Goal: Task Accomplishment & Management: Manage account settings

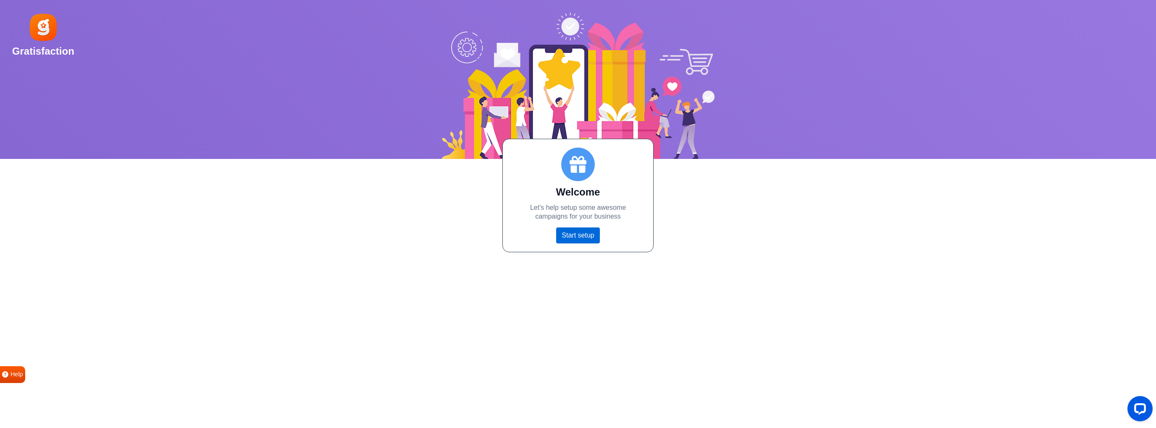
click at [583, 237] on link "Start setup" at bounding box center [577, 235] width 43 height 16
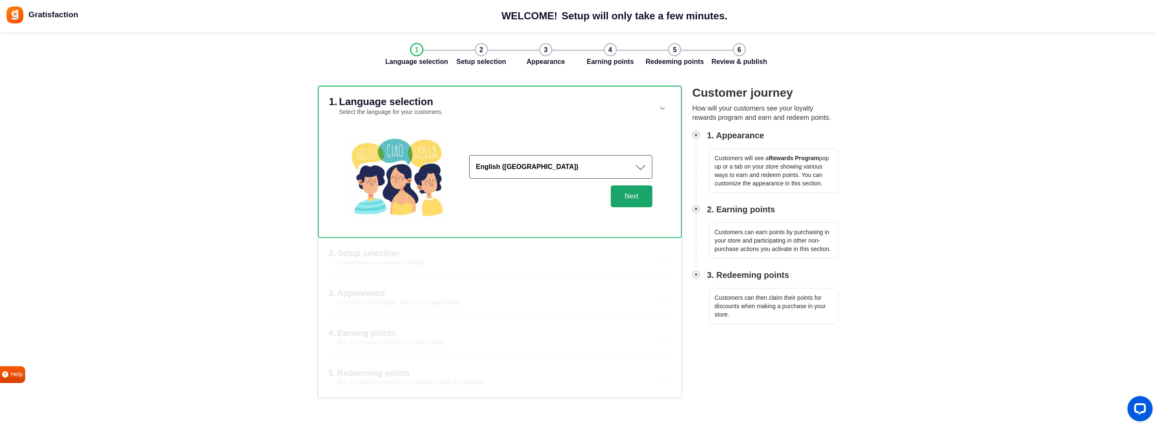
click at [641, 200] on button "Next" at bounding box center [632, 196] width 42 height 22
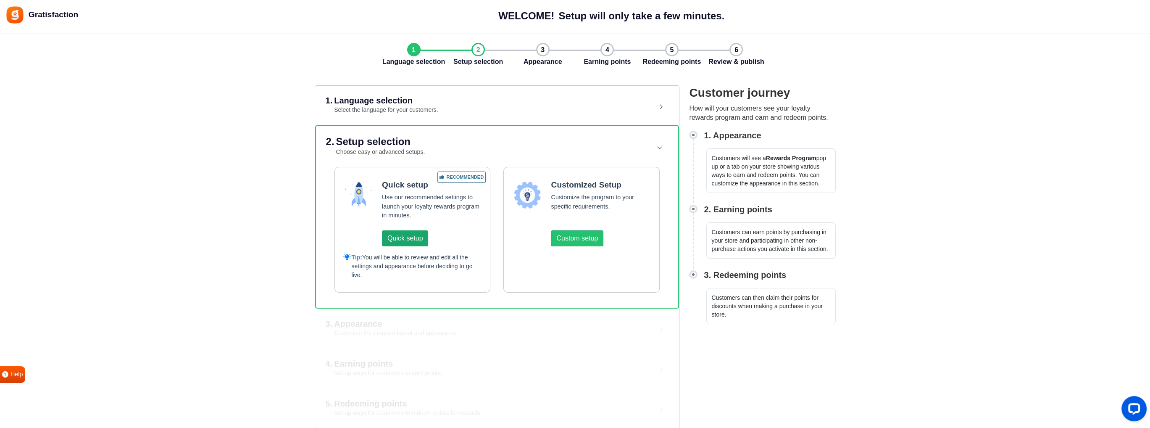
click at [409, 233] on button "Quick setup" at bounding box center [405, 238] width 46 height 16
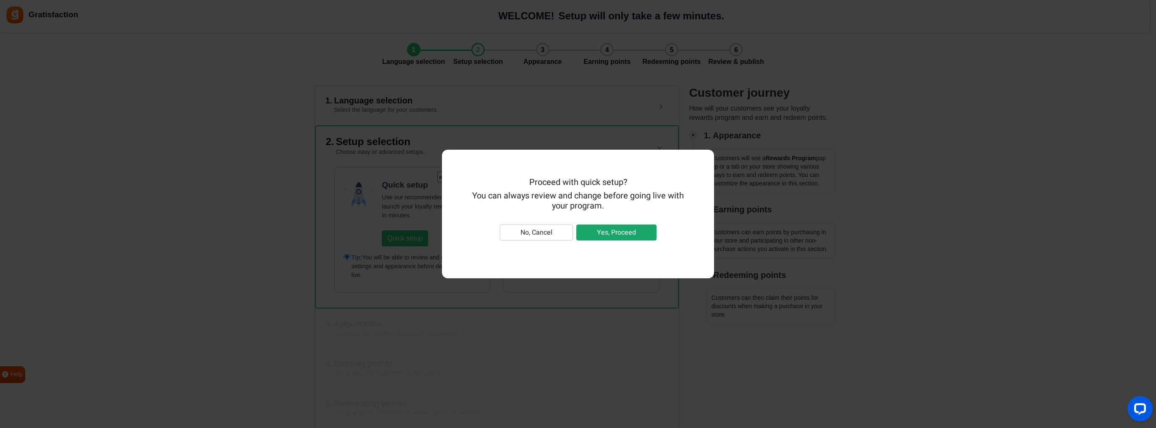
click at [607, 234] on button "Yes, Proceed" at bounding box center [617, 232] width 80 height 16
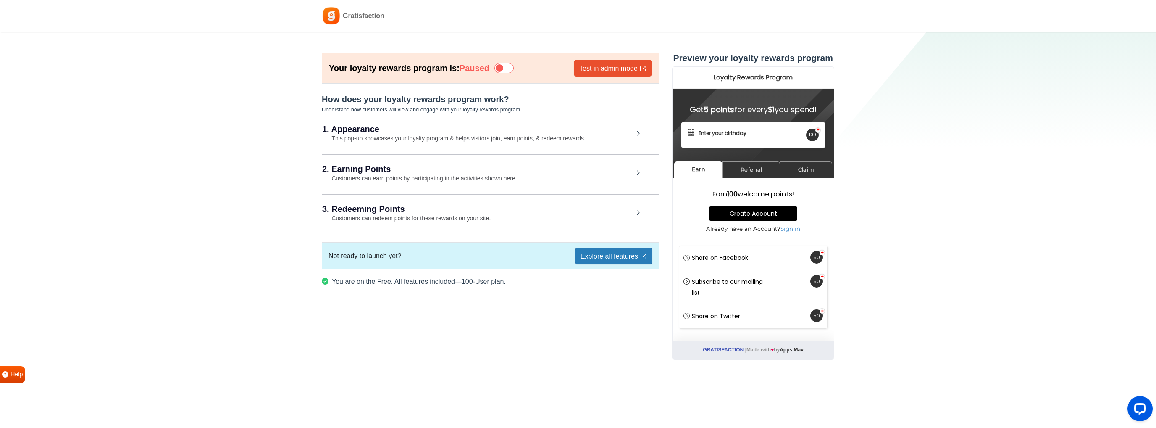
click at [453, 137] on small "This pop-up showcases your loyalty program & helps visitors join, earn points, …" at bounding box center [453, 138] width 263 height 7
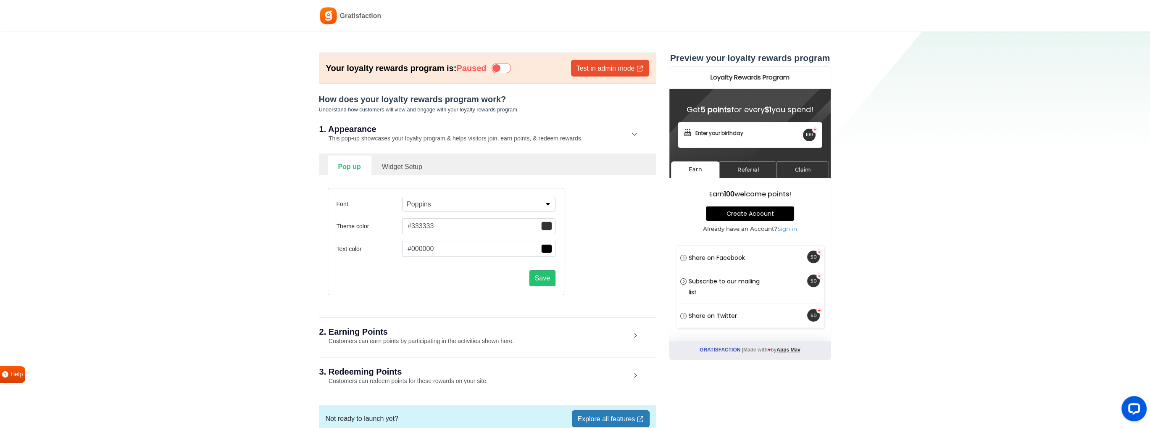
click at [409, 167] on link "Widget Setup" at bounding box center [401, 165] width 61 height 21
select select "right"
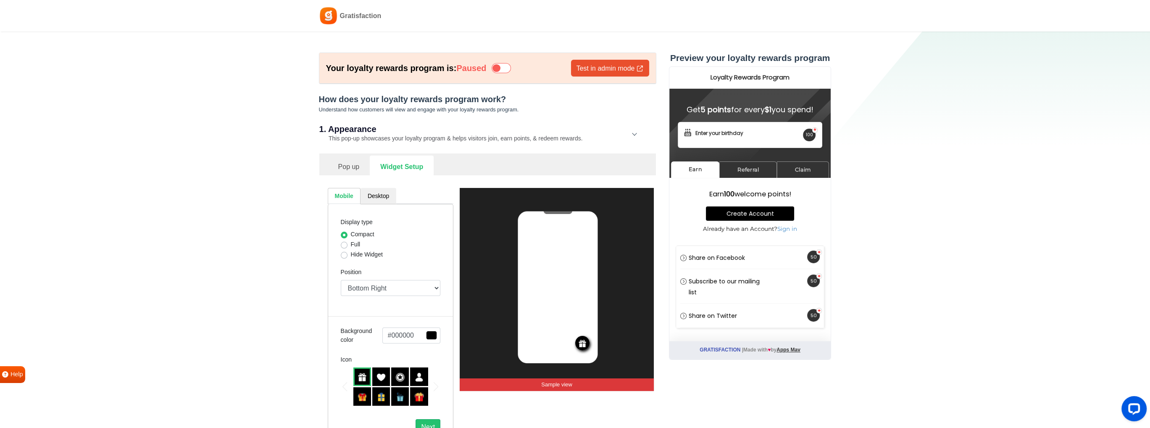
click at [341, 167] on link "Pop up" at bounding box center [349, 165] width 42 height 21
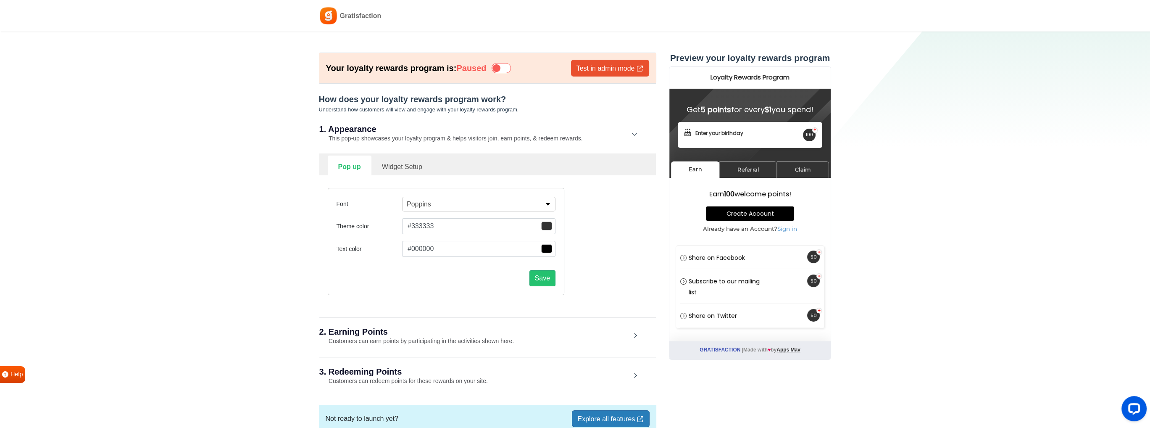
click at [481, 203] on button "Poppins" at bounding box center [478, 204] width 153 height 15
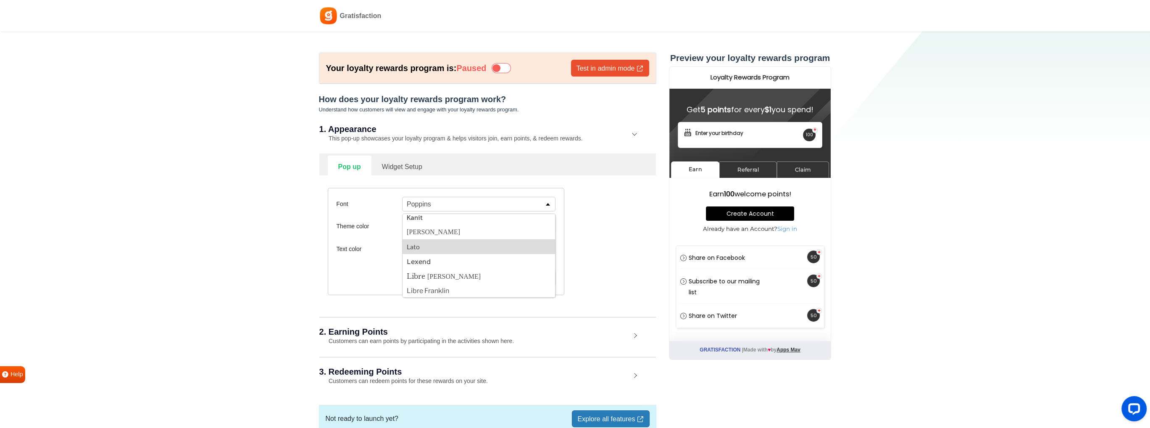
click at [451, 247] on button "Lato" at bounding box center [479, 246] width 153 height 15
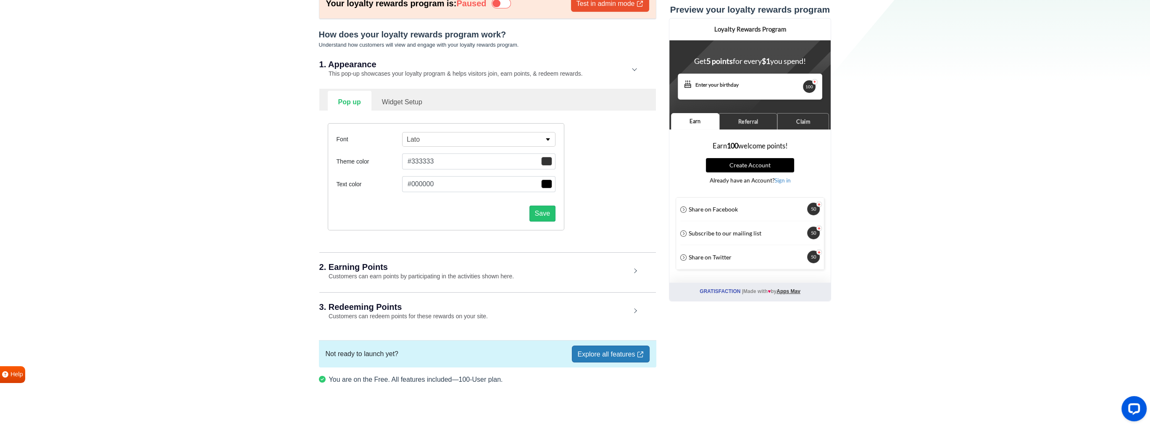
scroll to position [68, 0]
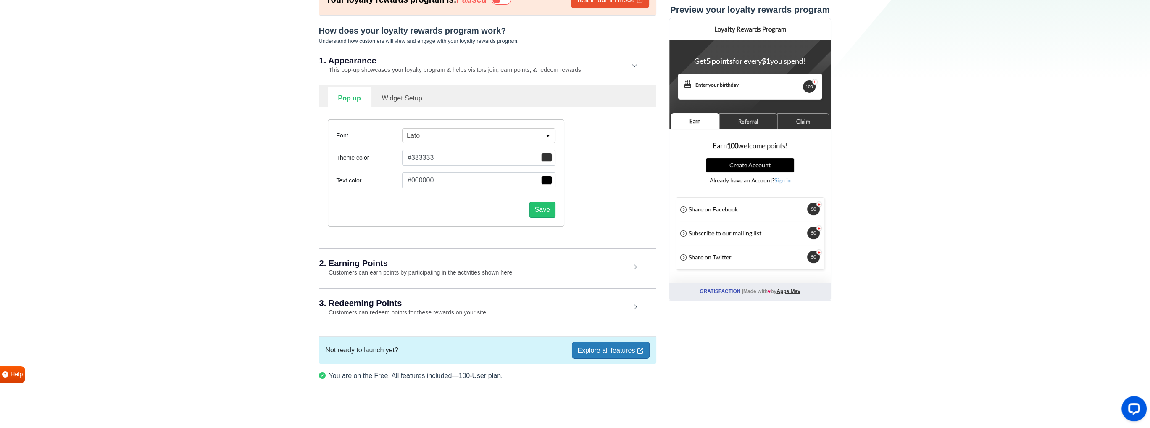
click at [546, 264] on h2 "2. Earning Points" at bounding box center [474, 263] width 311 height 8
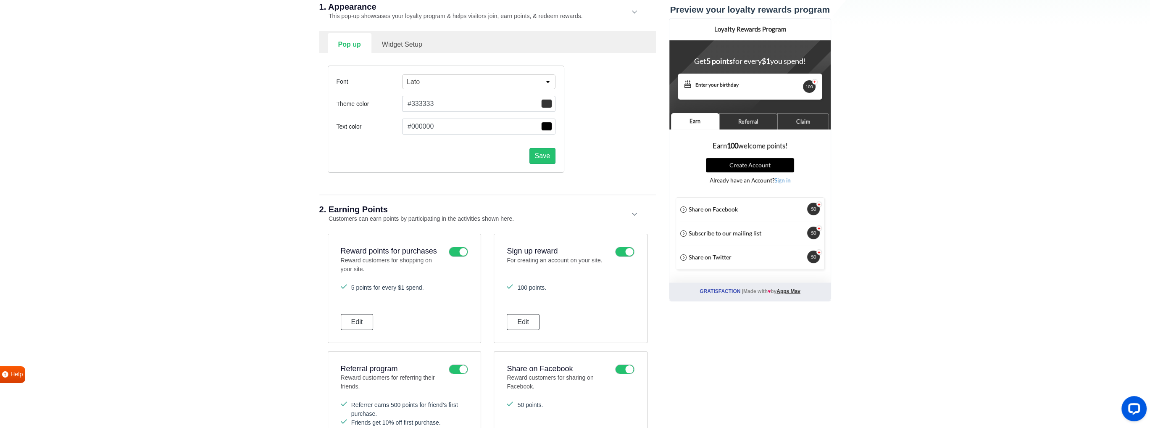
scroll to position [117, 0]
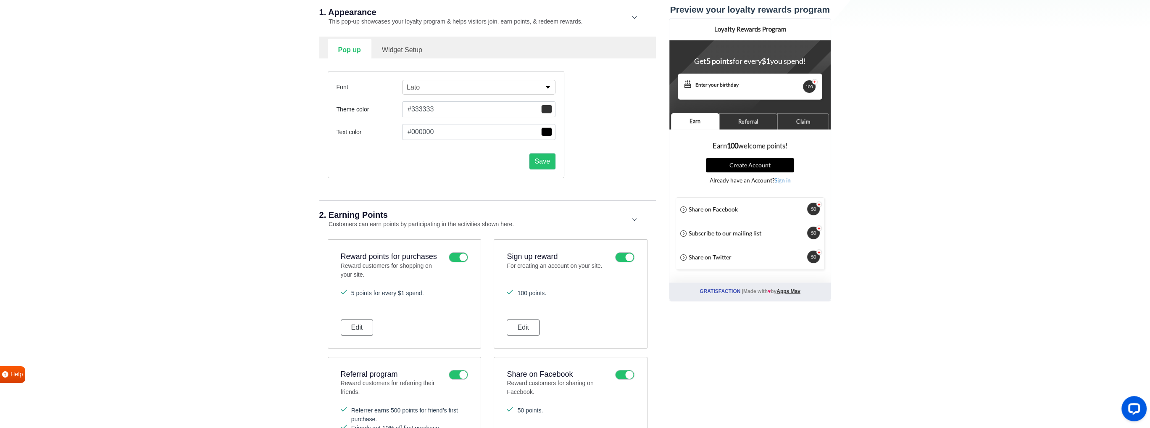
click at [392, 49] on link "Widget Setup" at bounding box center [401, 49] width 61 height 21
select select "right"
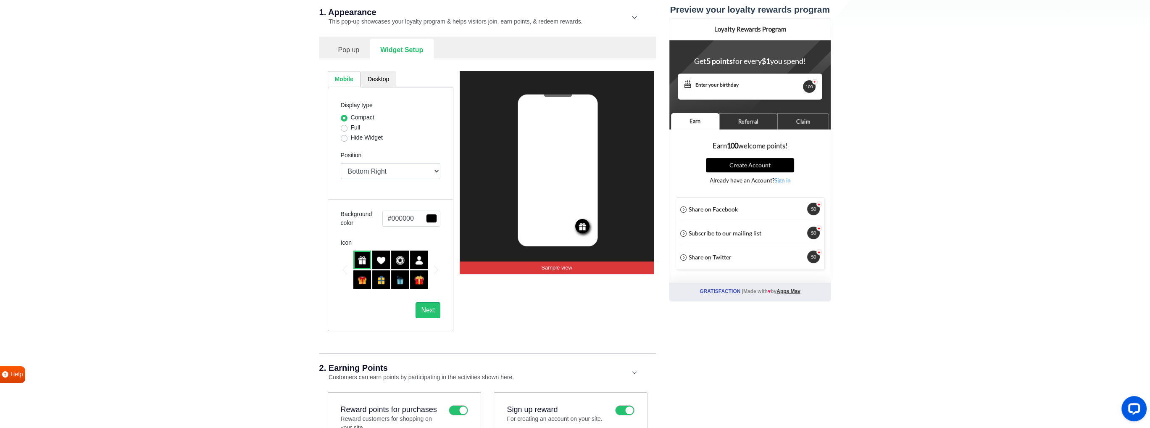
click at [351, 136] on label "Hide Widget" at bounding box center [367, 137] width 32 height 9
click at [343, 136] on input "Hide Widget" at bounding box center [344, 137] width 7 height 8
radio input "true"
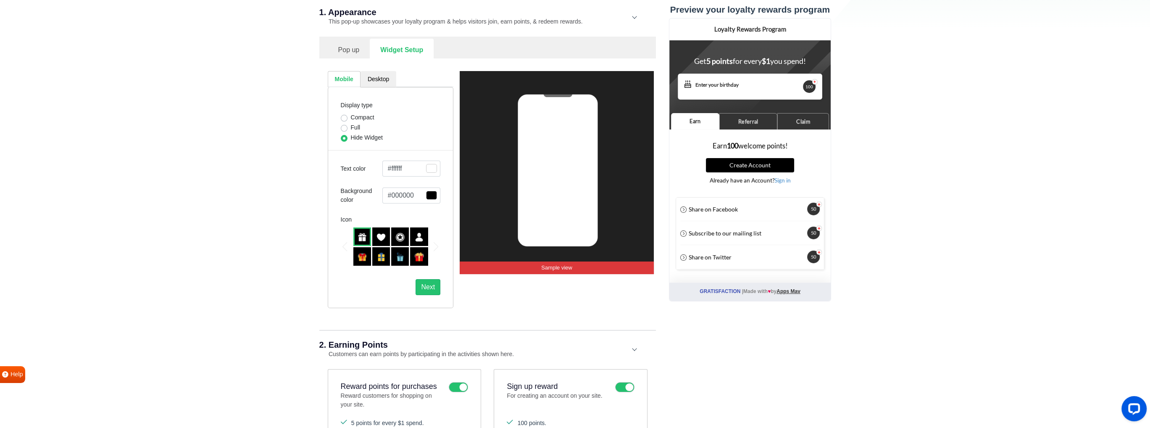
click at [351, 116] on label "Compact" at bounding box center [363, 117] width 24 height 9
click at [343, 116] on input "Compact" at bounding box center [344, 117] width 7 height 8
radio input "true"
select select "right"
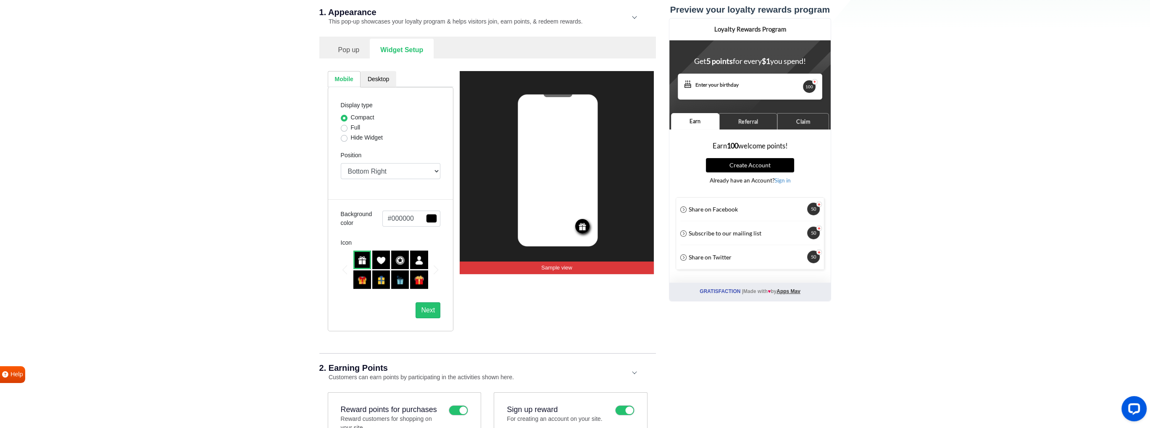
click at [351, 128] on label "Full" at bounding box center [356, 127] width 10 height 9
click at [344, 128] on input "Full" at bounding box center [344, 127] width 7 height 8
radio input "true"
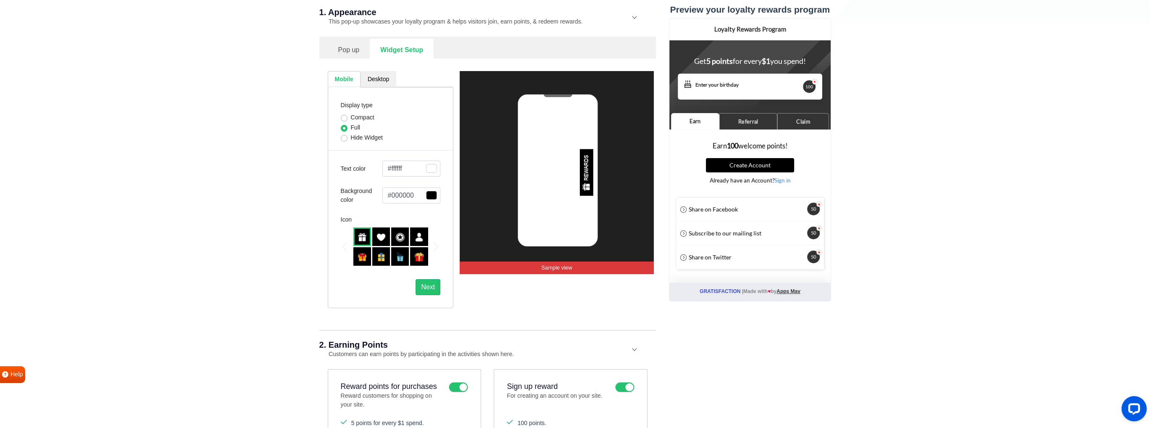
click at [351, 139] on label "Hide Widget" at bounding box center [367, 137] width 32 height 9
click at [344, 139] on input "Hide Widget" at bounding box center [344, 137] width 7 height 8
radio input "true"
click at [351, 116] on label "Compact" at bounding box center [363, 117] width 24 height 9
click at [343, 116] on input "Compact" at bounding box center [344, 117] width 7 height 8
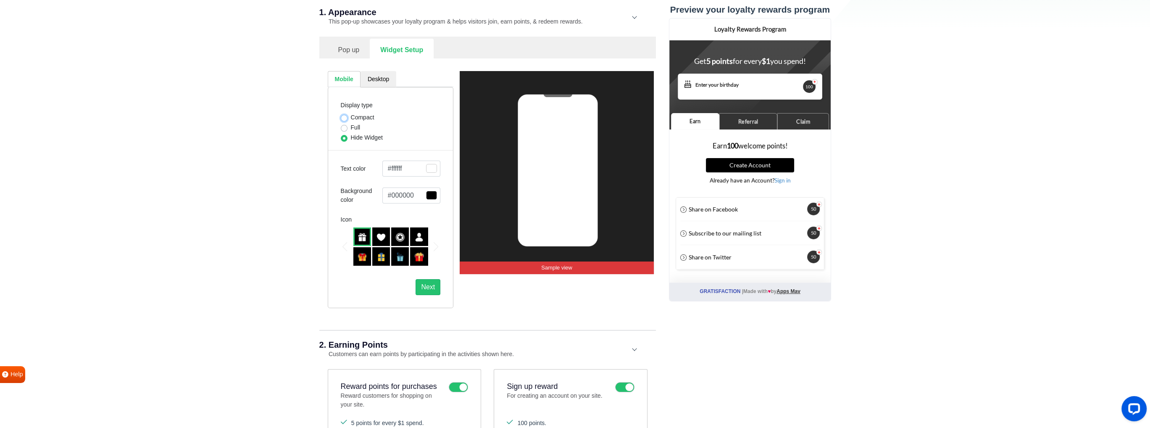
radio input "true"
select select "right"
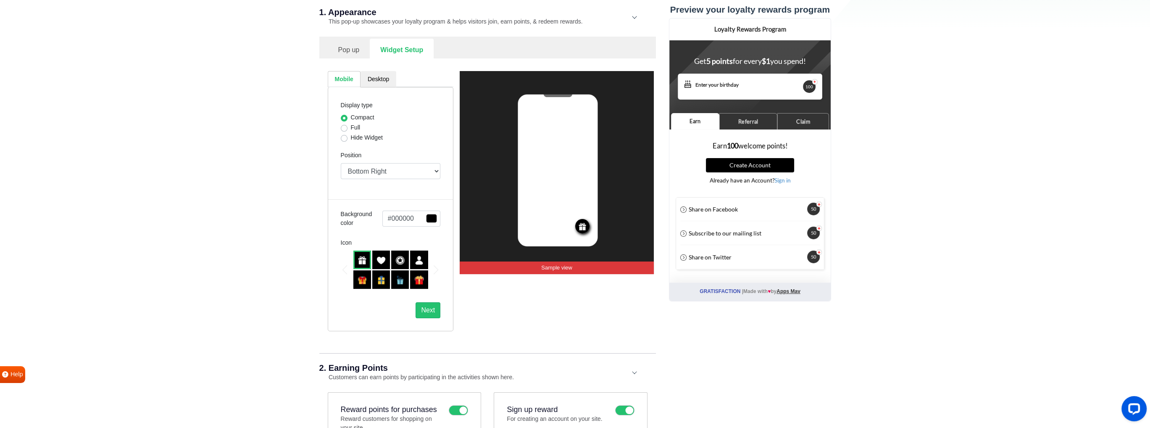
click at [351, 137] on label "Hide Widget" at bounding box center [367, 137] width 32 height 9
click at [342, 137] on input "Hide Widget" at bounding box center [344, 137] width 7 height 8
radio input "true"
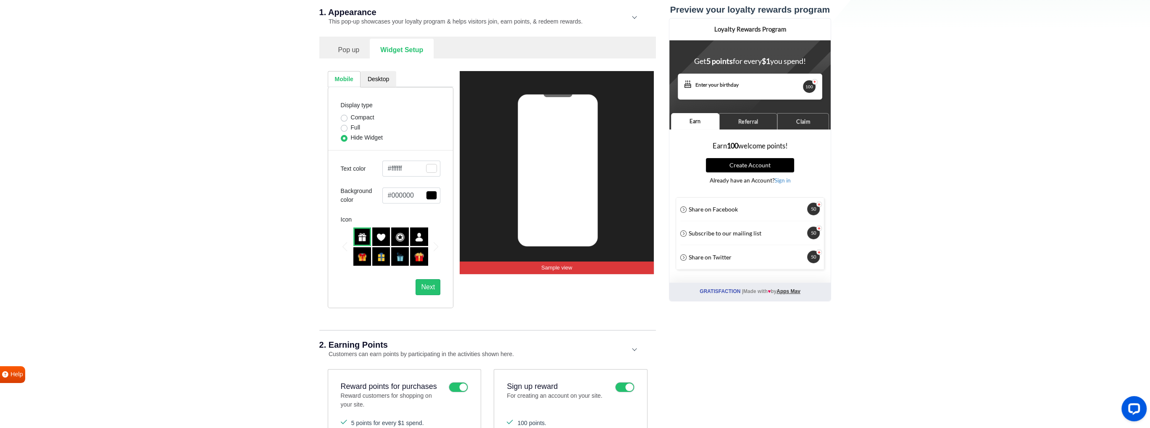
click at [419, 237] on img at bounding box center [418, 236] width 9 height 9
click at [417, 233] on img at bounding box center [418, 236] width 9 height 9
click at [428, 289] on button "Next" at bounding box center [428, 287] width 25 height 16
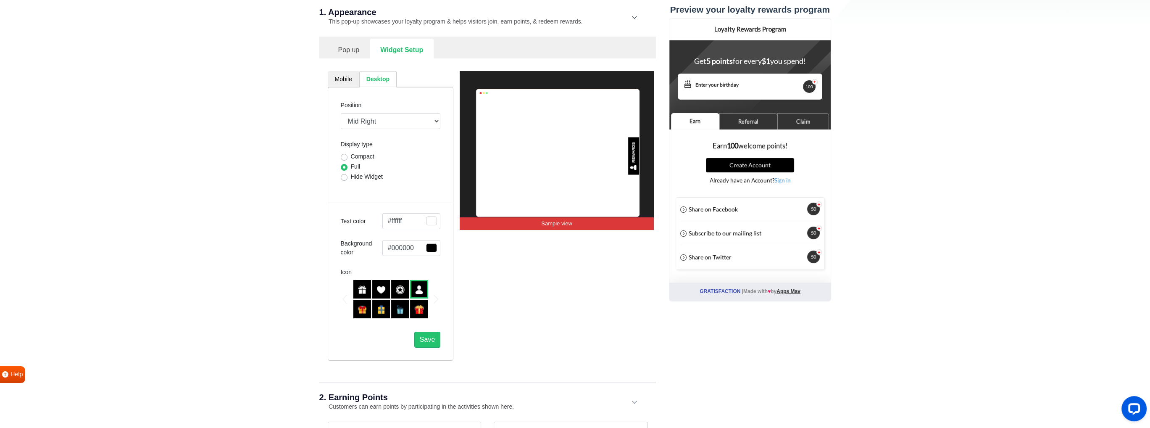
click at [351, 176] on label "Hide Widget" at bounding box center [367, 176] width 32 height 9
click at [343, 176] on input "Hide Widget" at bounding box center [344, 176] width 7 height 8
radio input "true"
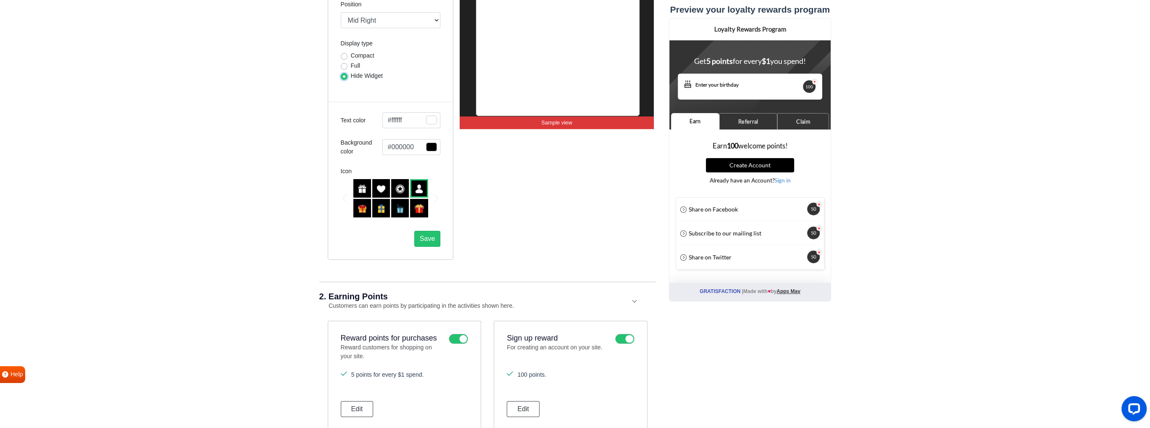
scroll to position [201, 0]
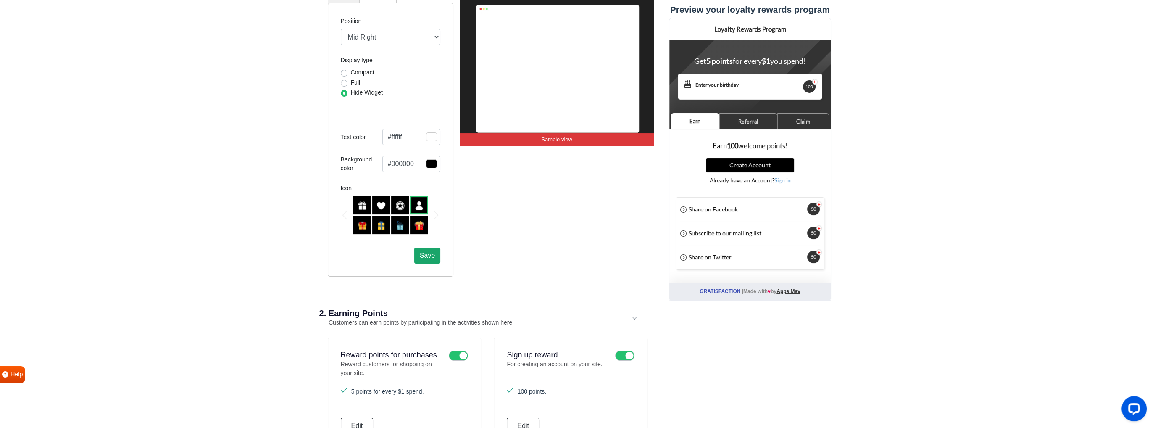
click at [424, 256] on span "Save" at bounding box center [427, 255] width 15 height 7
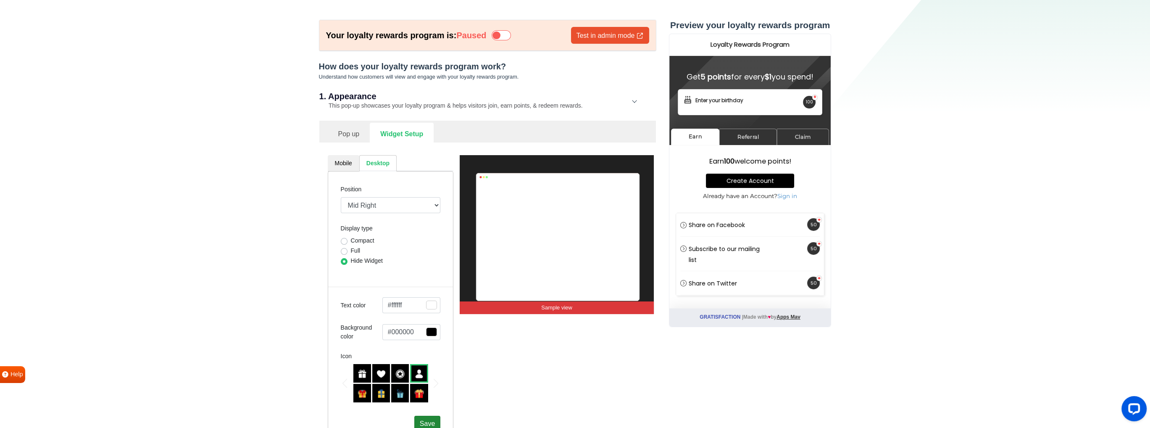
scroll to position [75, 0]
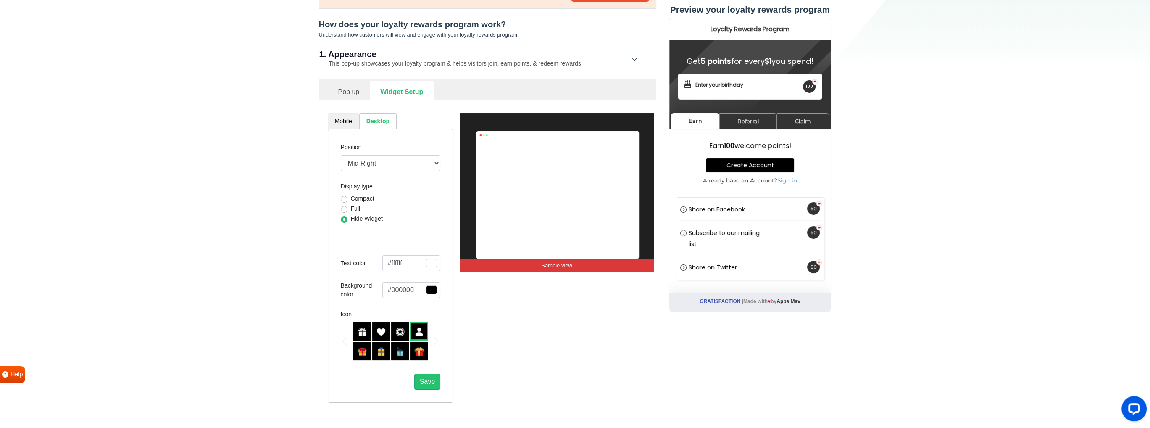
click at [336, 122] on link "Mobile" at bounding box center [344, 121] width 32 height 16
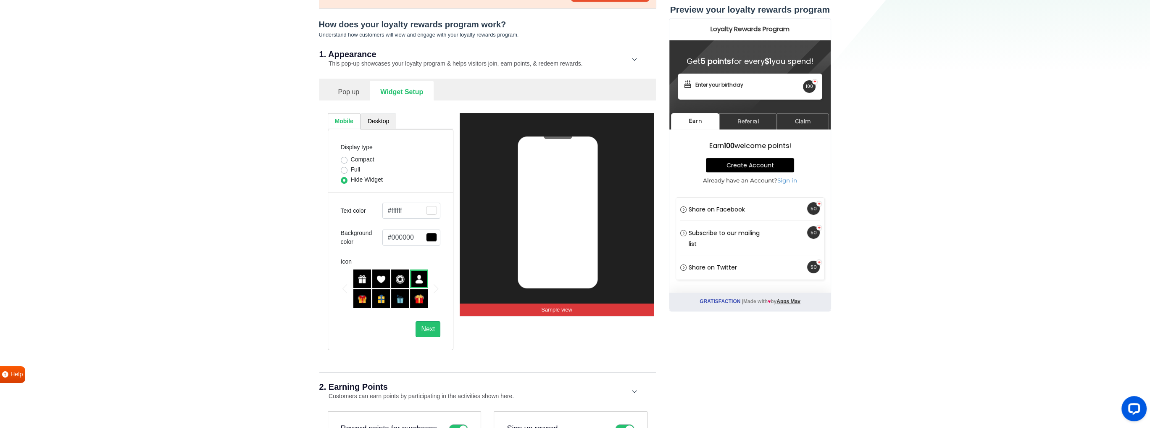
click at [383, 126] on link "Desktop" at bounding box center [379, 121] width 36 height 16
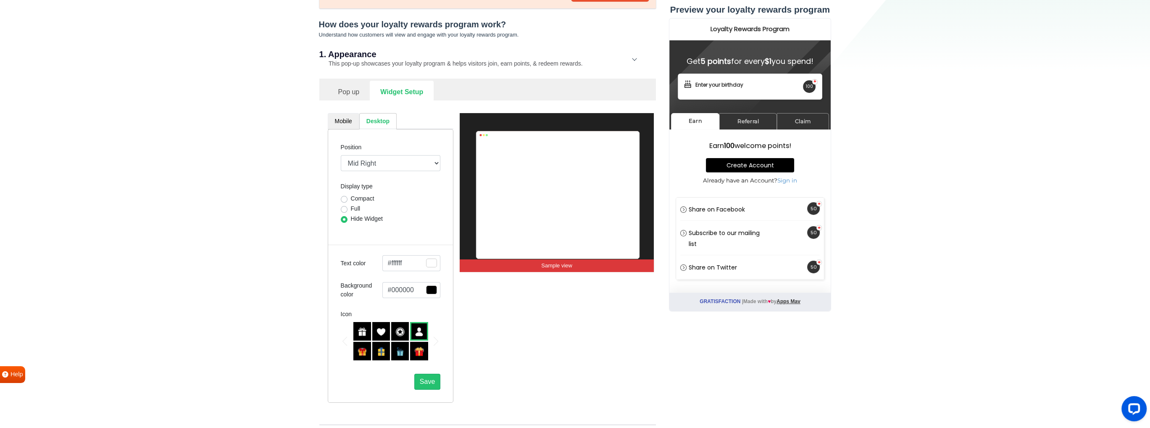
click at [350, 125] on link "Mobile" at bounding box center [344, 121] width 32 height 16
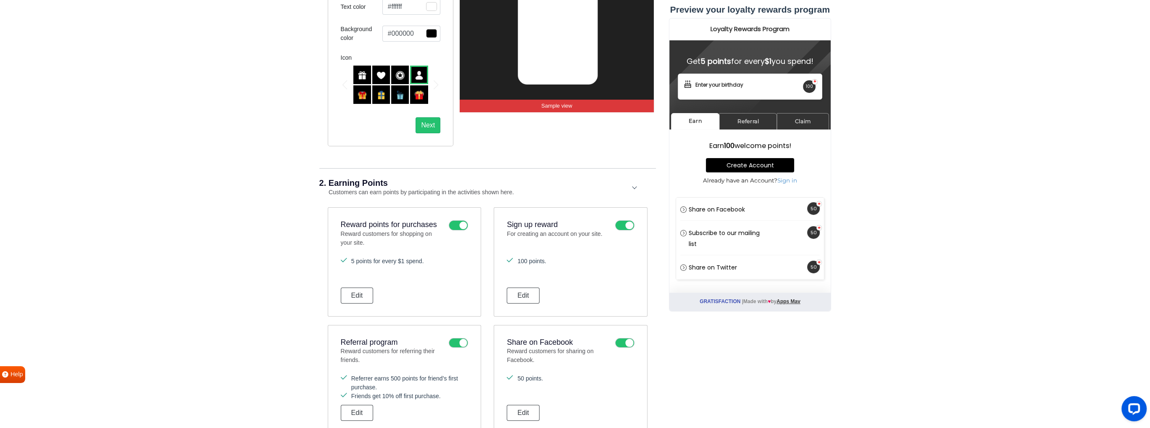
scroll to position [327, 0]
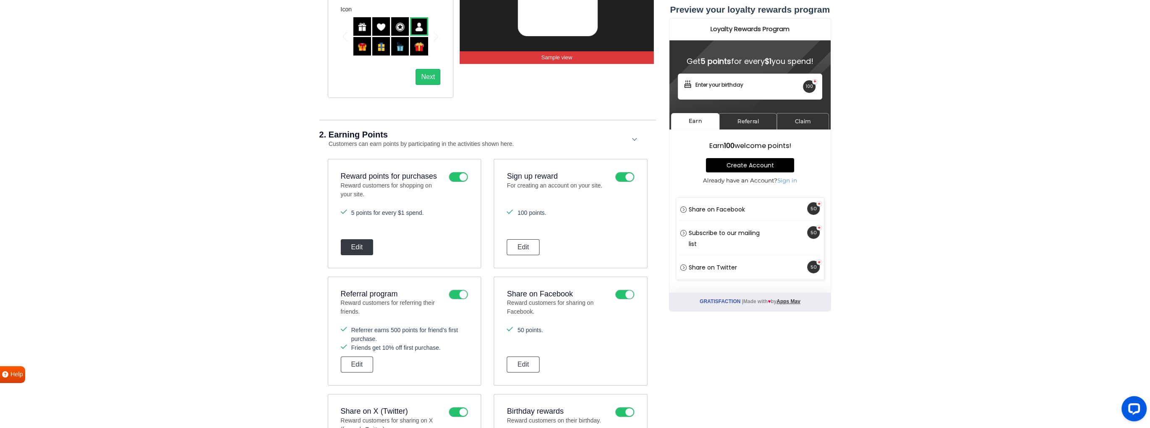
click at [364, 250] on button "Edit" at bounding box center [357, 247] width 33 height 16
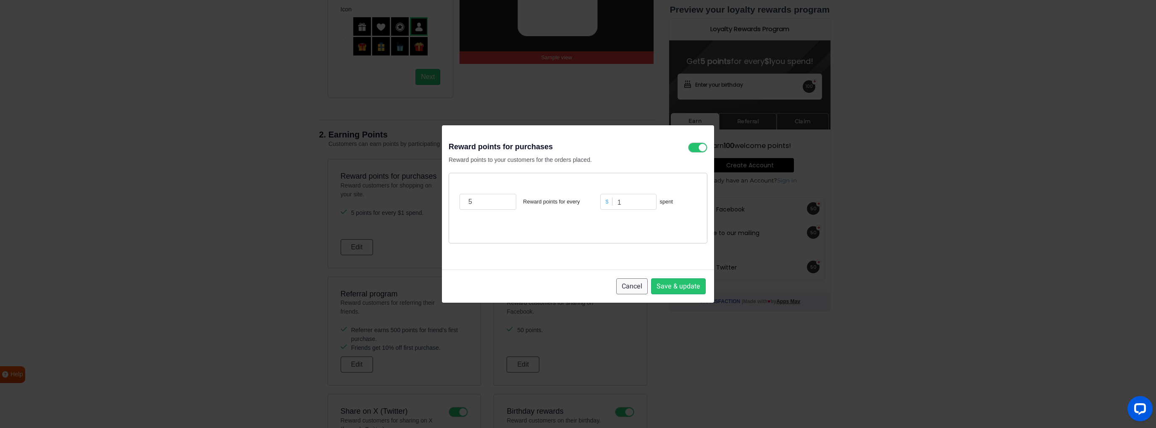
click at [635, 288] on button "Cancel" at bounding box center [632, 286] width 32 height 16
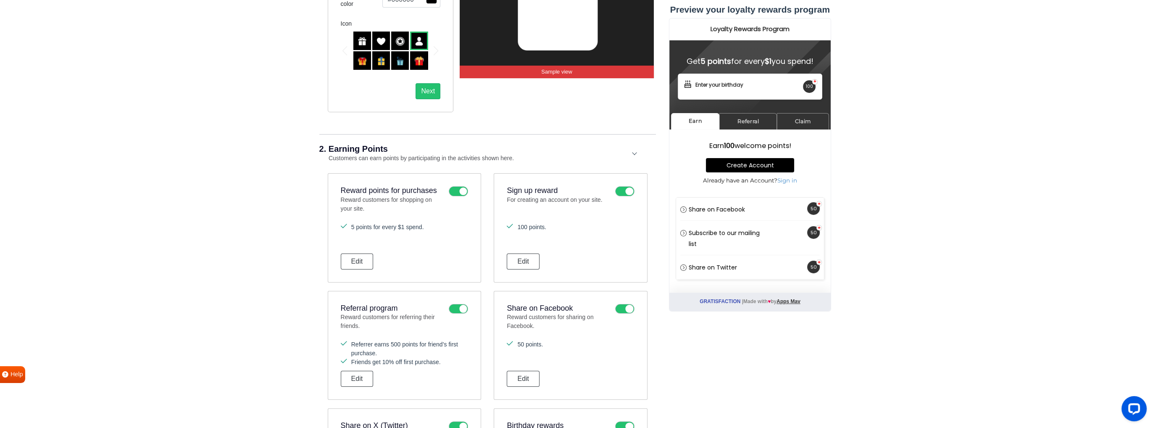
scroll to position [331, 0]
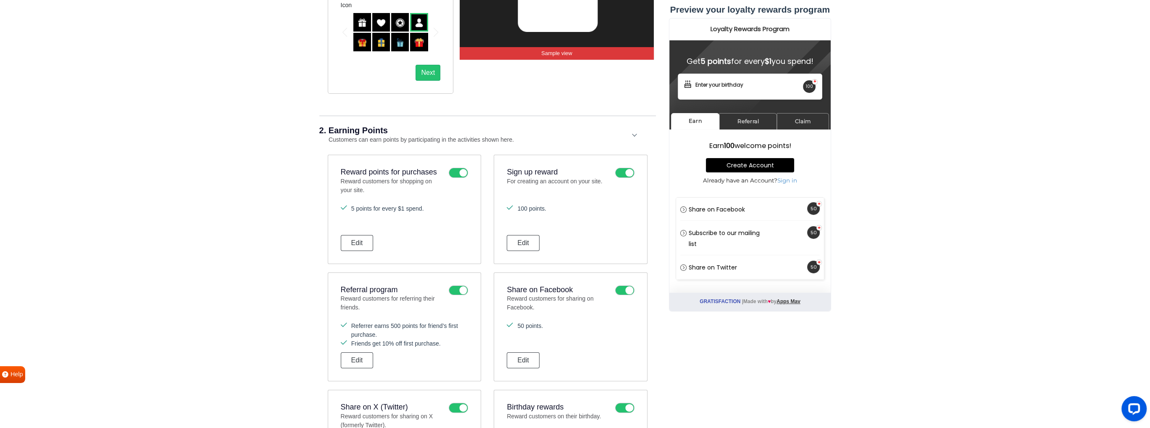
click at [456, 170] on icon at bounding box center [458, 173] width 19 height 10
click at [0, 0] on input "checkbox" at bounding box center [0, 0] width 0 height 0
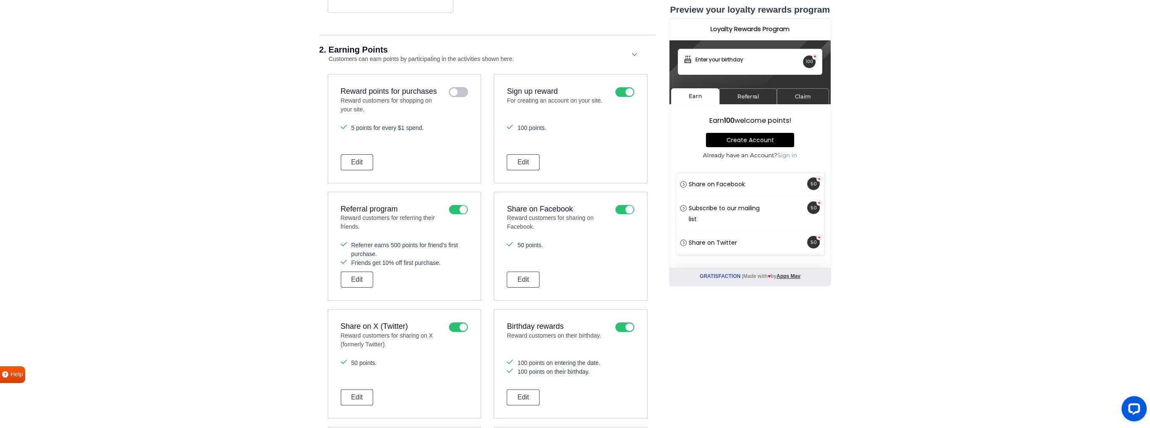
scroll to position [415, 0]
click at [361, 278] on button "Edit" at bounding box center [357, 276] width 33 height 16
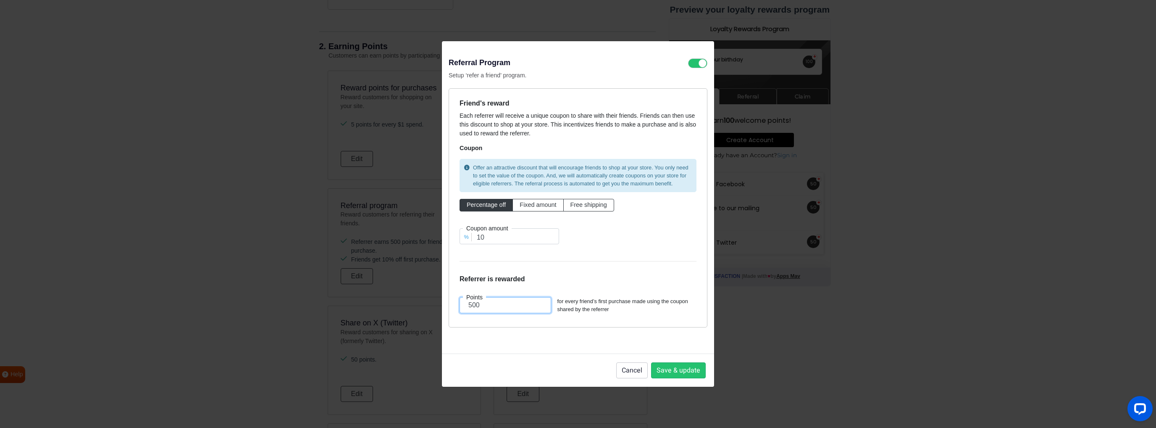
drag, startPoint x: 481, startPoint y: 305, endPoint x: 445, endPoint y: 303, distance: 36.2
click at [445, 303] on div "Referral Program Setup ‘refer a friend’ program. Friend's reward Each referrer …" at bounding box center [578, 197] width 272 height 313
type input "2500"
click at [575, 332] on div "Reset to default" at bounding box center [578, 336] width 259 height 19
click at [672, 368] on button "Save & update" at bounding box center [678, 370] width 55 height 16
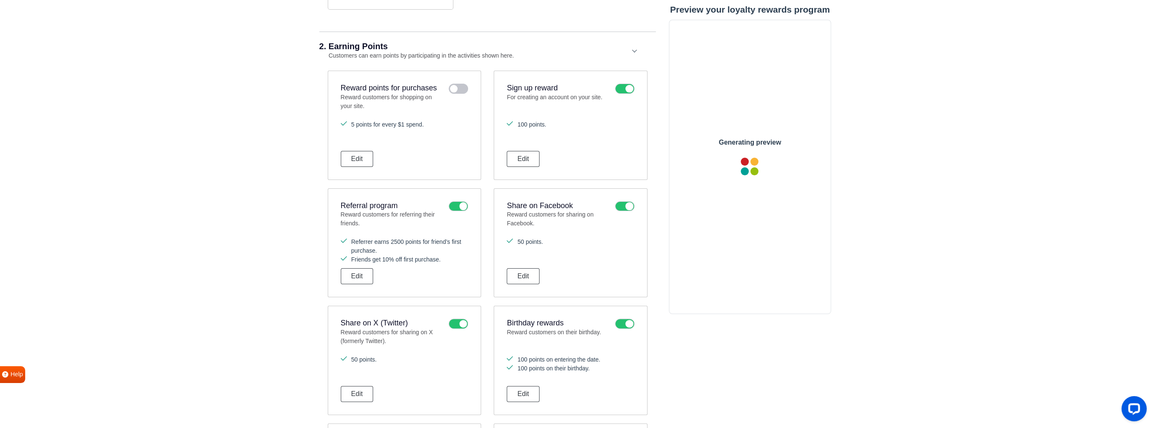
scroll to position [0, 0]
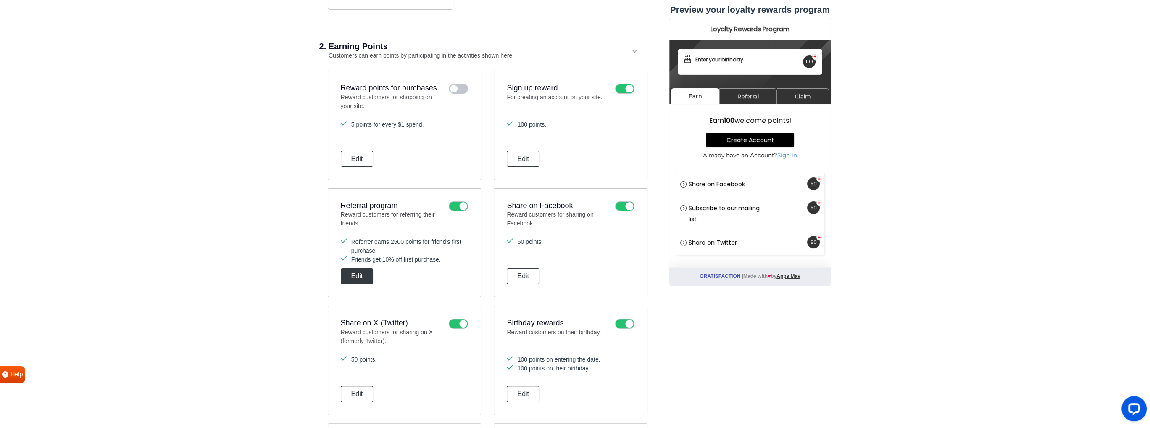
click at [361, 271] on button "Edit" at bounding box center [357, 276] width 33 height 16
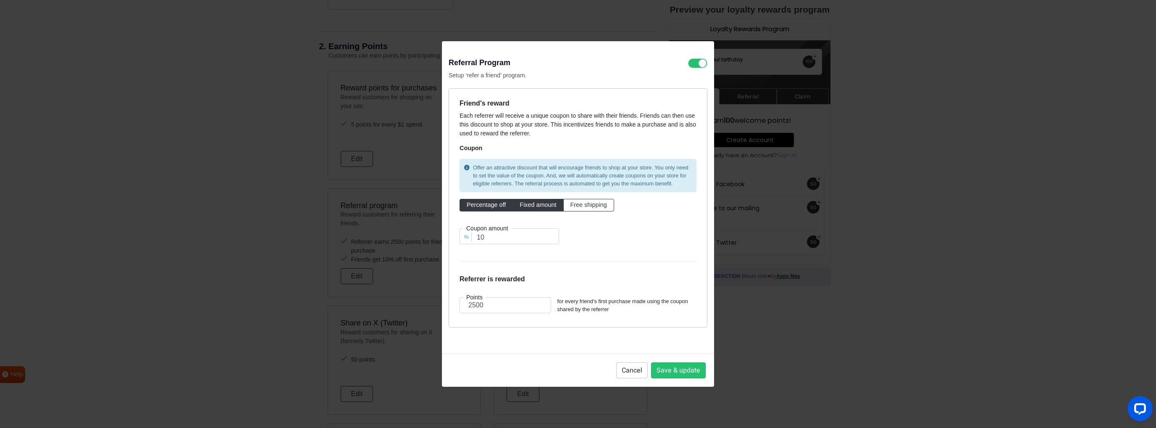
click at [534, 205] on span "Fixed amount" at bounding box center [538, 204] width 37 height 7
click at [525, 205] on input "Fixed amount" at bounding box center [522, 202] width 5 height 5
radio input "true"
click at [616, 237] on input "0" at bounding box center [628, 236] width 112 height 16
click at [479, 206] on span "Percentage off" at bounding box center [486, 204] width 39 height 7
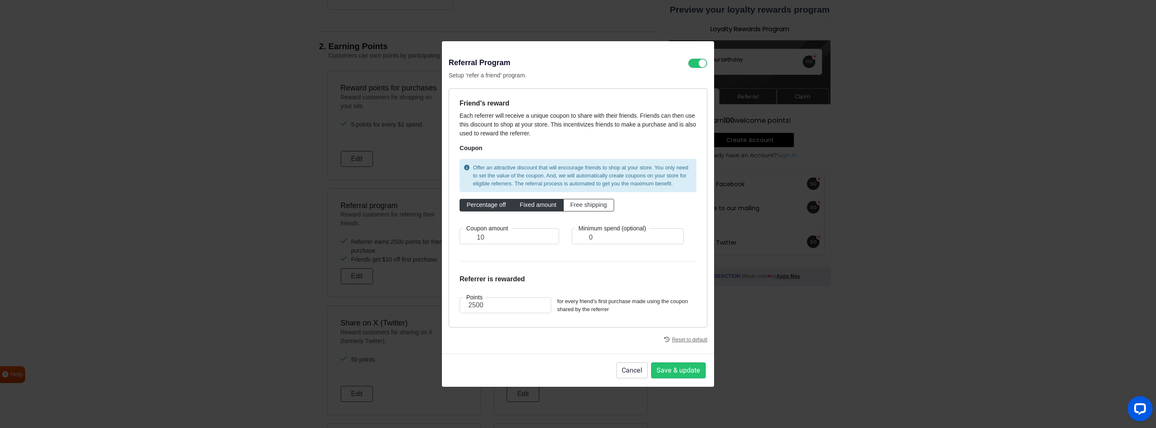
click at [472, 206] on input "Percentage off" at bounding box center [469, 202] width 5 height 5
radio input "true"
click at [696, 67] on icon at bounding box center [697, 63] width 19 height 10
click at [0, 0] on input "checkbox" at bounding box center [0, 0] width 0 height 0
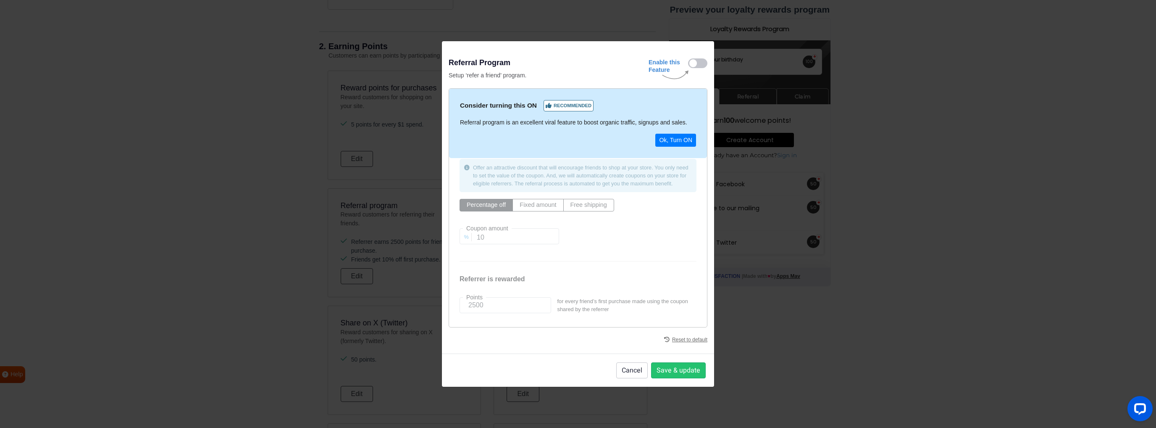
click at [827, 309] on div "Referral Program Setup ‘refer a friend’ program. Enable this Feature Consider t…" at bounding box center [578, 214] width 1156 height 428
click at [693, 368] on button "Save & update" at bounding box center [678, 370] width 55 height 16
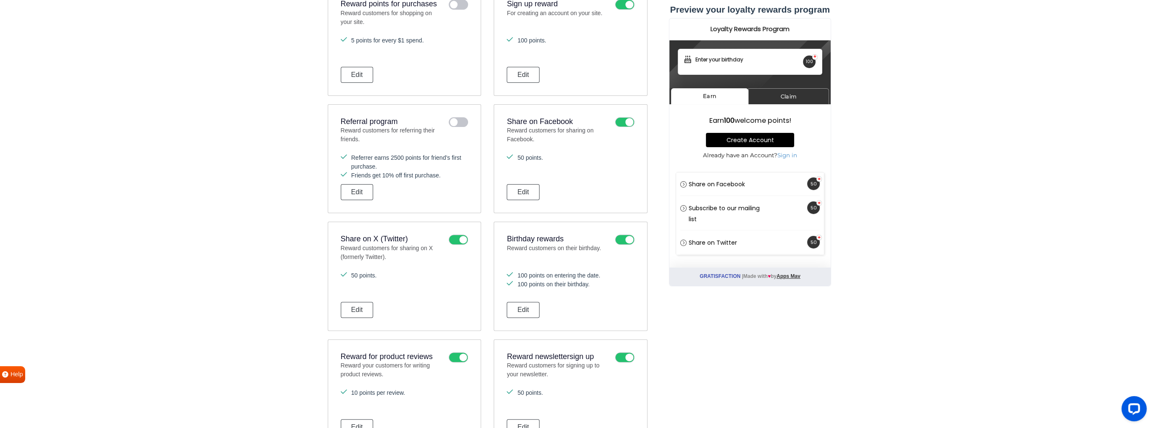
scroll to position [541, 0]
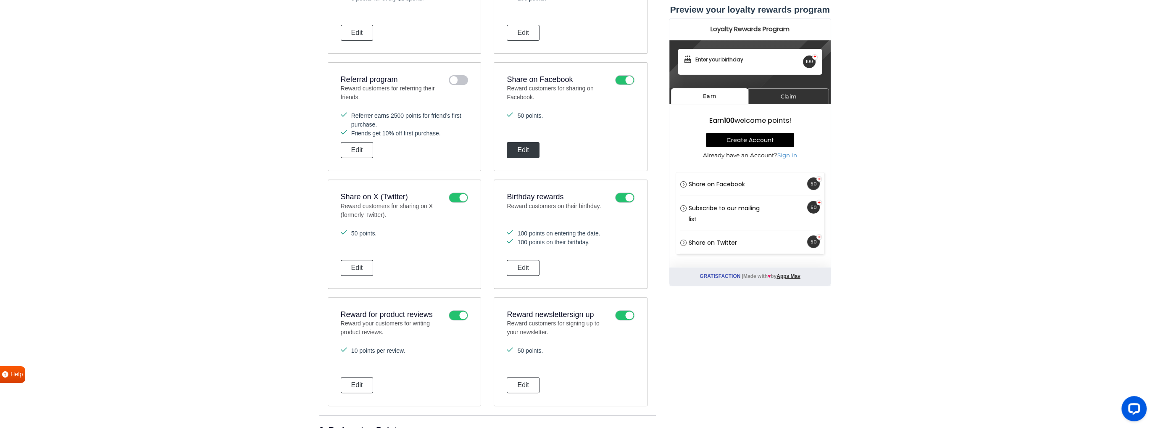
click at [536, 148] on button "Edit" at bounding box center [523, 150] width 33 height 16
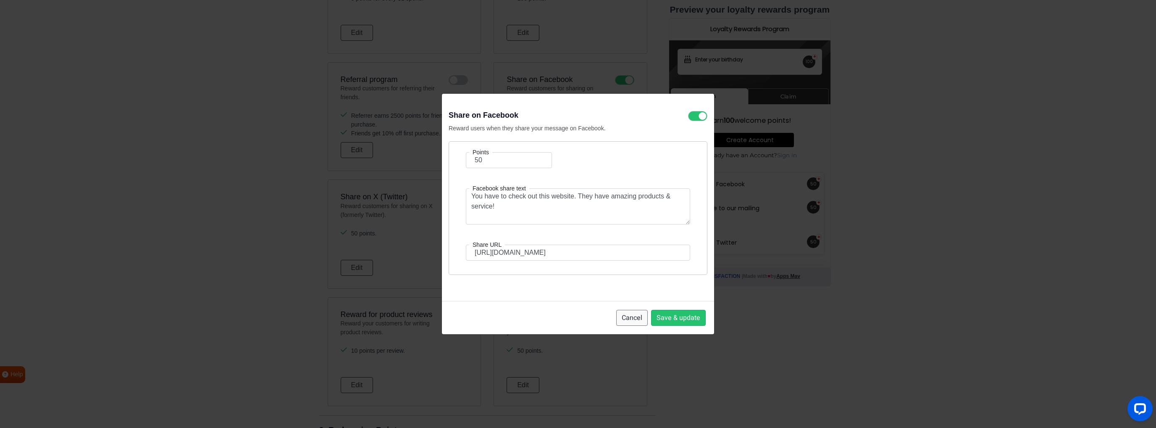
click at [632, 314] on button "Cancel" at bounding box center [632, 318] width 32 height 16
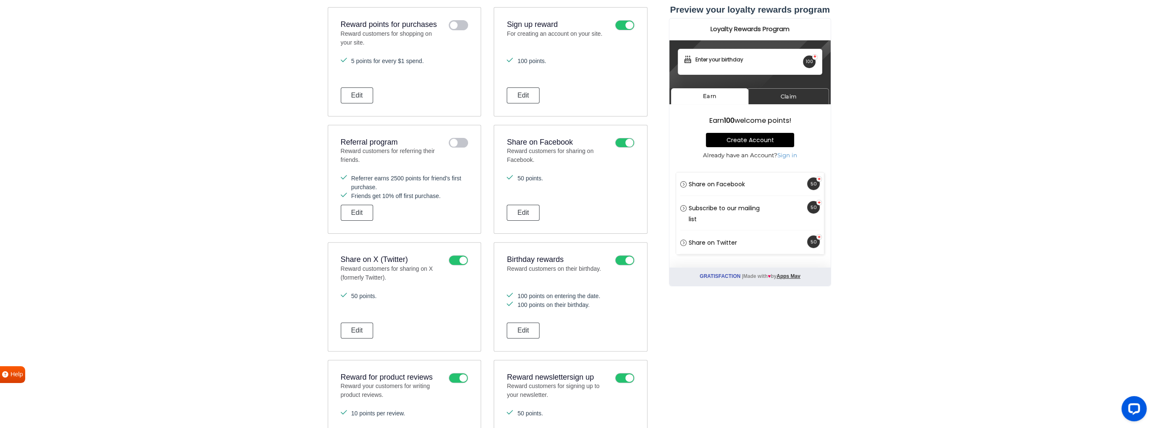
scroll to position [667, 0]
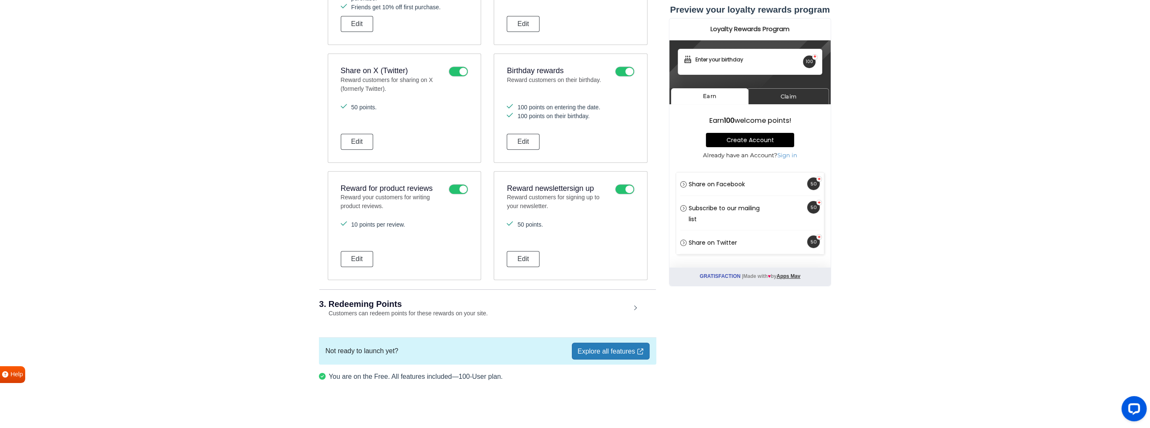
click at [598, 348] on link "Explore all features" at bounding box center [610, 350] width 77 height 17
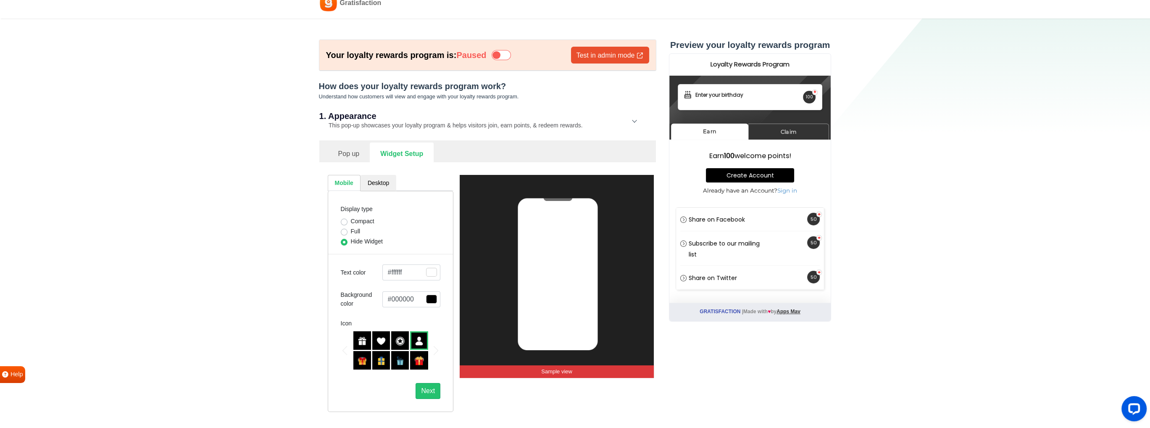
scroll to position [0, 0]
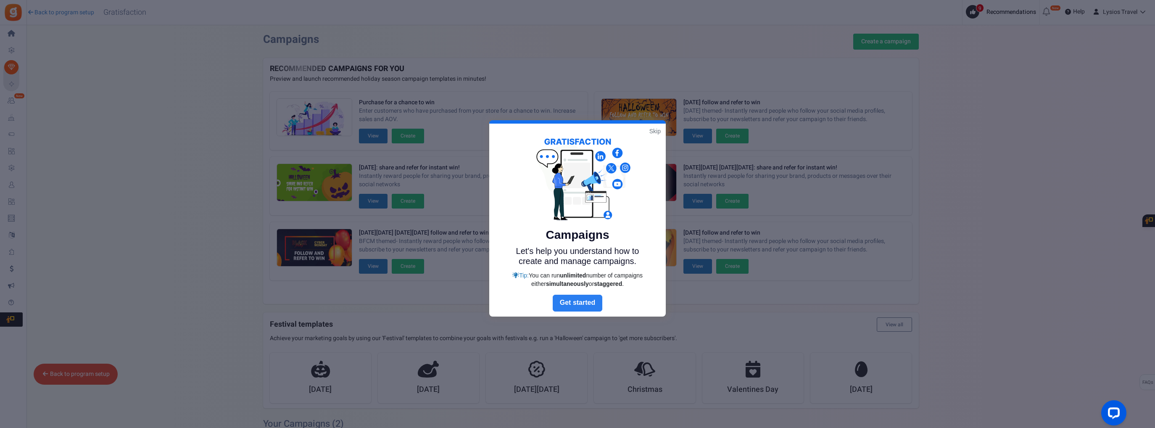
click at [586, 303] on link "Next" at bounding box center [578, 303] width 50 height 17
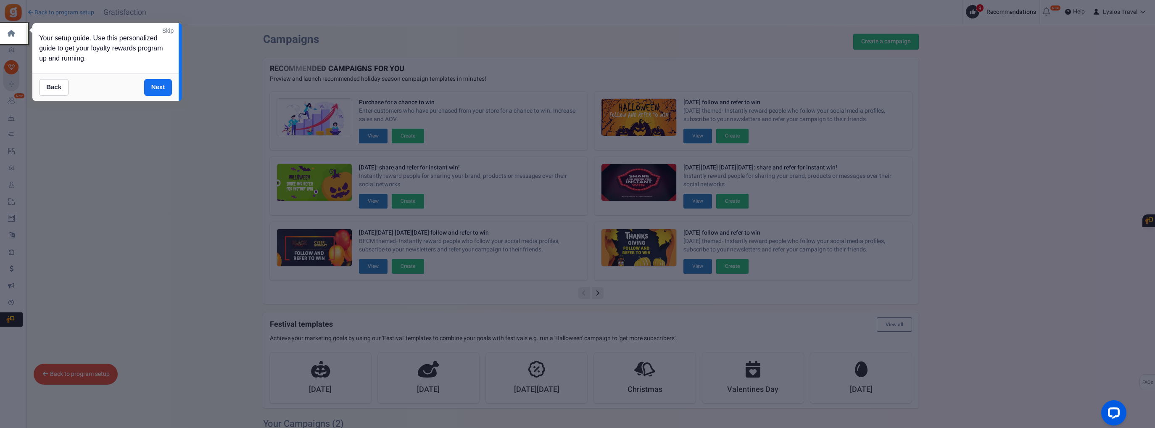
click at [171, 29] on link "Skip" at bounding box center [167, 30] width 11 height 8
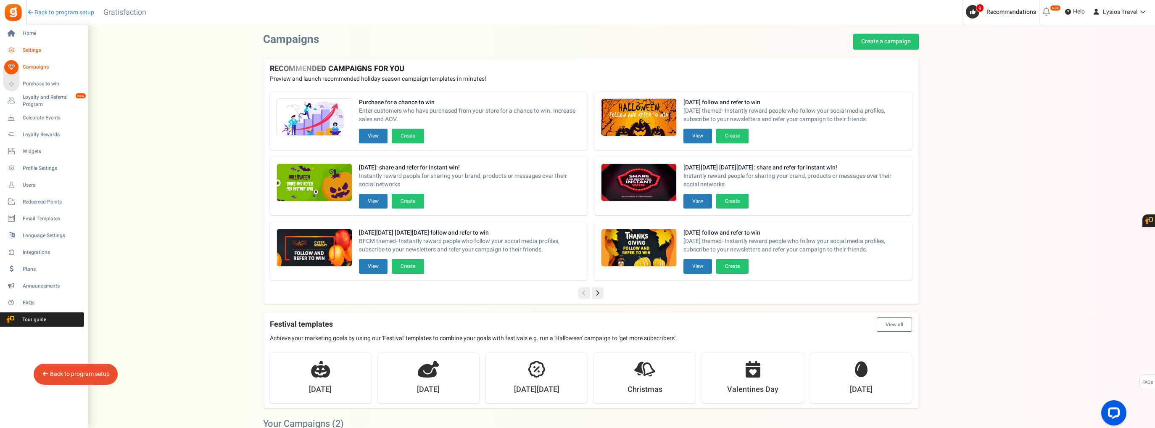
click at [32, 54] on span "Settings" at bounding box center [52, 50] width 59 height 7
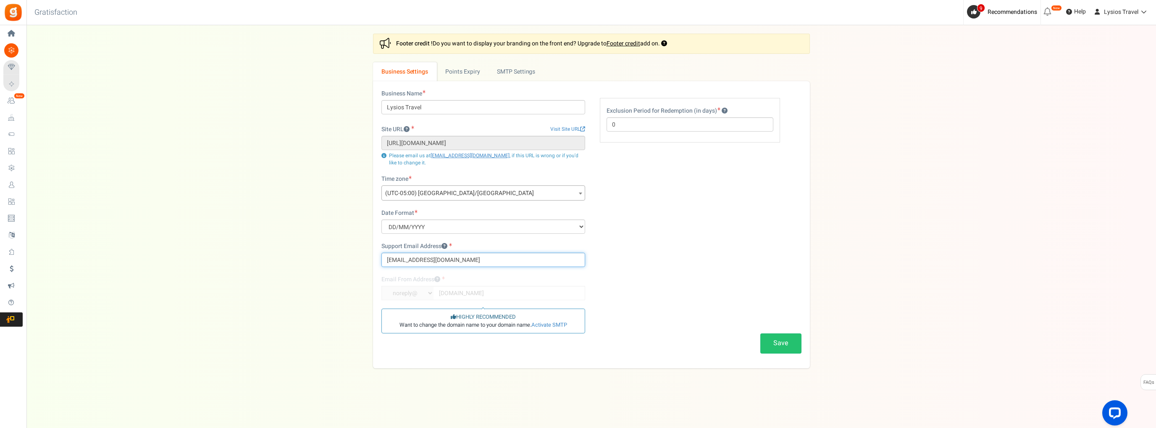
click at [466, 257] on input "[EMAIL_ADDRESS][DOMAIN_NAME]" at bounding box center [484, 260] width 204 height 14
drag, startPoint x: 466, startPoint y: 257, endPoint x: 329, endPoint y: 258, distance: 137.0
click at [329, 258] on div "Settings In this section you will setup your business details and points expiry…" at bounding box center [591, 201] width 1113 height 334
type input "[EMAIL_ADDRESS][DOMAIN_NAME]"
click at [286, 348] on div "Settings In this section you will setup your business details and points expiry…" at bounding box center [591, 201] width 1113 height 334
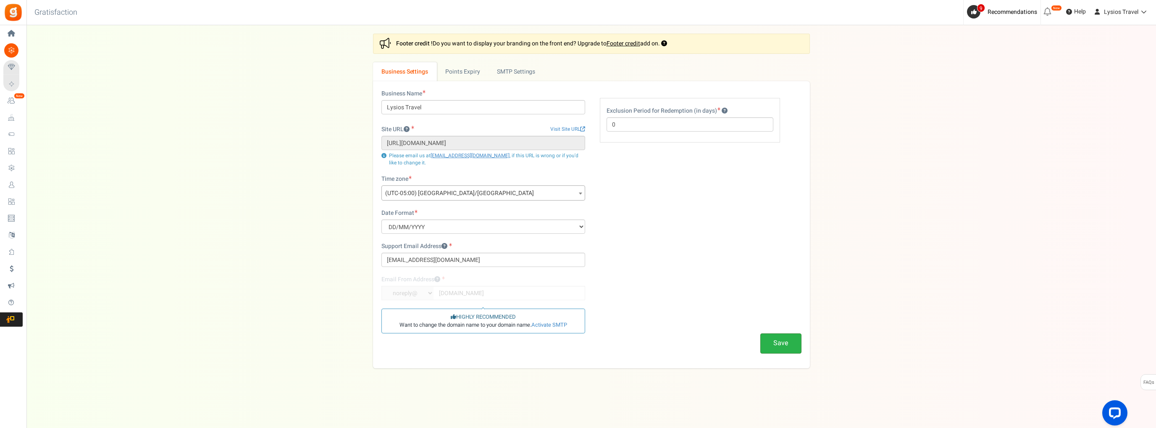
click at [784, 340] on button "Save" at bounding box center [781, 343] width 41 height 20
click at [471, 74] on link "Points Expiry" at bounding box center [463, 71] width 52 height 19
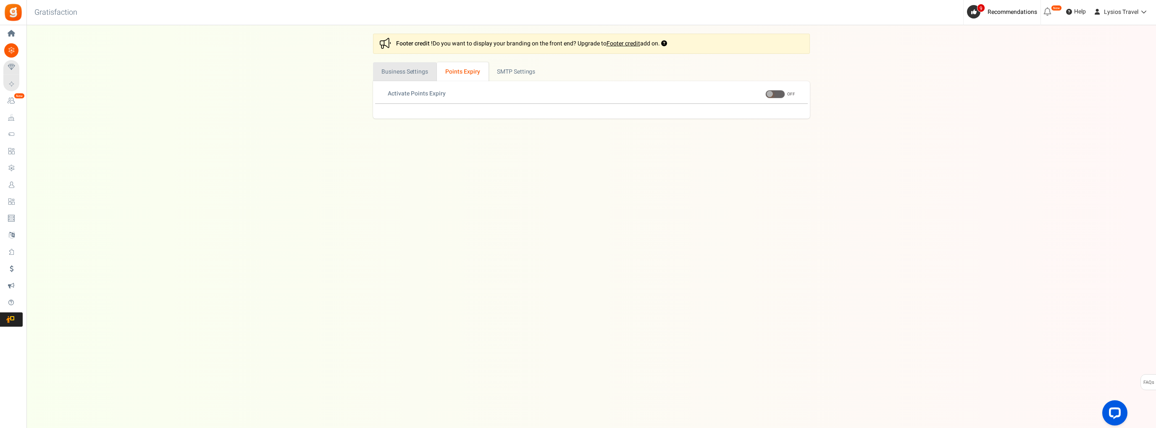
click at [404, 74] on link "Business Settings" at bounding box center [405, 71] width 64 height 19
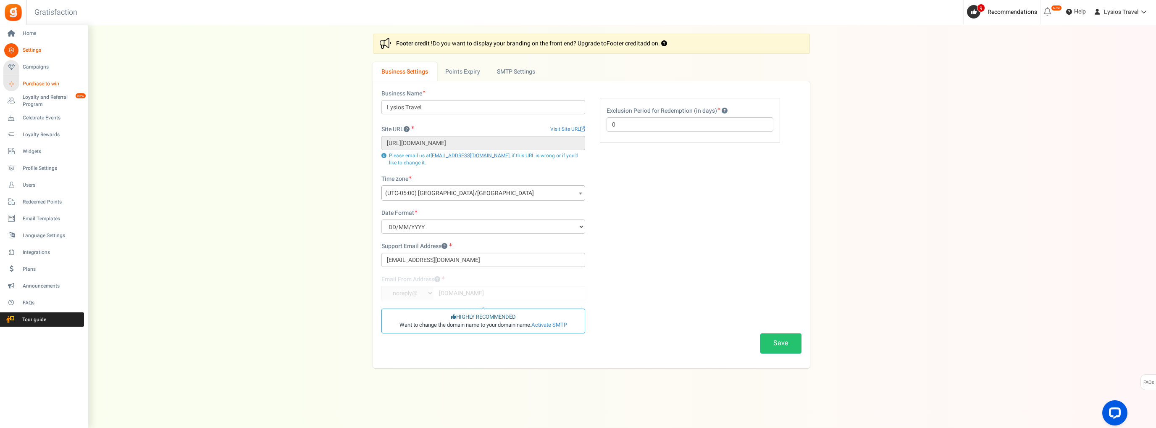
click at [42, 85] on span "Purchase to win" at bounding box center [52, 83] width 59 height 7
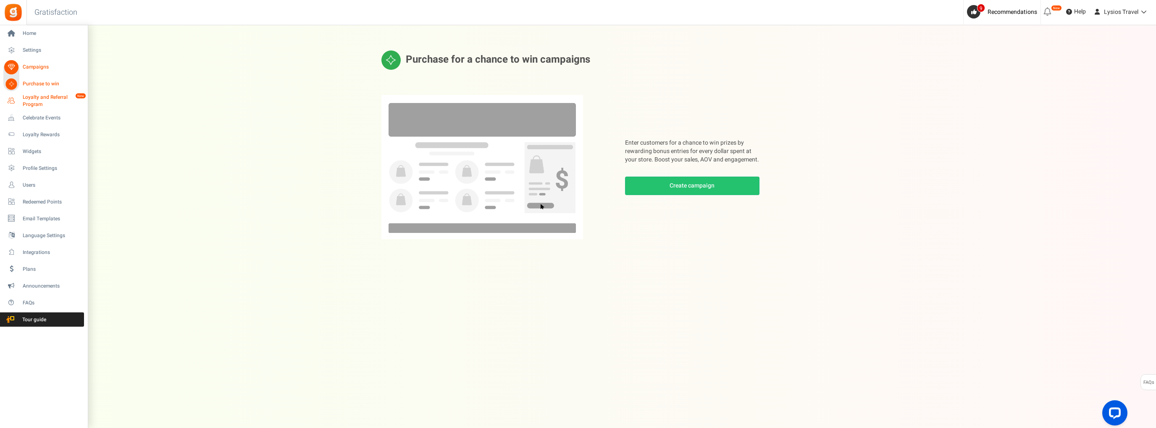
click at [32, 98] on span "Loyalty and Referral Program" at bounding box center [53, 101] width 61 height 14
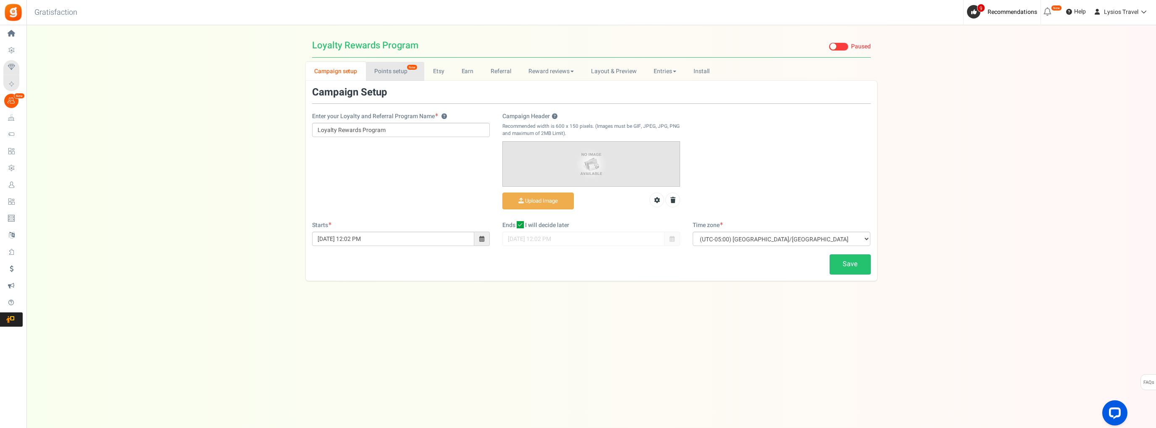
click at [400, 73] on link "Points setup New" at bounding box center [395, 71] width 58 height 19
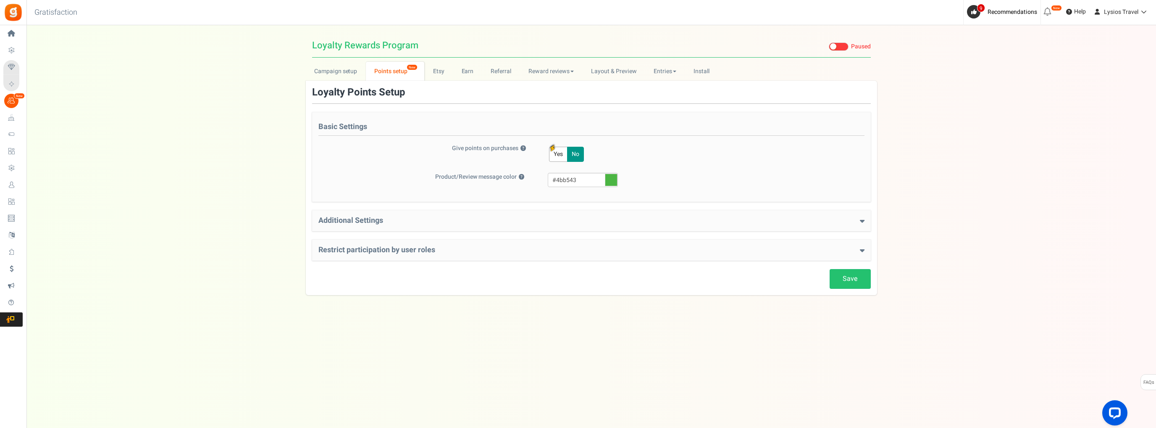
click at [368, 217] on h4 "Additional Settings" at bounding box center [592, 220] width 546 height 8
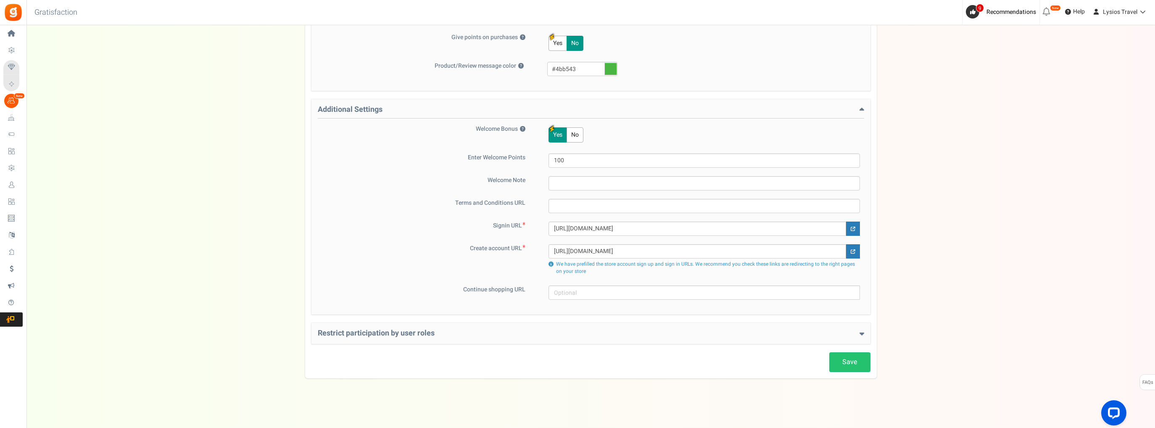
scroll to position [111, 0]
drag, startPoint x: 745, startPoint y: 250, endPoint x: 510, endPoint y: 255, distance: 235.0
click at [510, 255] on div "Create account URL https://wordpress-772987-5858789.cloudwaysapps.com/my-accoun…" at bounding box center [591, 260] width 546 height 33
click at [432, 332] on h4 "Restrict participation by user roles" at bounding box center [591, 333] width 546 height 8
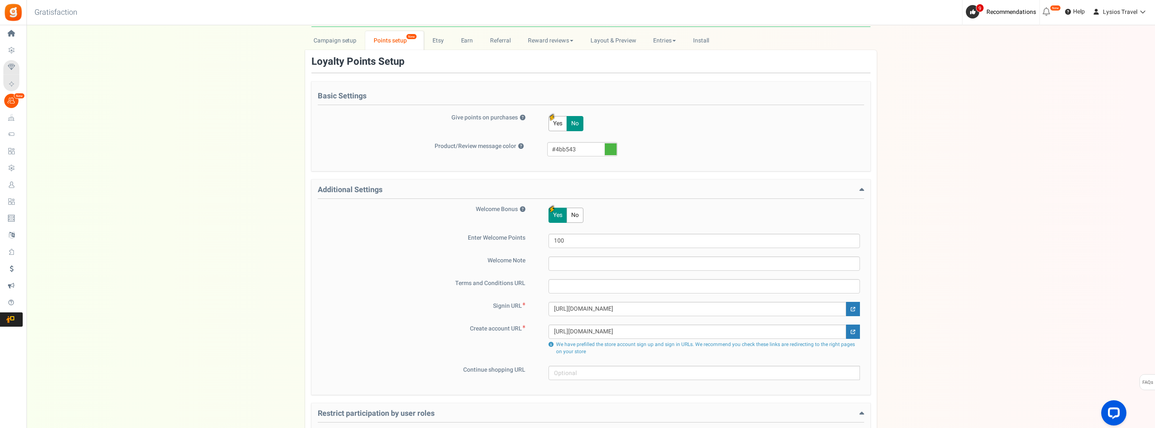
scroll to position [0, 0]
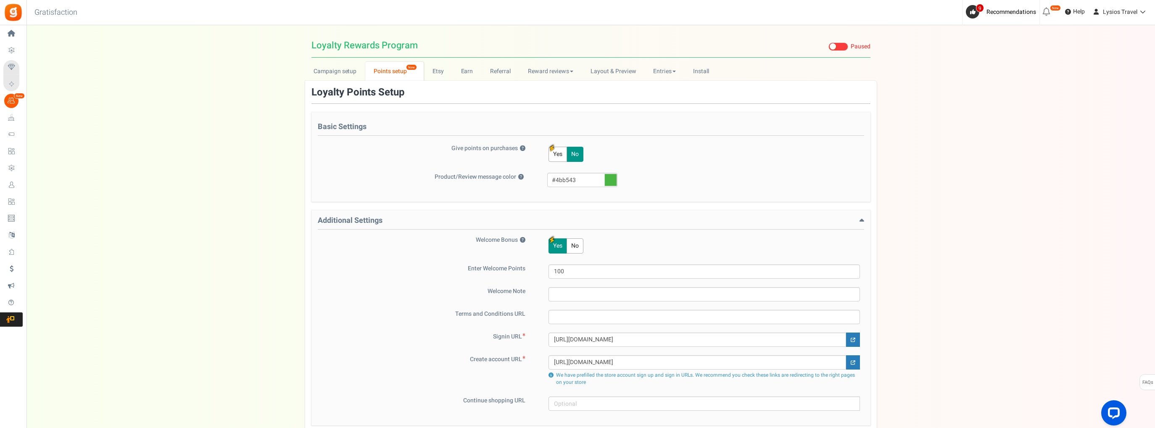
click at [561, 153] on button "Yes" at bounding box center [557, 154] width 18 height 15
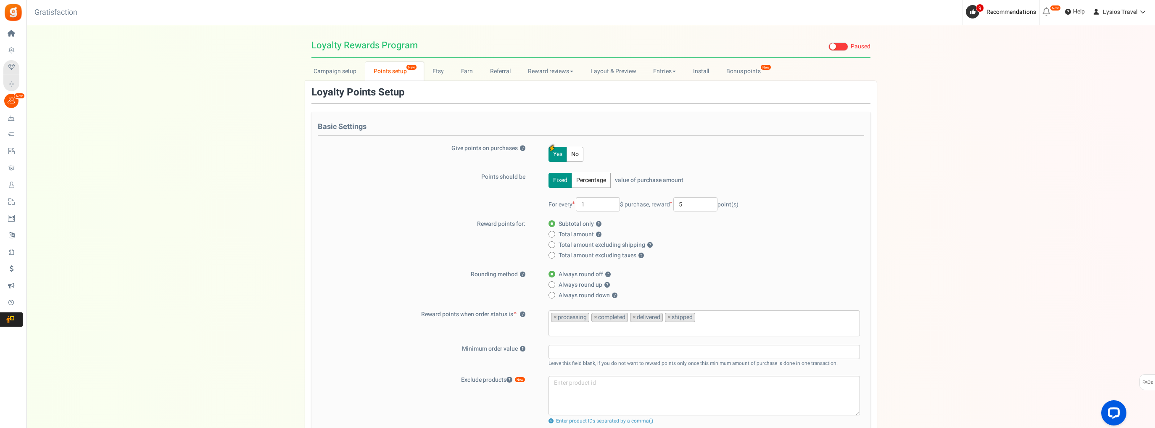
click at [575, 152] on button "No" at bounding box center [574, 154] width 17 height 15
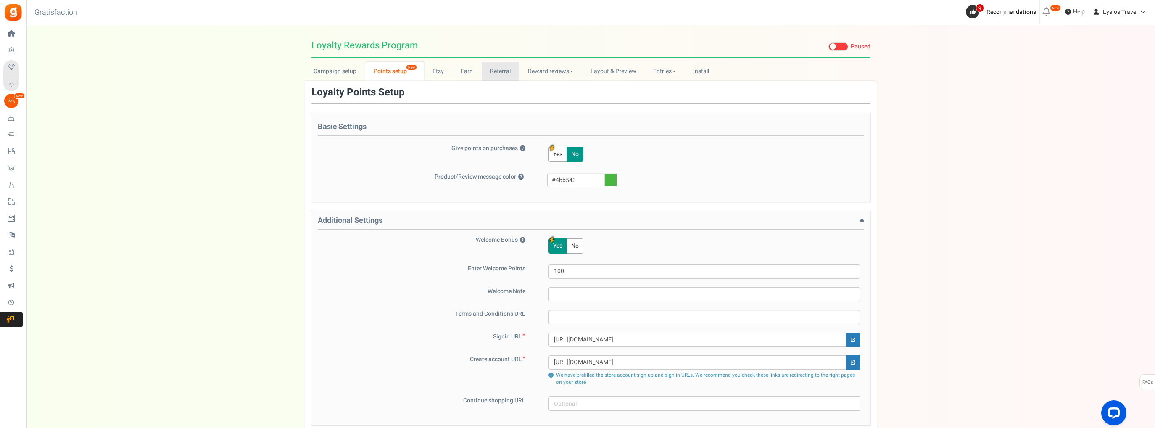
click at [504, 75] on link "Referral" at bounding box center [501, 71] width 38 height 19
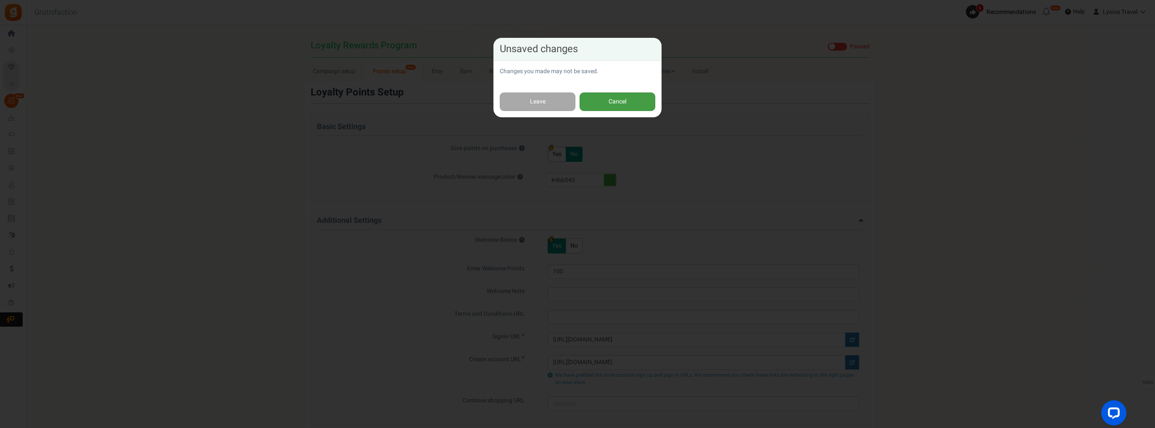
drag, startPoint x: 614, startPoint y: 105, endPoint x: 616, endPoint y: 120, distance: 15.4
click at [614, 105] on button "Cancel" at bounding box center [617, 101] width 76 height 19
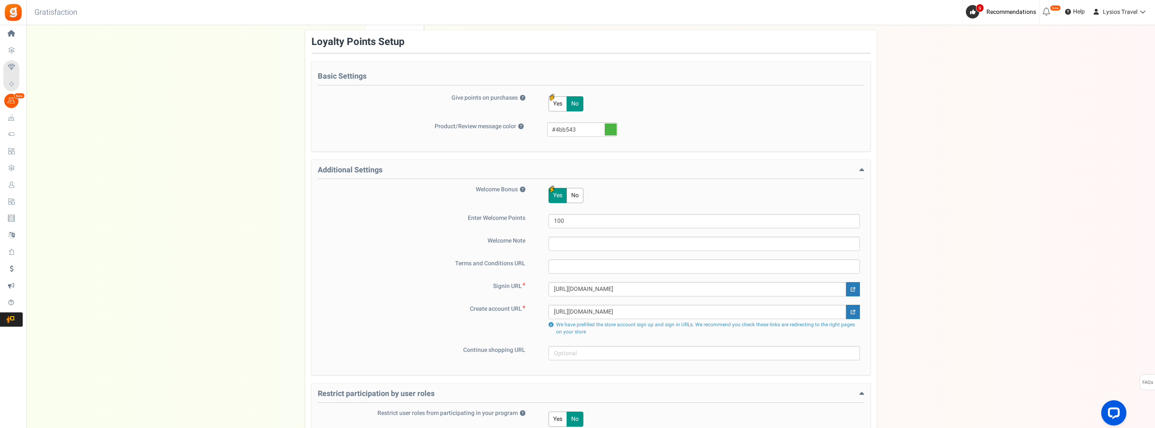
scroll to position [151, 0]
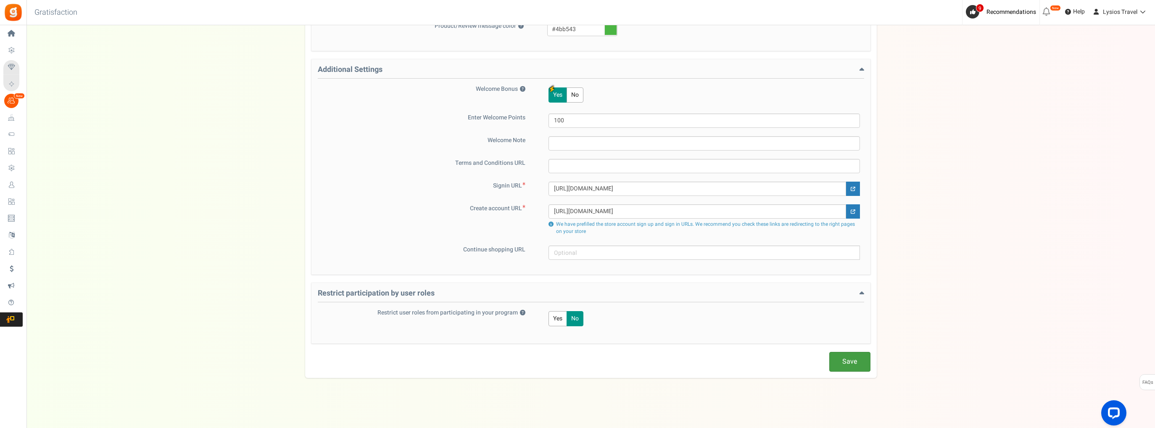
click at [848, 362] on link "Save" at bounding box center [849, 362] width 41 height 20
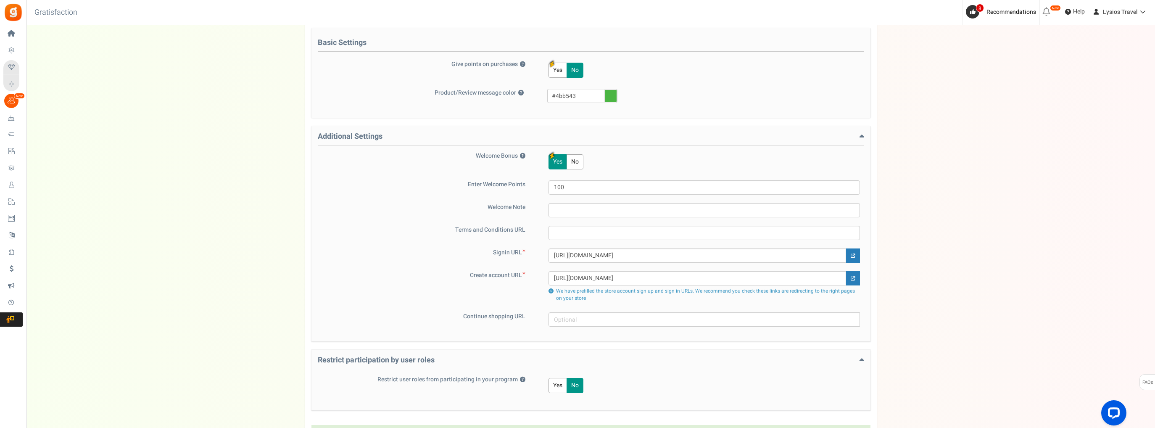
scroll to position [0, 0]
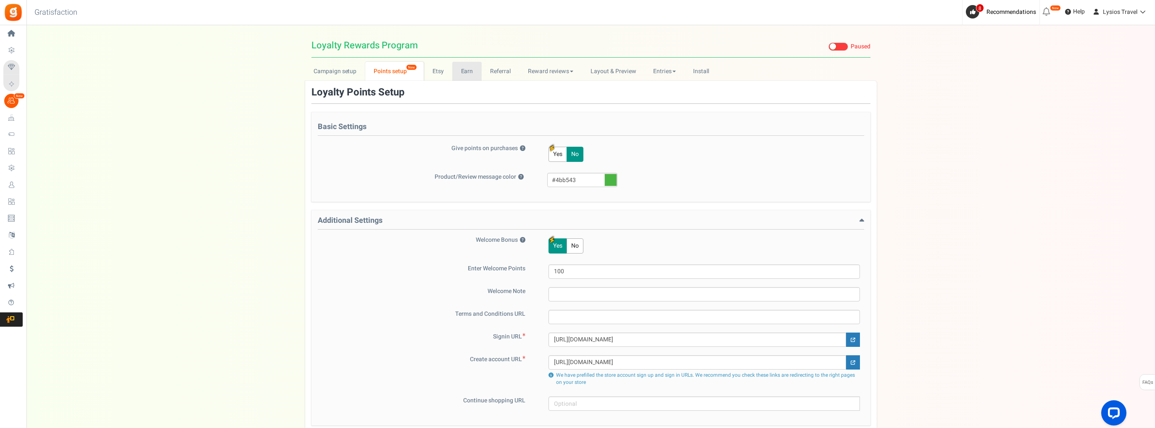
click at [464, 73] on link "Earn" at bounding box center [466, 71] width 29 height 19
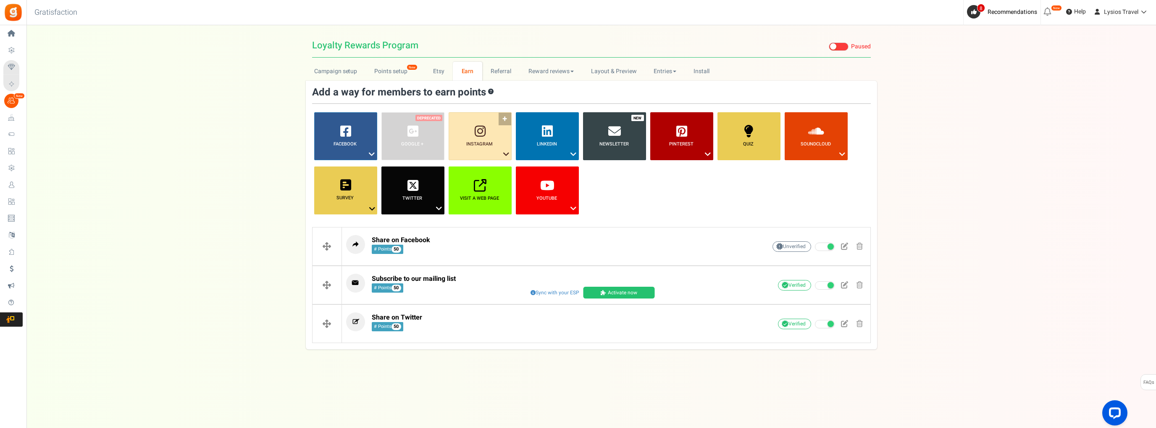
click at [506, 118] on link "Instagram ?" at bounding box center [480, 136] width 63 height 48
click at [473, 168] on link "Follow on Instagram" at bounding box center [480, 169] width 67 height 11
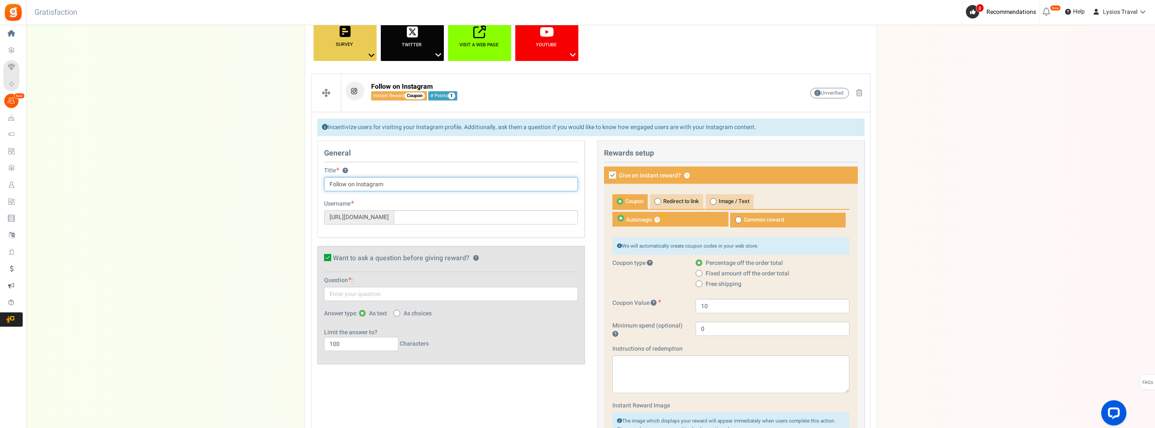
scroll to position [168, 0]
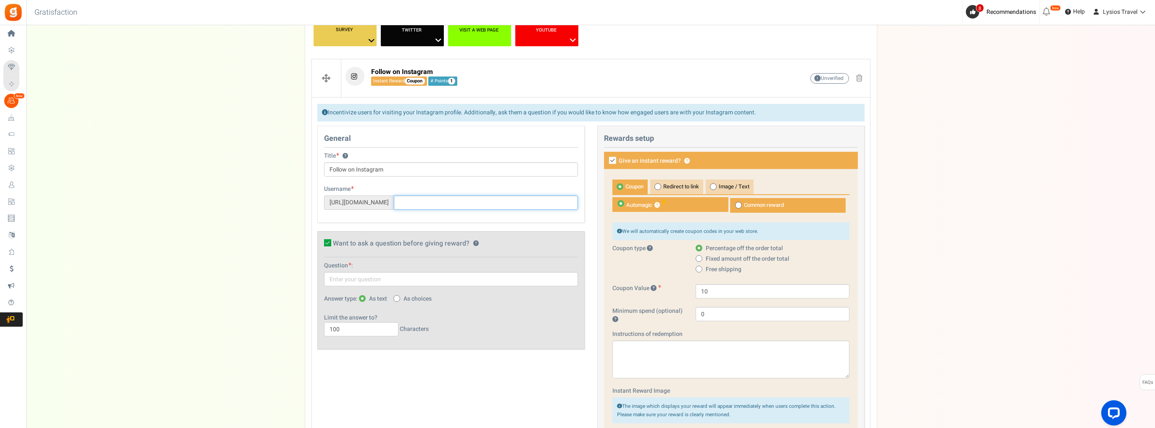
click at [427, 200] on input "text" at bounding box center [486, 202] width 184 height 14
type input "lysiostravel"
drag, startPoint x: 471, startPoint y: 216, endPoint x: 496, endPoint y: 209, distance: 25.6
click at [472, 216] on div "Username Visit Page https://www.instagram.com/ lysiostravel" at bounding box center [451, 201] width 266 height 33
click at [568, 187] on link "Visit Page" at bounding box center [564, 188] width 27 height 7
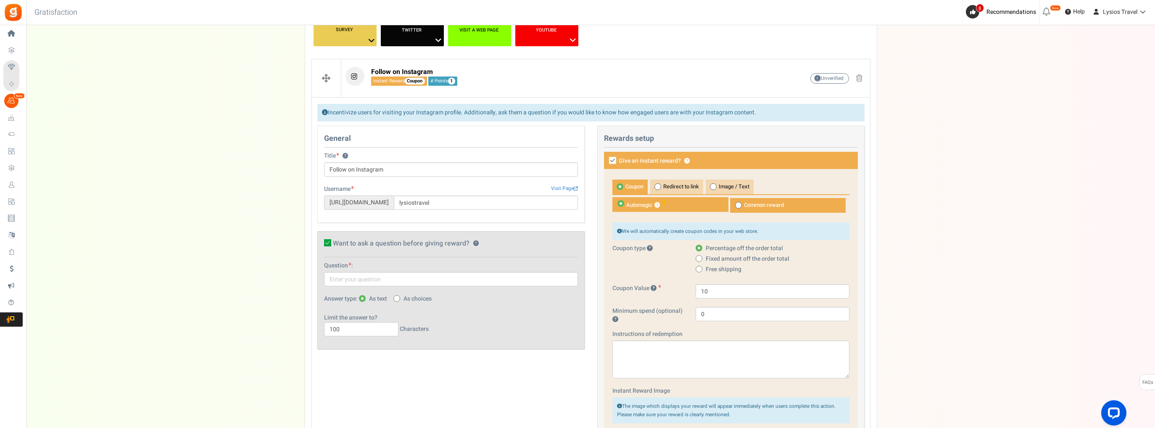
click at [613, 160] on icon at bounding box center [612, 160] width 7 height 7
click at [606, 160] on input "Give an instant reward? ?" at bounding box center [602, 160] width 5 height 5
checkbox input "false"
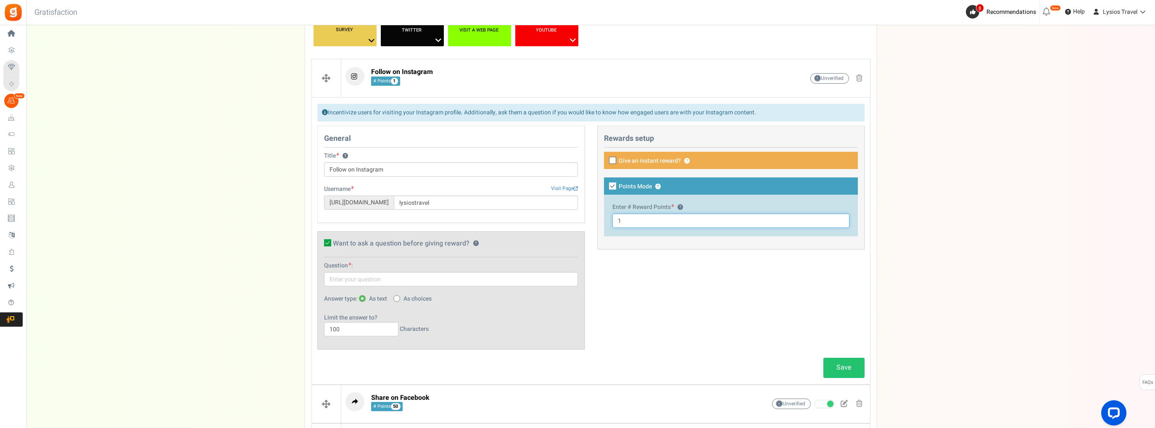
click at [632, 221] on input "1" at bounding box center [730, 220] width 237 height 14
type input "100"
click at [843, 366] on link "Save" at bounding box center [843, 368] width 41 height 20
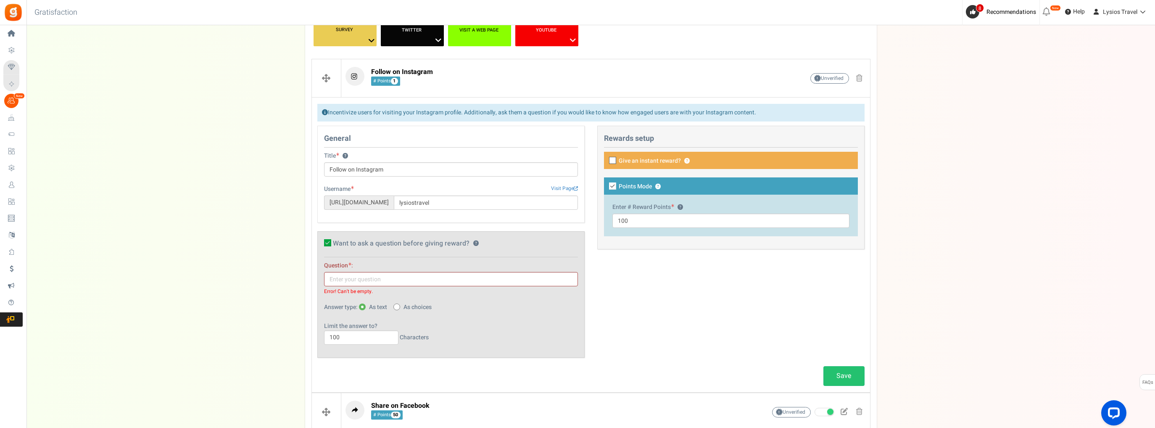
click at [326, 240] on icon at bounding box center [327, 242] width 7 height 7
click at [321, 242] on input "Want to ask a question before giving reward? ?" at bounding box center [318, 244] width 5 height 5
checkbox input "false"
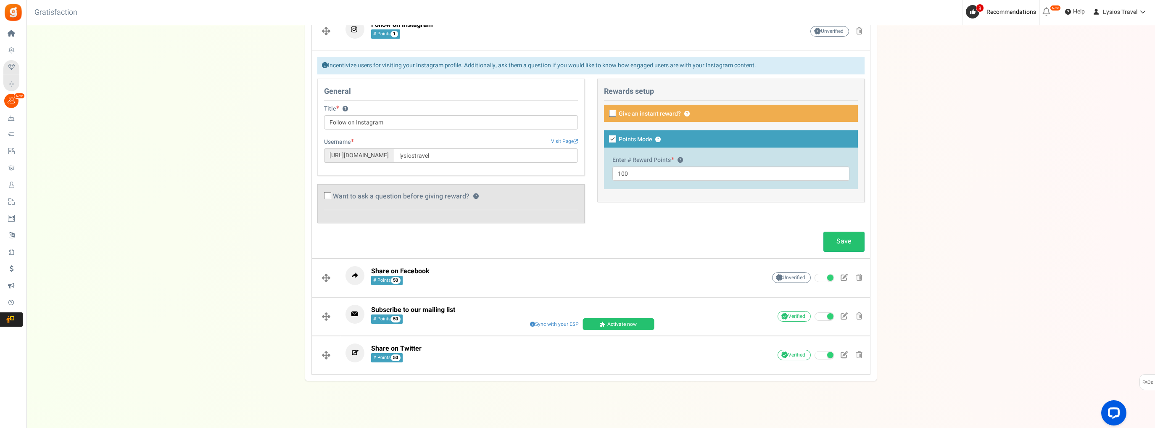
scroll to position [217, 0]
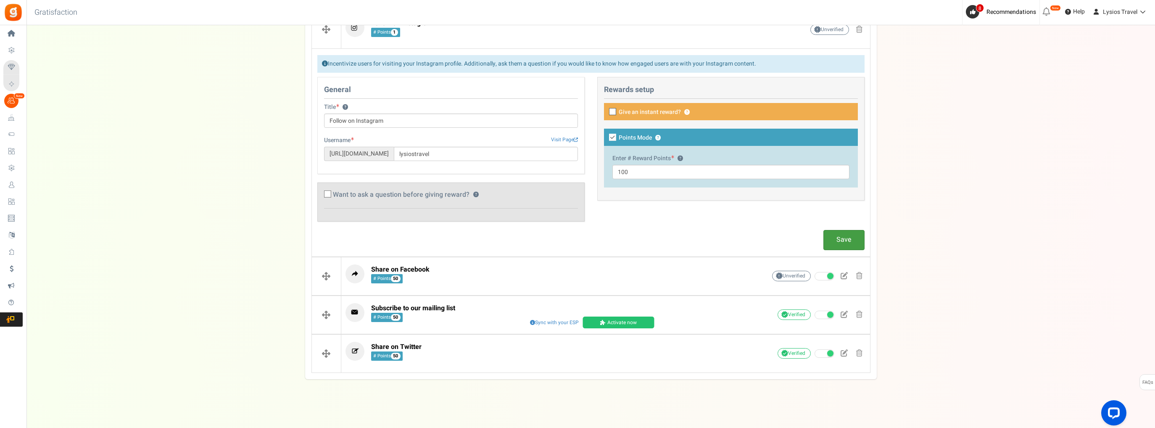
click at [839, 239] on link "Save" at bounding box center [843, 240] width 41 height 20
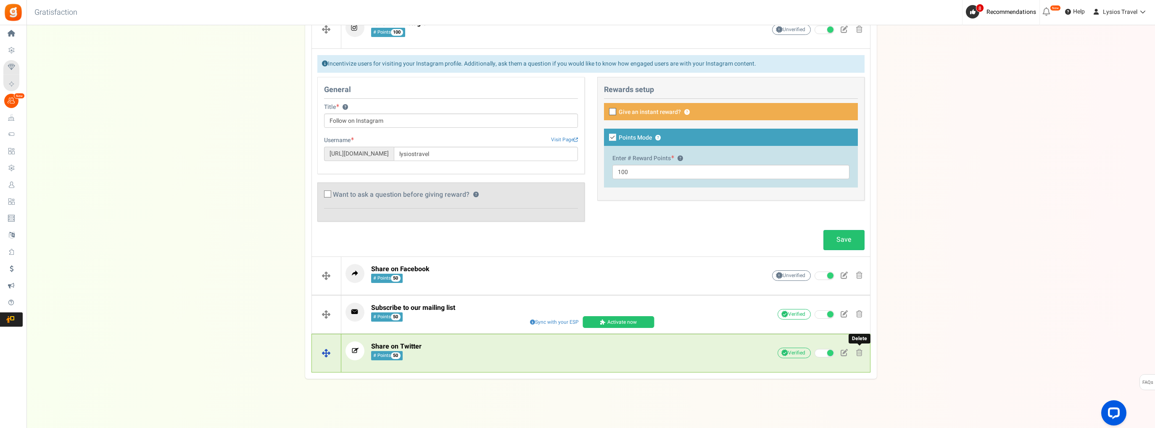
click at [858, 352] on span at bounding box center [859, 352] width 6 height 7
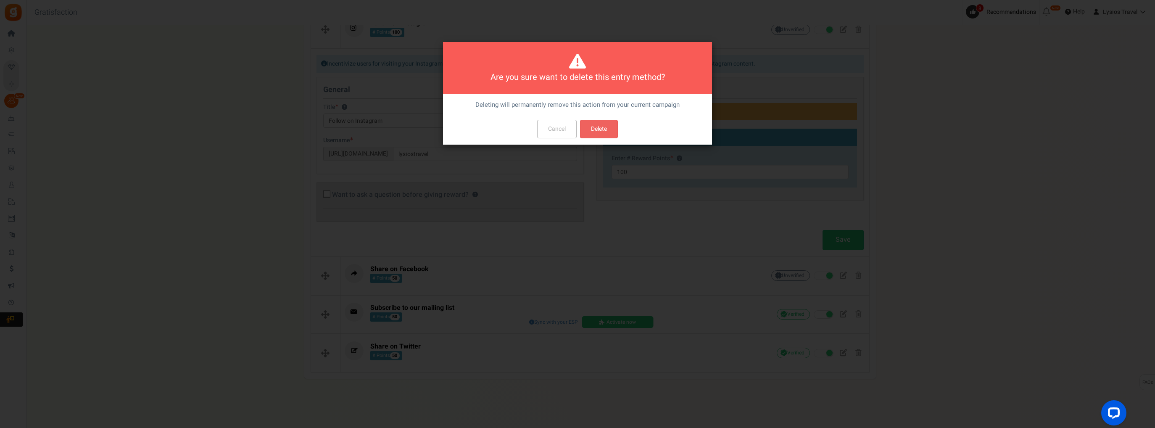
scroll to position [0, 0]
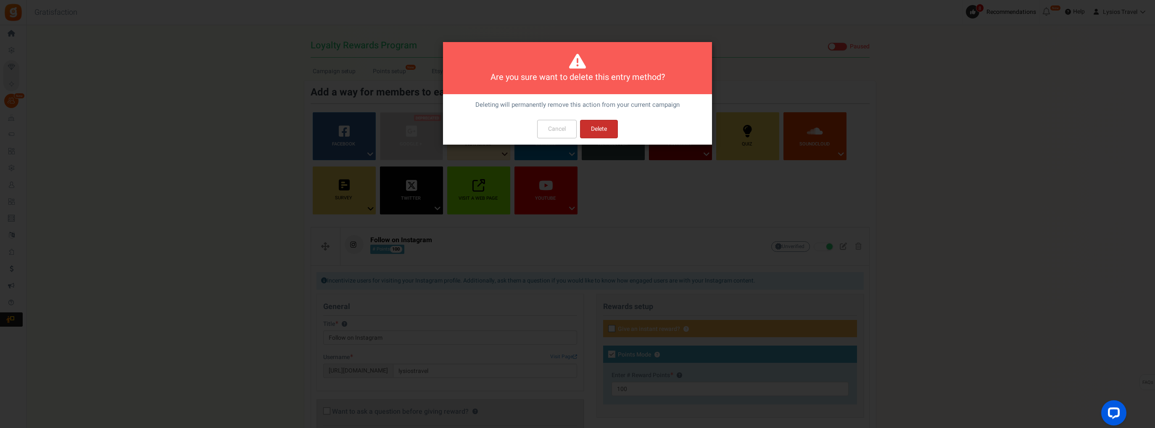
click at [614, 126] on button "Delete" at bounding box center [599, 129] width 38 height 18
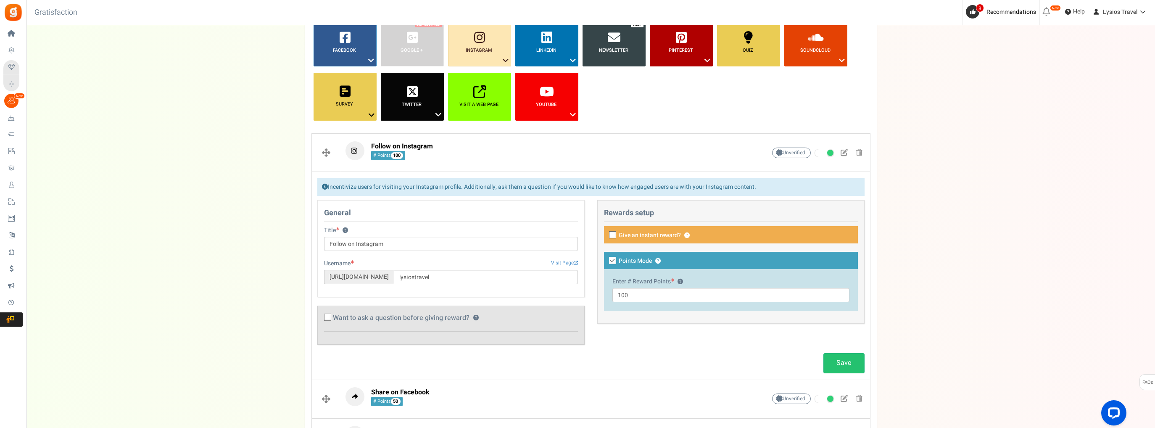
scroll to position [178, 0]
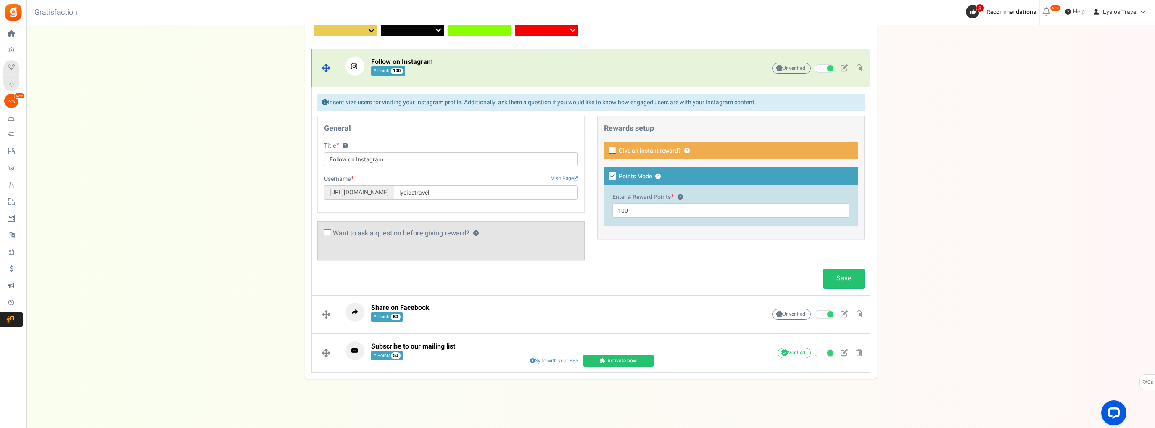
click at [328, 66] on span at bounding box center [326, 68] width 29 height 38
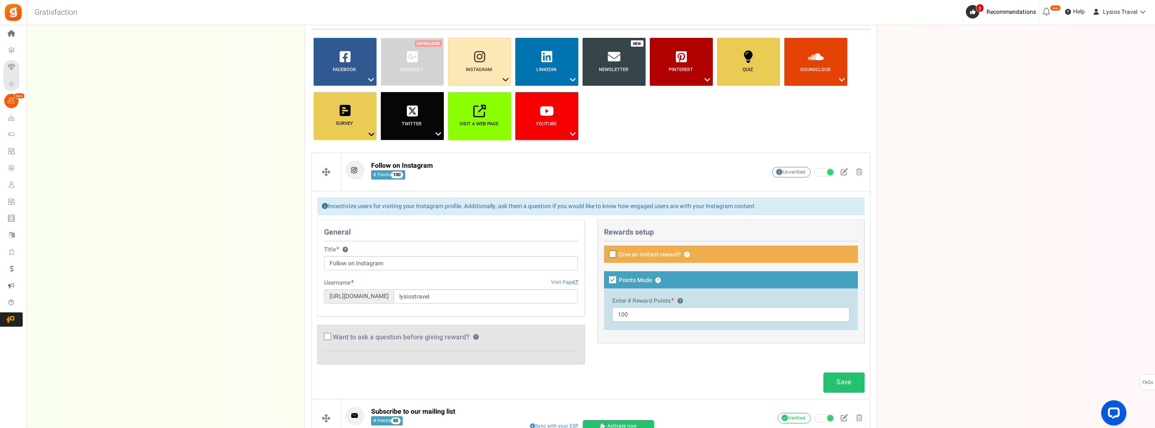
scroll to position [52, 0]
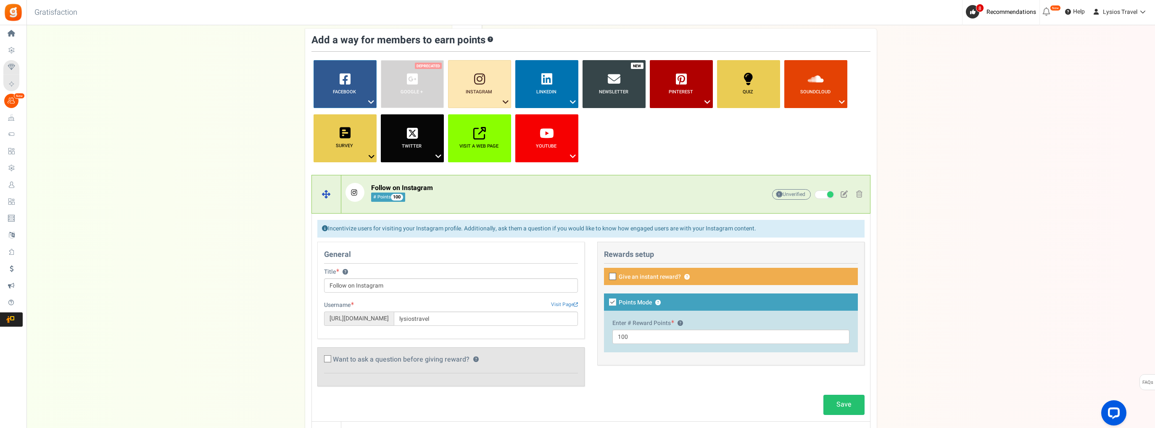
click at [844, 194] on span at bounding box center [843, 193] width 7 height 7
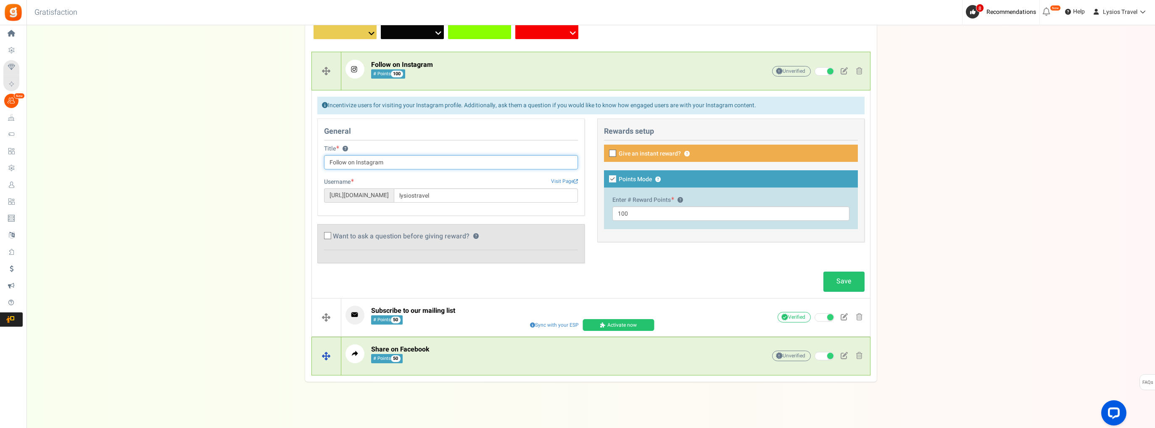
scroll to position [178, 0]
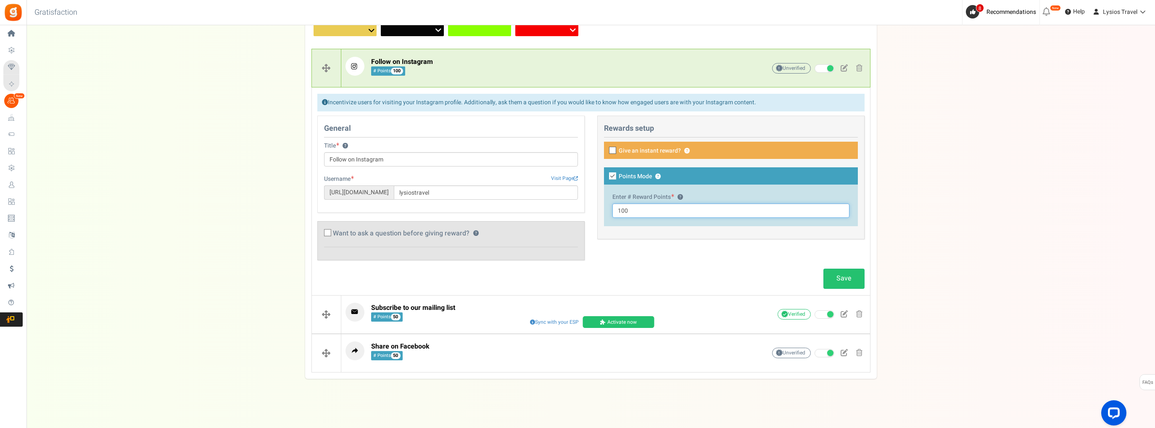
drag, startPoint x: 635, startPoint y: 210, endPoint x: 584, endPoint y: 208, distance: 51.3
click at [584, 208] on div "General Title ? Follow on Instagram Tip! Your title should show the huge saving…" at bounding box center [591, 192] width 560 height 153
type input "50"
click at [841, 277] on link "Save" at bounding box center [843, 279] width 41 height 20
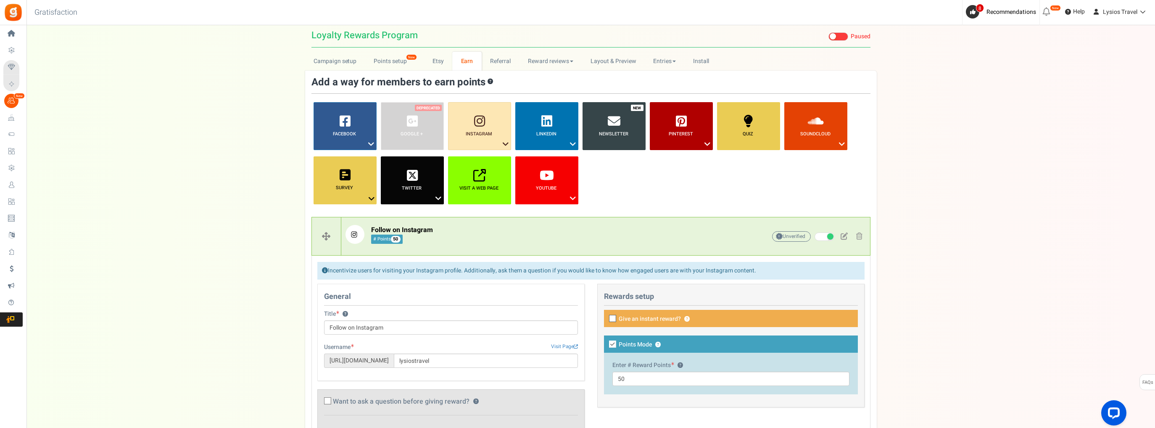
scroll to position [0, 0]
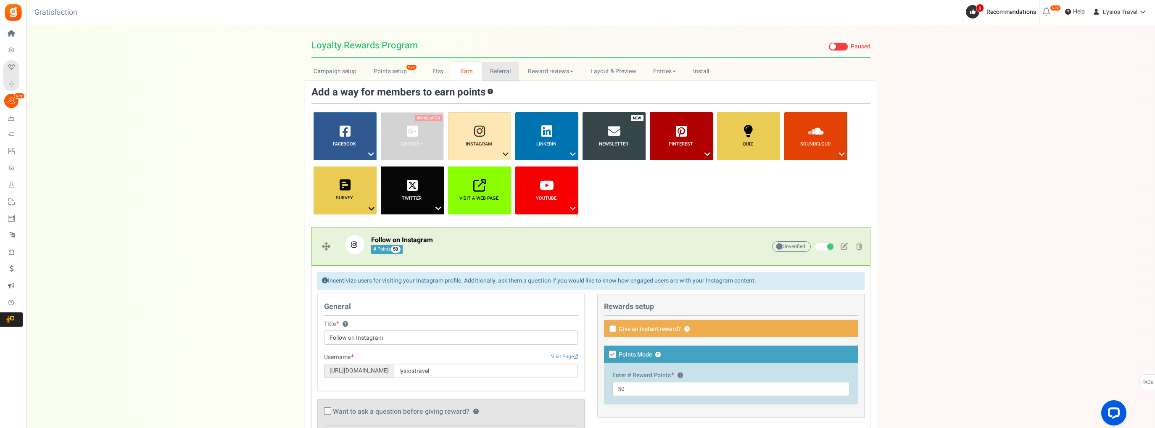
click at [501, 70] on link "Referral" at bounding box center [501, 71] width 38 height 19
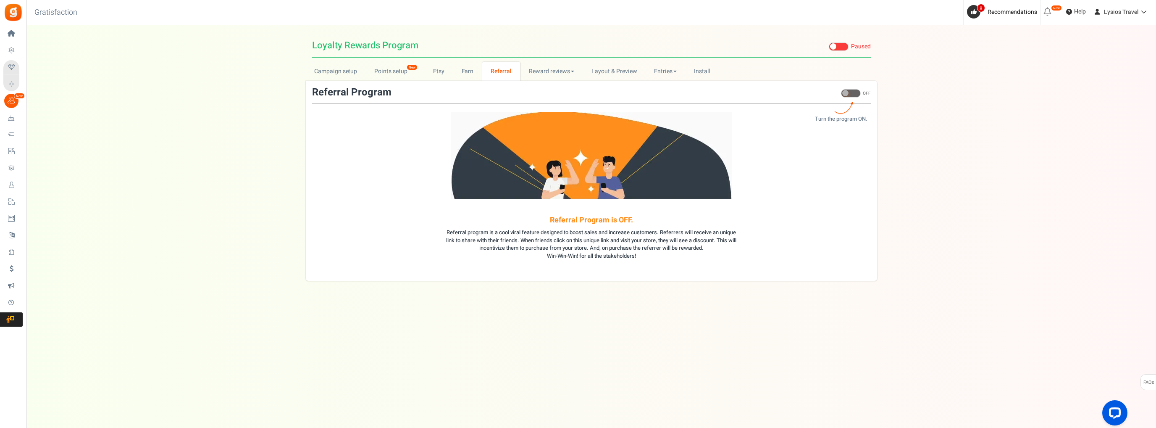
click at [857, 91] on span at bounding box center [851, 93] width 20 height 8
click at [841, 91] on input "ON OFF" at bounding box center [841, 98] width 0 height 14
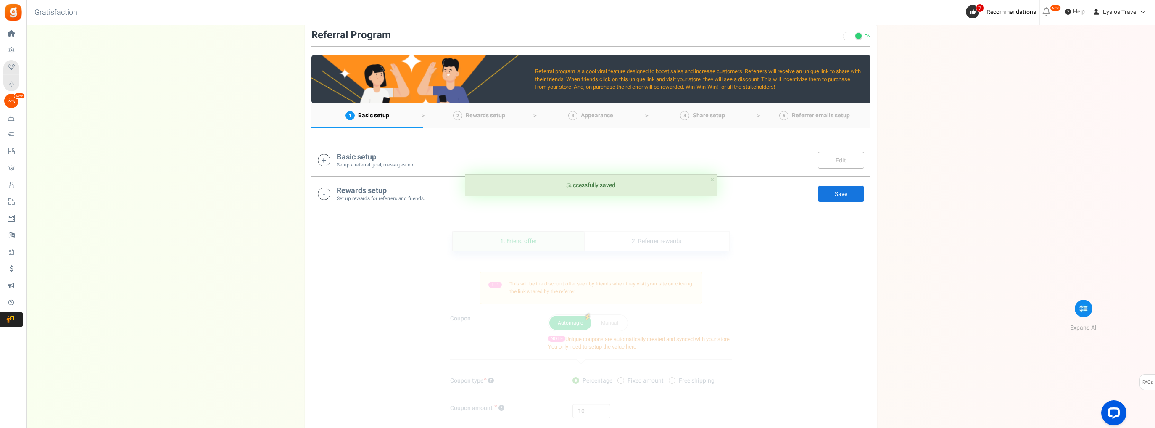
scroll to position [84, 0]
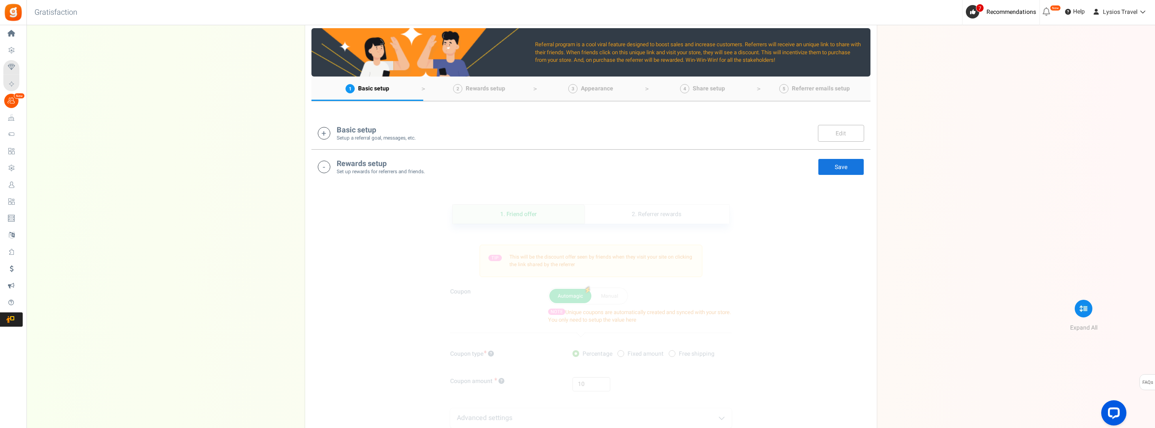
click at [363, 130] on h4 "Basic setup" at bounding box center [376, 130] width 79 height 8
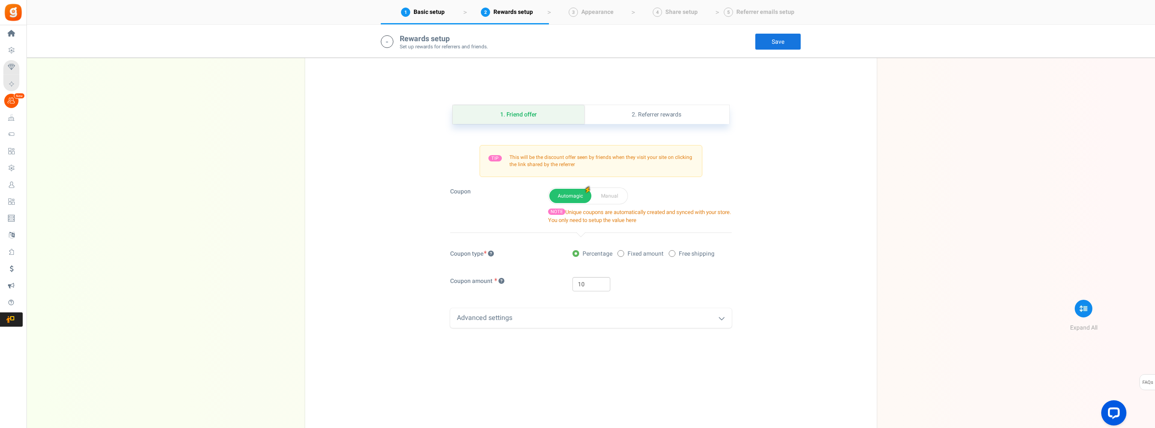
scroll to position [630, 0]
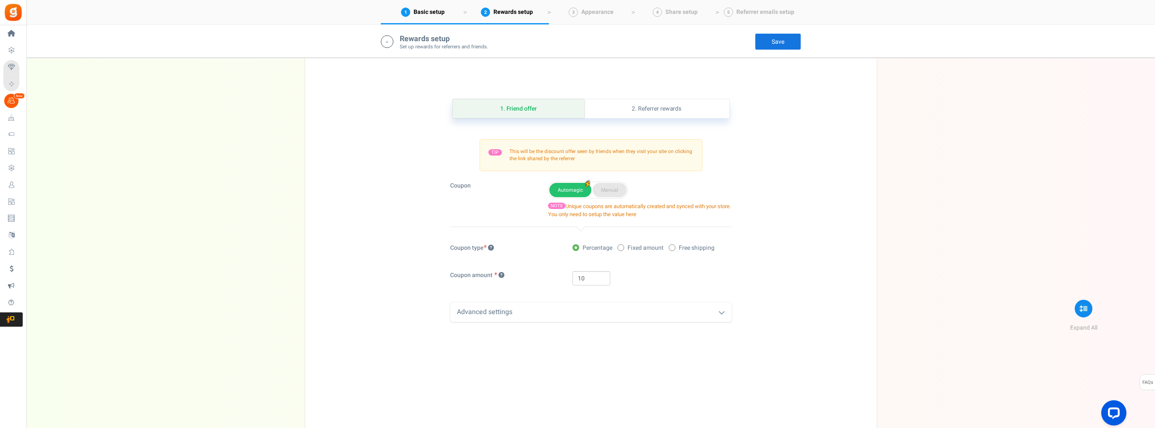
click at [613, 187] on button "Manual" at bounding box center [609, 190] width 34 height 14
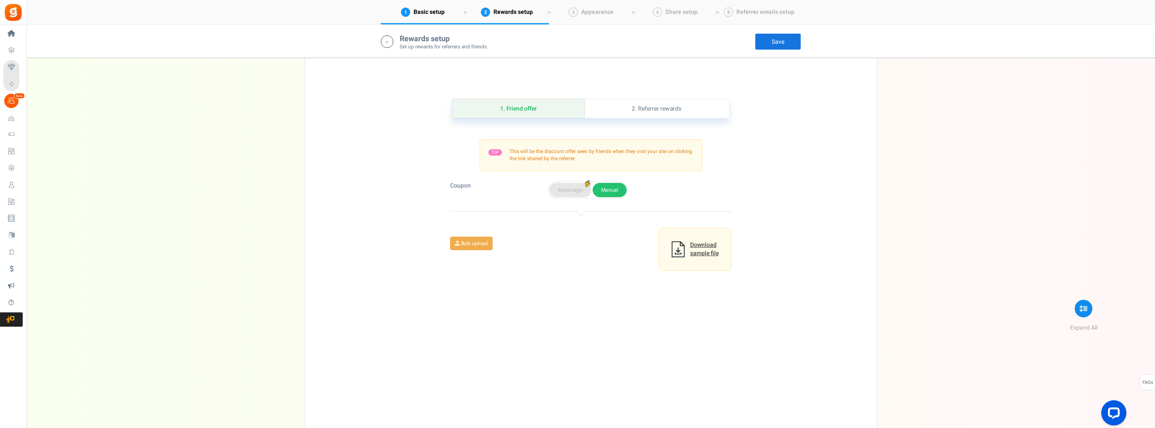
click at [577, 187] on button "Automagic" at bounding box center [570, 190] width 42 height 14
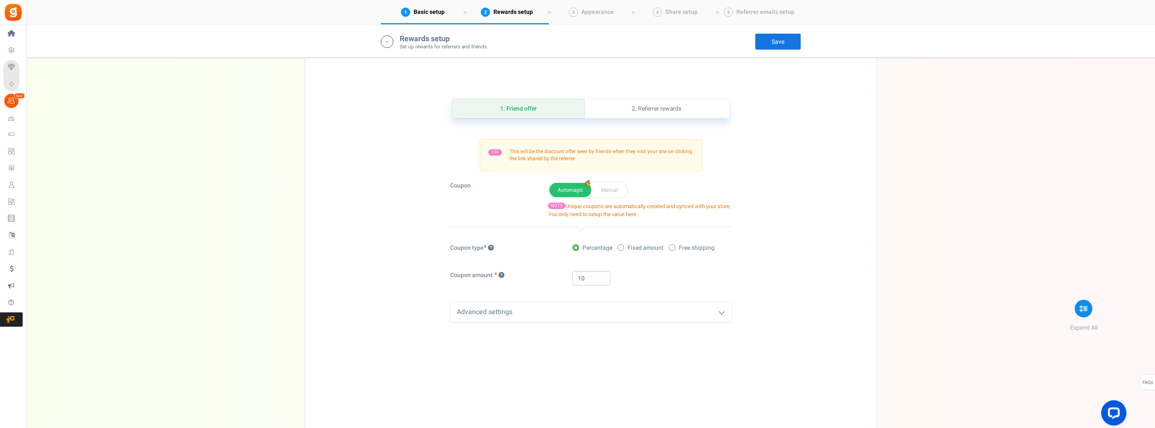
click at [699, 308] on div "Advanced settings" at bounding box center [591, 312] width 282 height 20
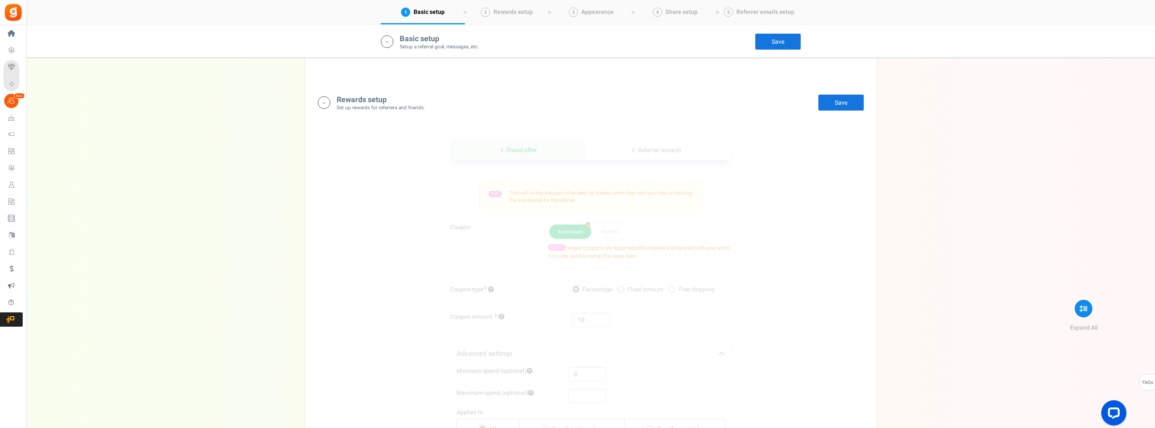
scroll to position [588, 0]
click at [611, 229] on button "Manual" at bounding box center [609, 232] width 34 height 14
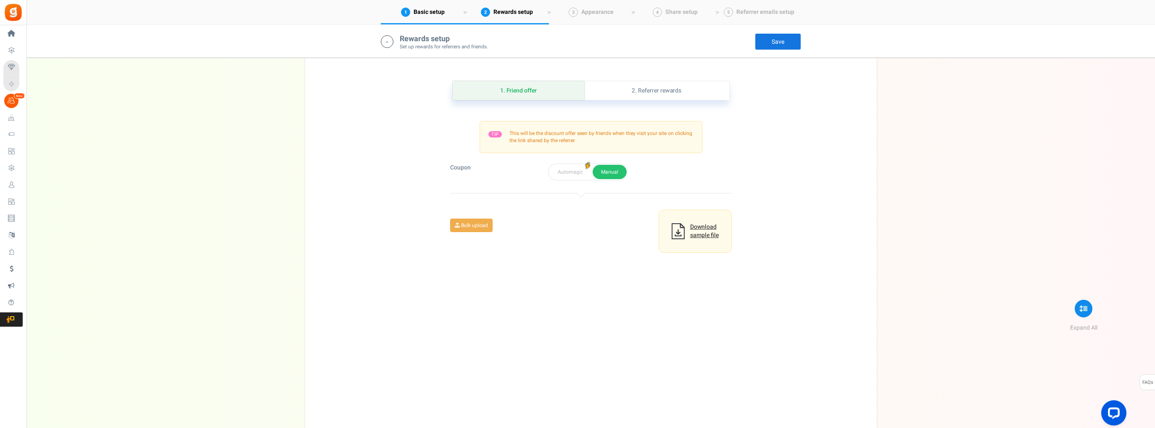
scroll to position [649, 0]
click at [699, 235] on span "Download sample file" at bounding box center [704, 230] width 29 height 17
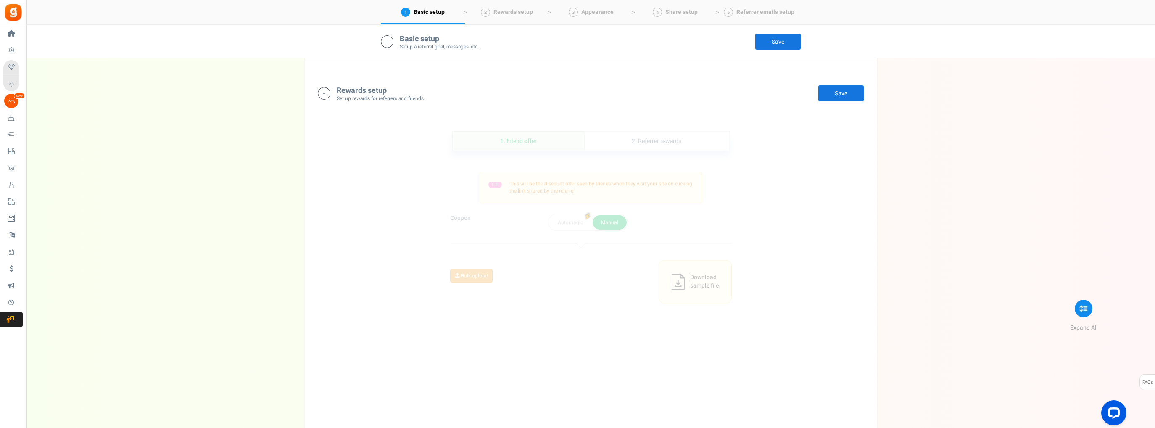
scroll to position [617, 0]
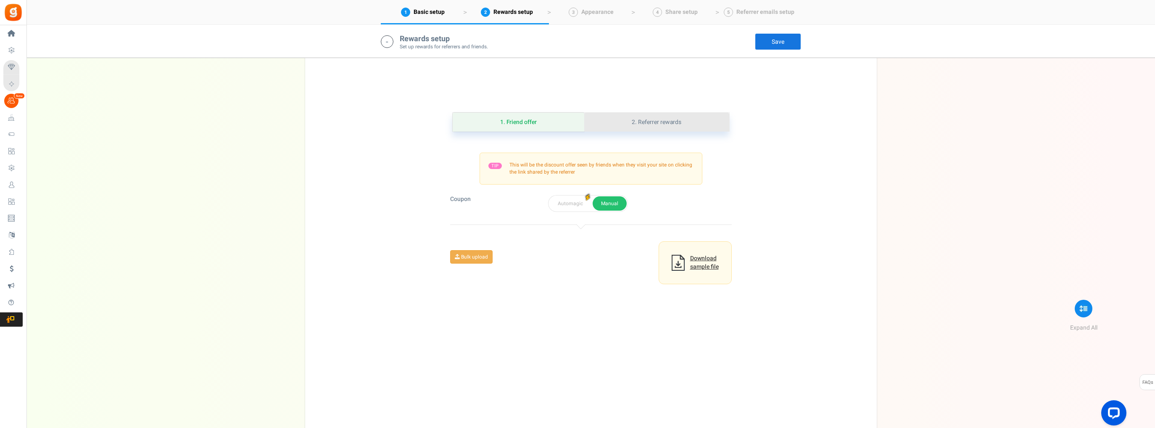
click at [645, 123] on link "2. Referrer rewards" at bounding box center [656, 122] width 145 height 19
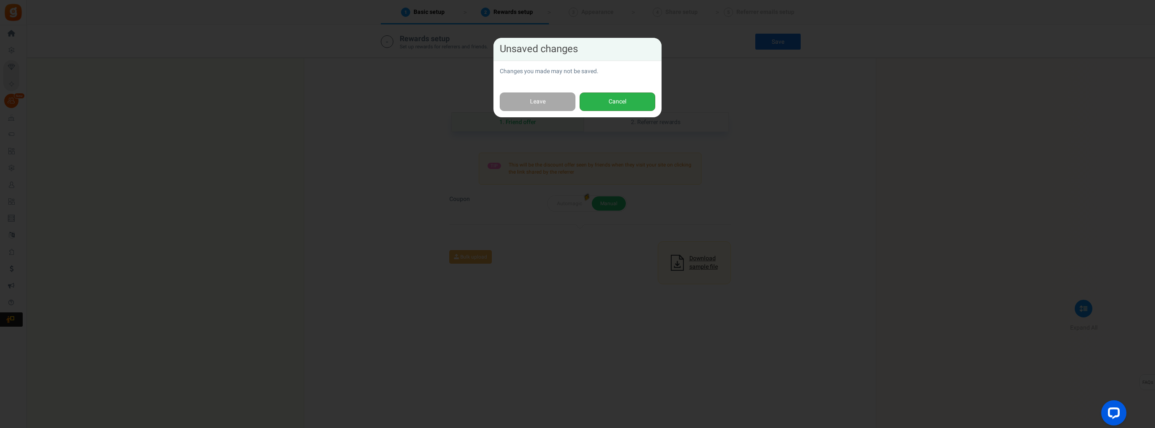
click at [612, 105] on button "Cancel" at bounding box center [617, 101] width 76 height 19
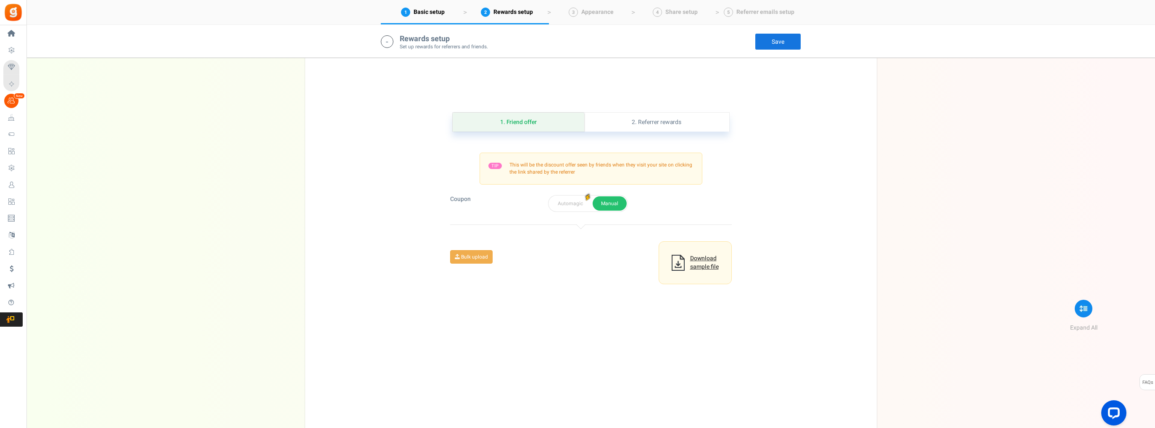
click at [780, 43] on link "Save" at bounding box center [778, 41] width 46 height 17
click at [683, 124] on link "2. Referrer rewards" at bounding box center [656, 122] width 145 height 19
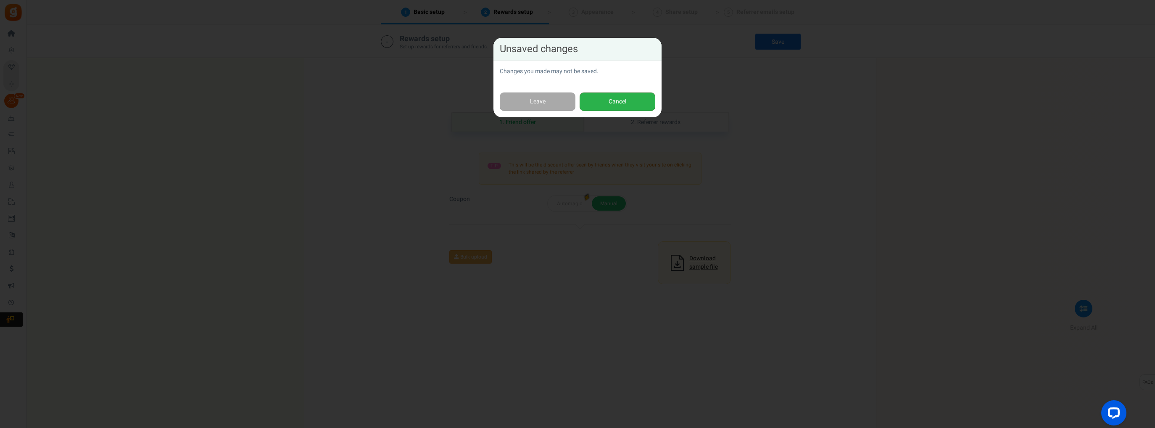
click at [595, 102] on button "Cancel" at bounding box center [617, 101] width 76 height 19
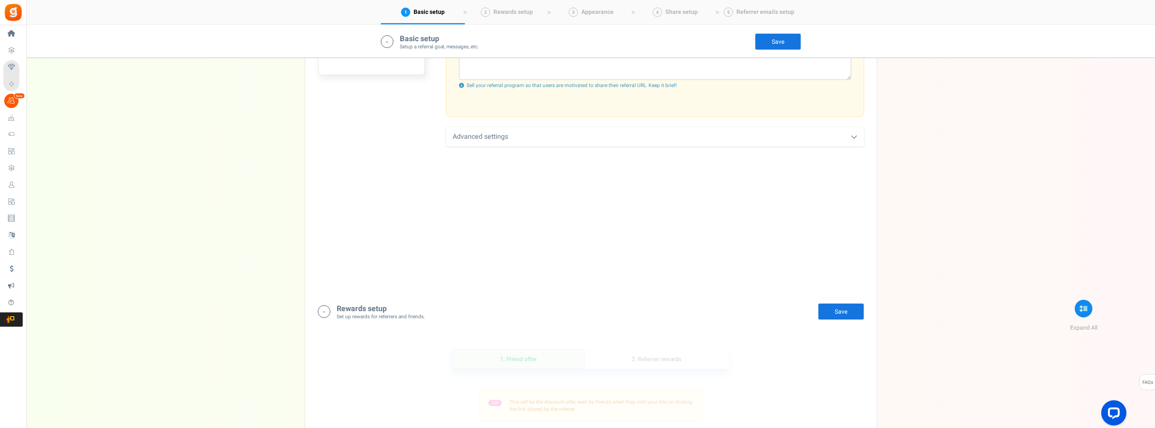
scroll to position [449, 0]
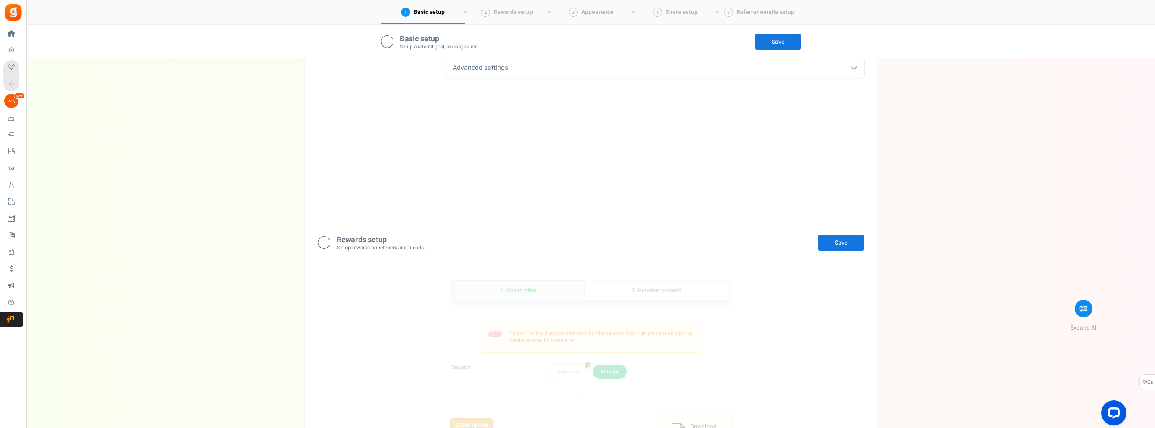
click at [788, 40] on link "Save" at bounding box center [778, 41] width 46 height 17
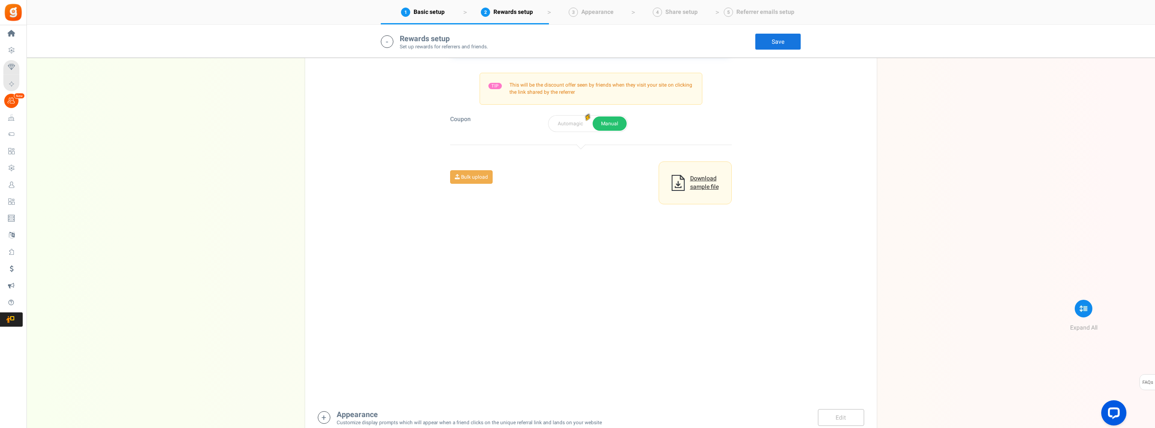
scroll to position [617, 0]
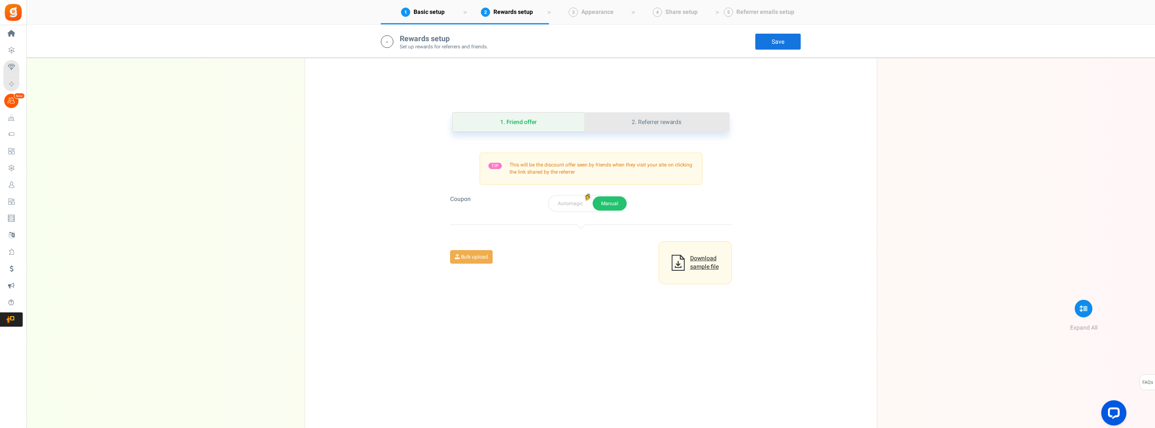
click at [650, 120] on link "2. Referrer rewards" at bounding box center [656, 122] width 145 height 19
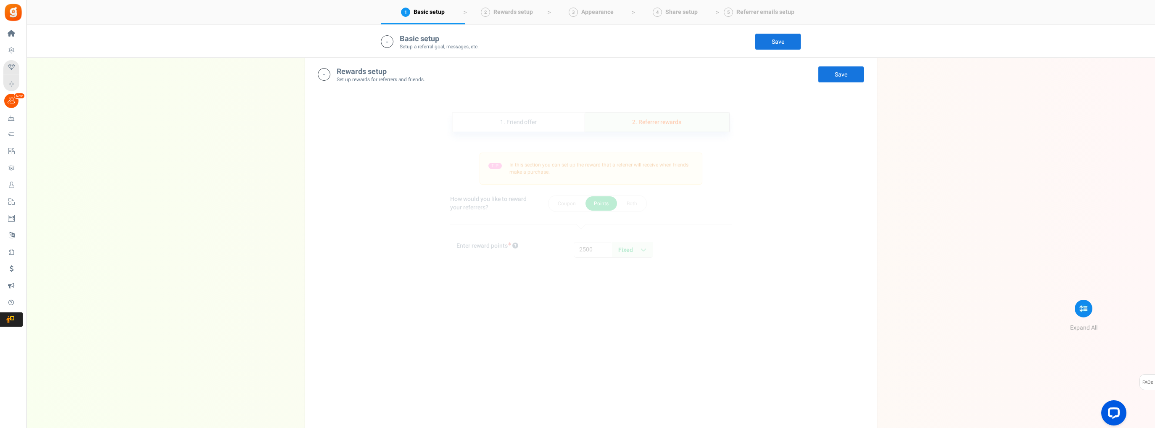
scroll to position [575, 0]
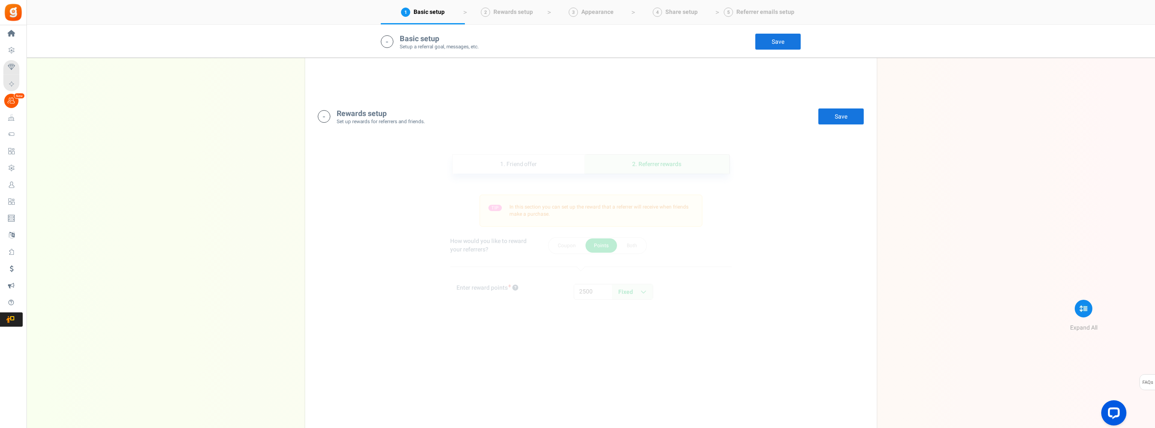
drag, startPoint x: 829, startPoint y: 118, endPoint x: 829, endPoint y: 123, distance: 5.1
click at [830, 118] on link "Save" at bounding box center [841, 116] width 46 height 17
click at [780, 46] on link "Save" at bounding box center [778, 41] width 46 height 17
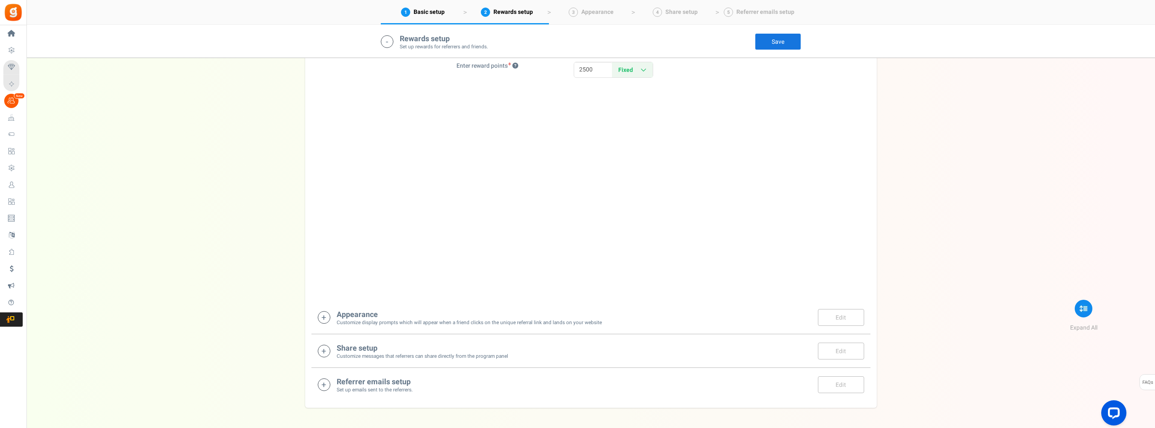
scroll to position [827, 0]
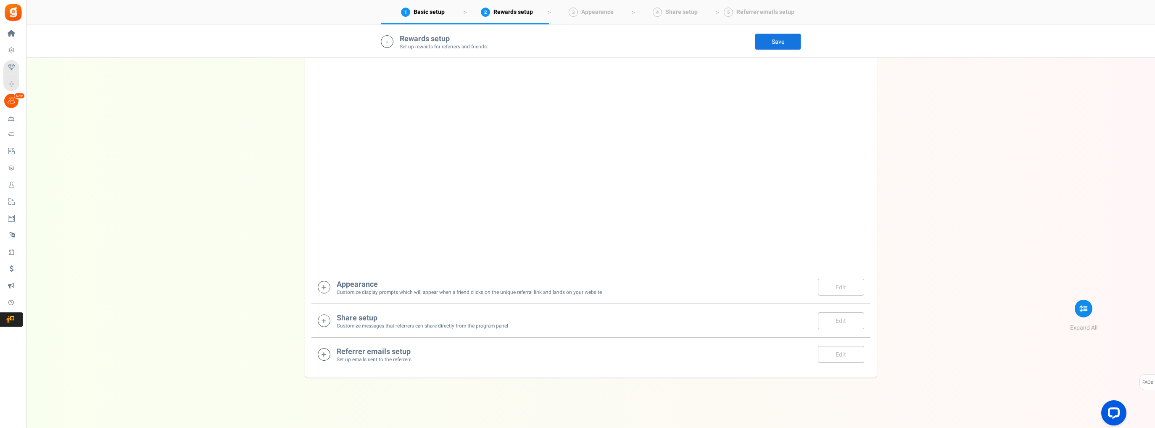
click at [354, 289] on small "Customize display prompts which will appear when a friend clicks on the unique …" at bounding box center [469, 292] width 265 height 7
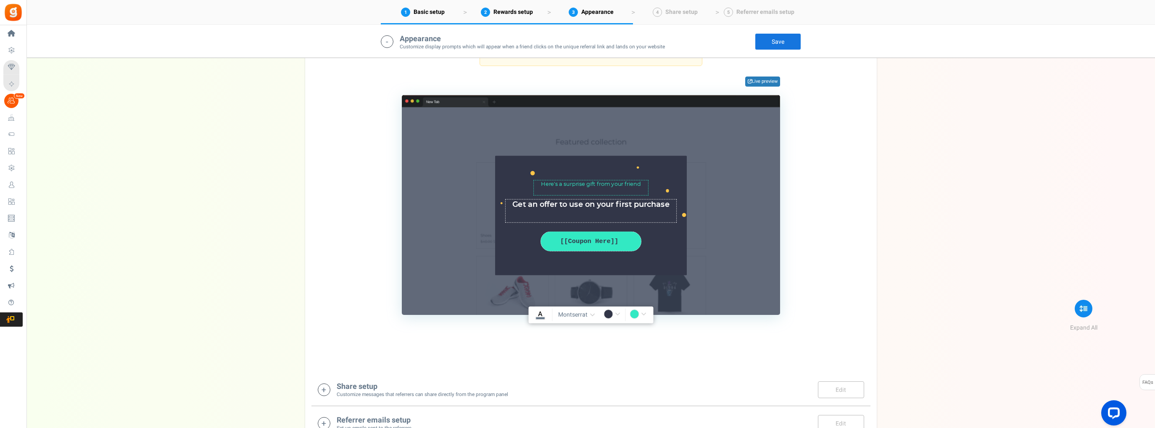
scroll to position [1174, 0]
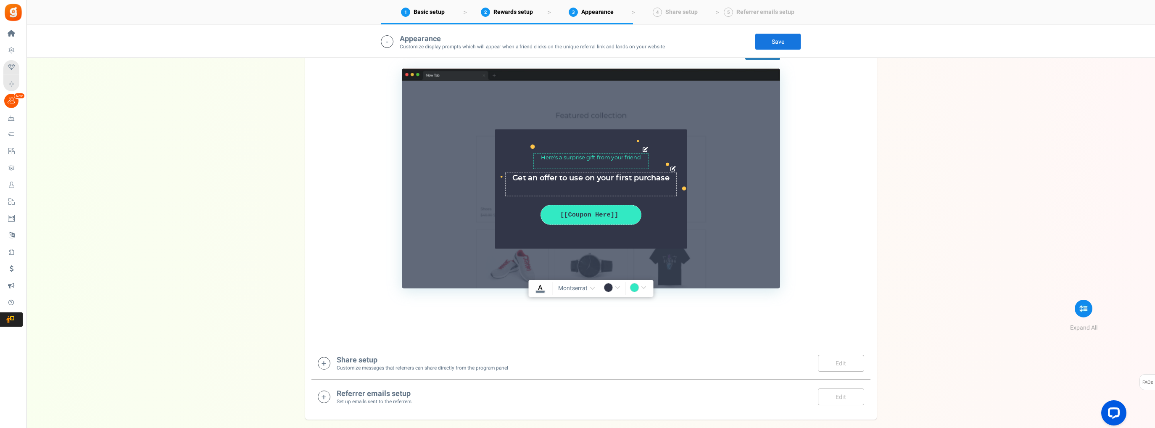
click at [609, 177] on textarea "Get an offer to use on your first purchase" at bounding box center [590, 185] width 171 height 24
click at [610, 177] on textarea "Get an offer to use on your first purchase" at bounding box center [590, 185] width 171 height 24
click at [612, 178] on textarea "Get an offer to use on your first purchase" at bounding box center [590, 185] width 171 height 24
drag, startPoint x: 673, startPoint y: 179, endPoint x: 527, endPoint y: 177, distance: 146.2
click at [527, 177] on textarea "Get an offer to use on your first purchase" at bounding box center [590, 185] width 171 height 24
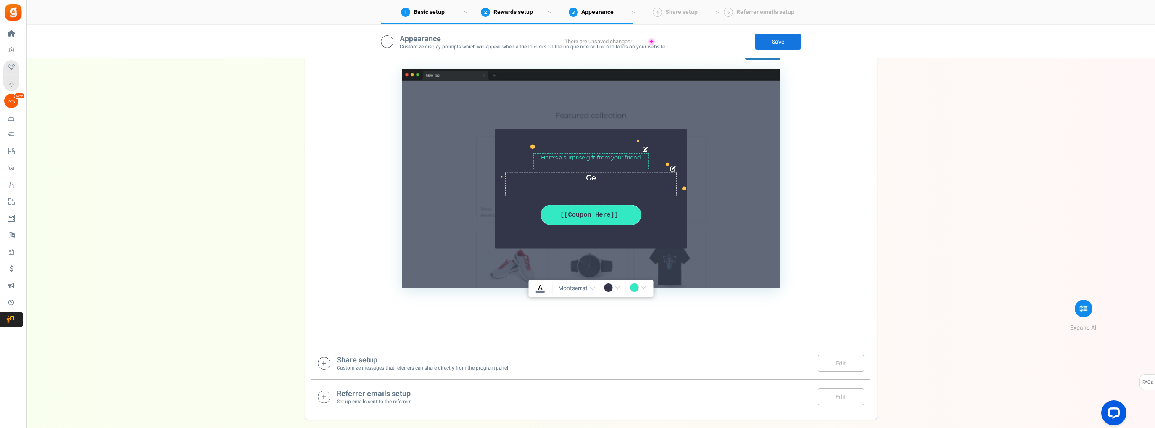
type textarea "G"
click at [612, 177] on textarea "Get an offer to use on your first purchase" at bounding box center [590, 185] width 171 height 24
click at [609, 179] on textarea "Get an offer to use on your first purchase" at bounding box center [590, 185] width 171 height 24
click at [608, 175] on textarea "Get an offer to use on your first purchase" at bounding box center [590, 185] width 171 height 24
click at [621, 182] on textarea "Get an offer to use on your first purchase" at bounding box center [590, 185] width 171 height 24
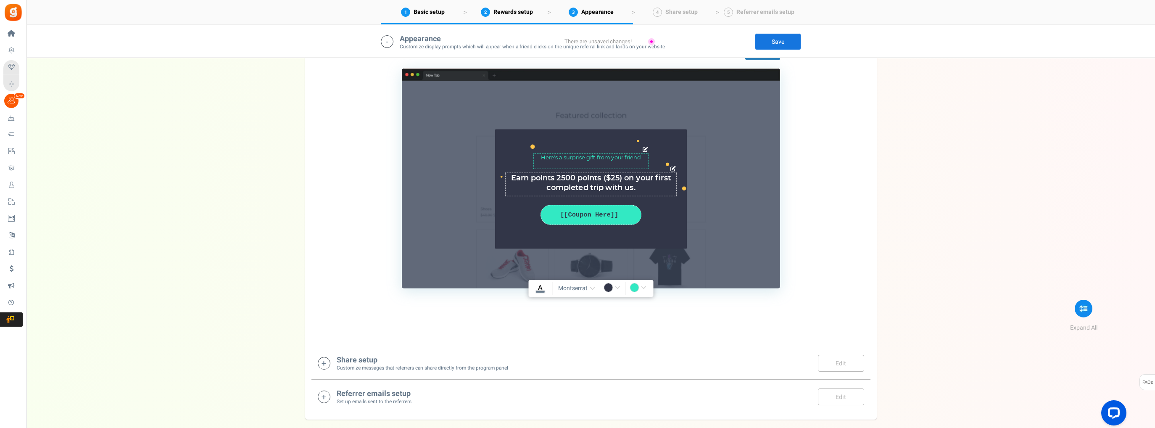
click at [639, 189] on textarea "Get an offer to use on your first purchase" at bounding box center [590, 185] width 171 height 24
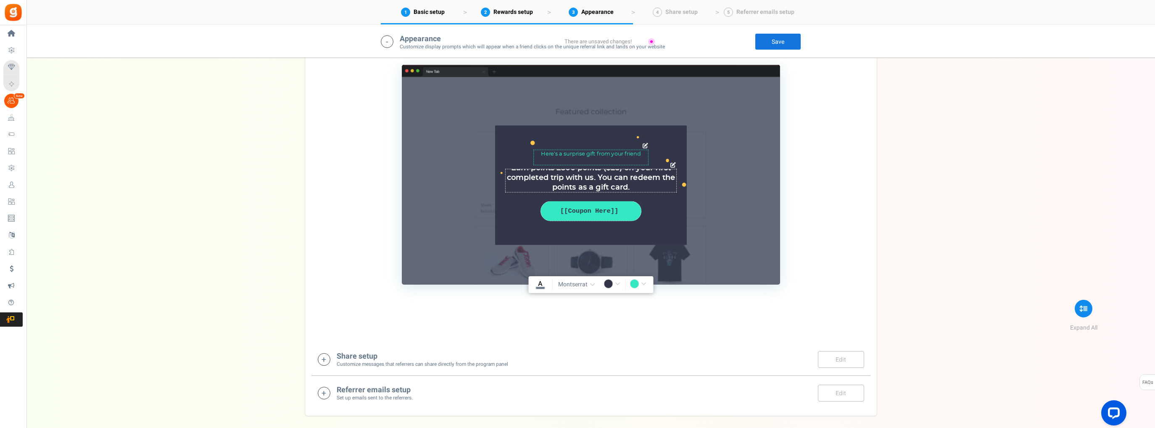
scroll to position [1090, 0]
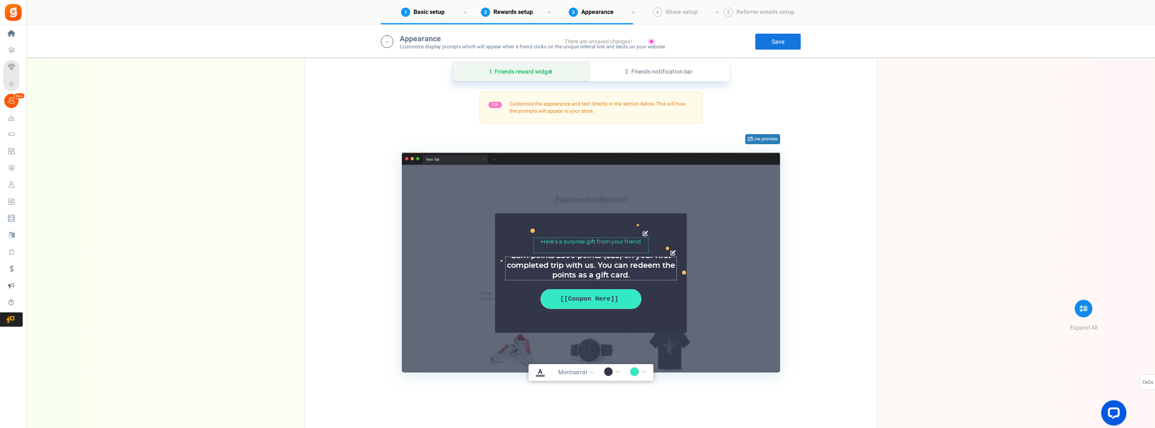
type textarea "Earn points 2500 points ($25) on your first completed trip with us. You can red…"
click at [588, 297] on div "[[Coupon Here]]" at bounding box center [590, 298] width 87 height 9
drag, startPoint x: 590, startPoint y: 300, endPoint x: 569, endPoint y: 301, distance: 21.0
click at [569, 301] on div "[[Coupon Here]]" at bounding box center [590, 298] width 87 height 9
click at [610, 298] on div "[[Coupon Here]]" at bounding box center [590, 298] width 87 height 9
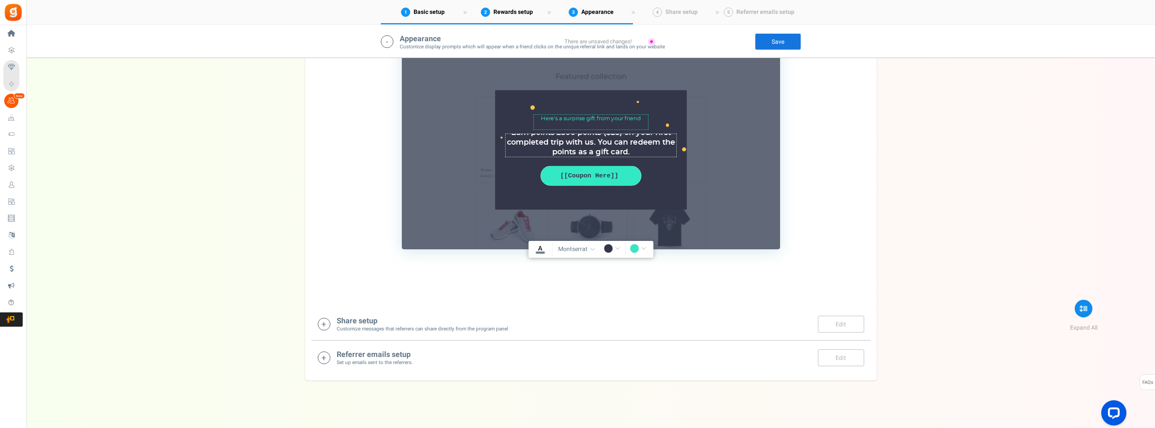
scroll to position [1216, 0]
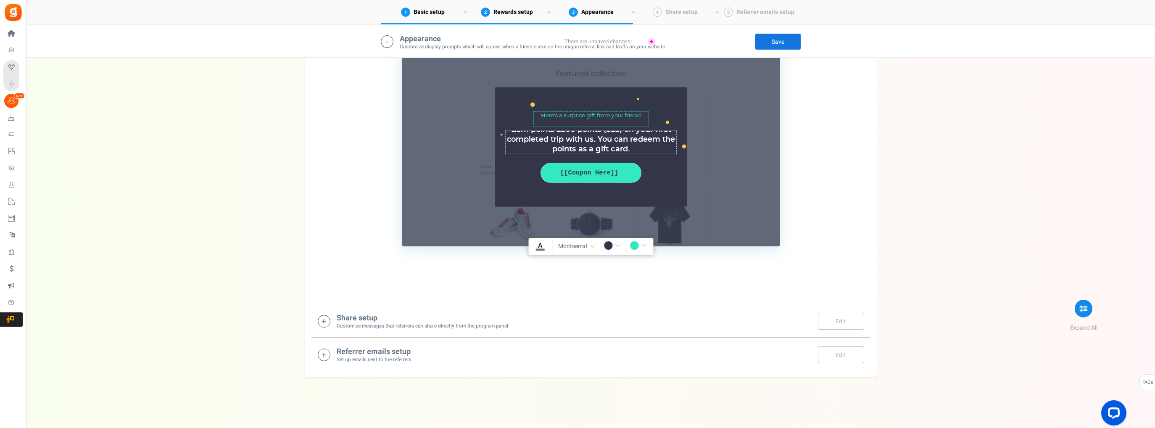
click at [581, 243] on span "montserrat" at bounding box center [572, 246] width 29 height 8
click at [746, 315] on div "Share setup Customize messages that referrers can share directly from the progr…" at bounding box center [591, 320] width 546 height 17
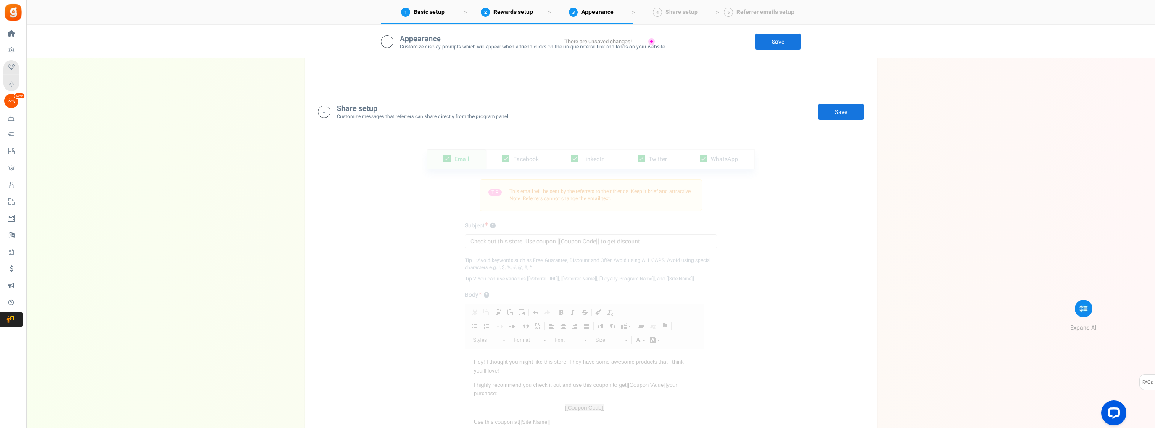
scroll to position [1369, 0]
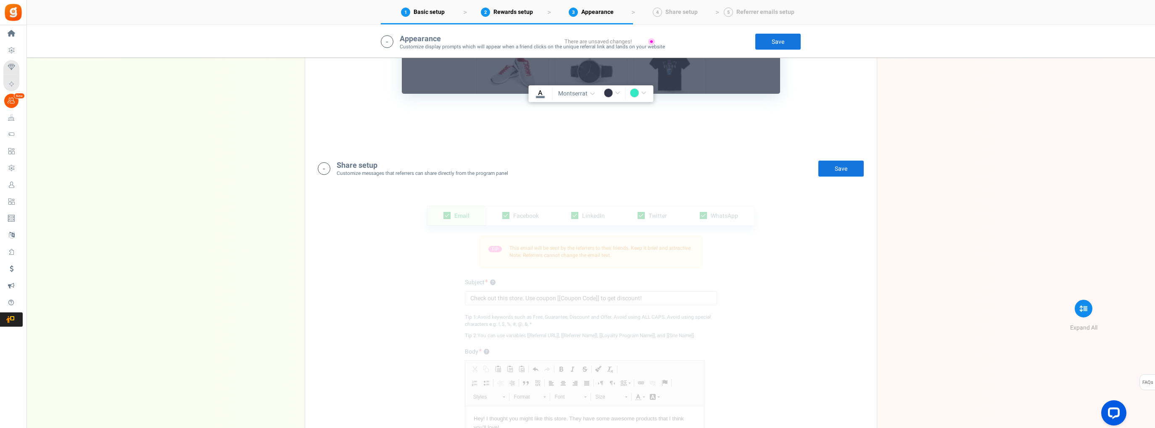
click at [783, 41] on link "Save" at bounding box center [778, 41] width 46 height 17
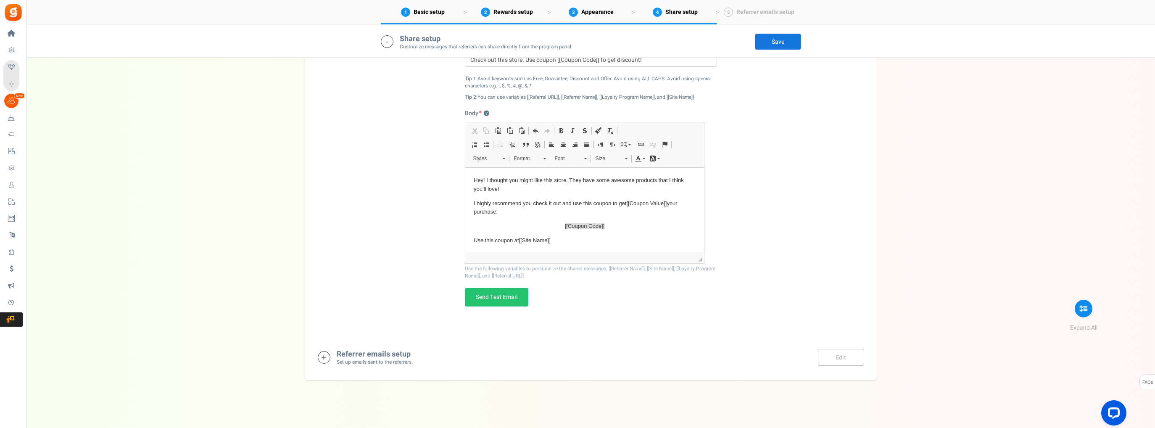
scroll to position [1609, 0]
click at [838, 359] on link "Edit" at bounding box center [841, 355] width 46 height 17
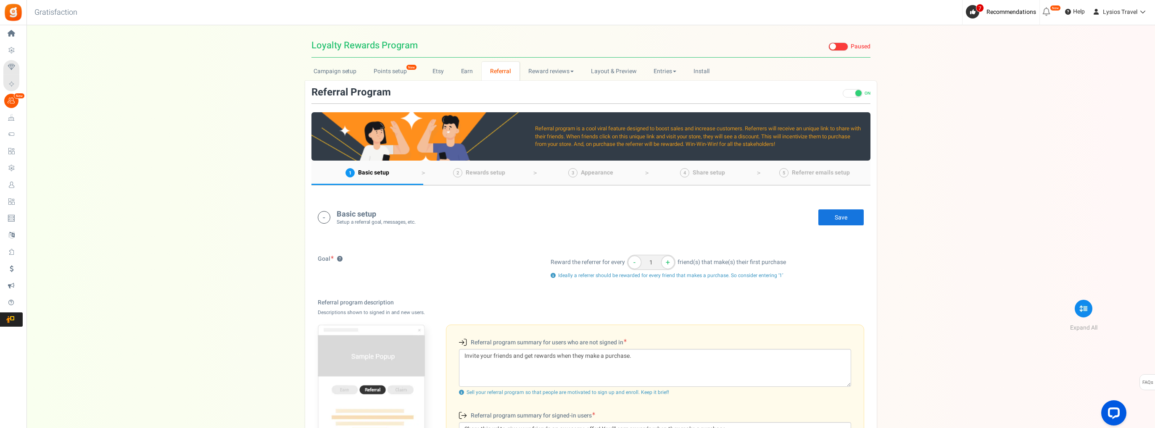
scroll to position [0, 0]
click at [840, 216] on link "Save" at bounding box center [841, 217] width 46 height 17
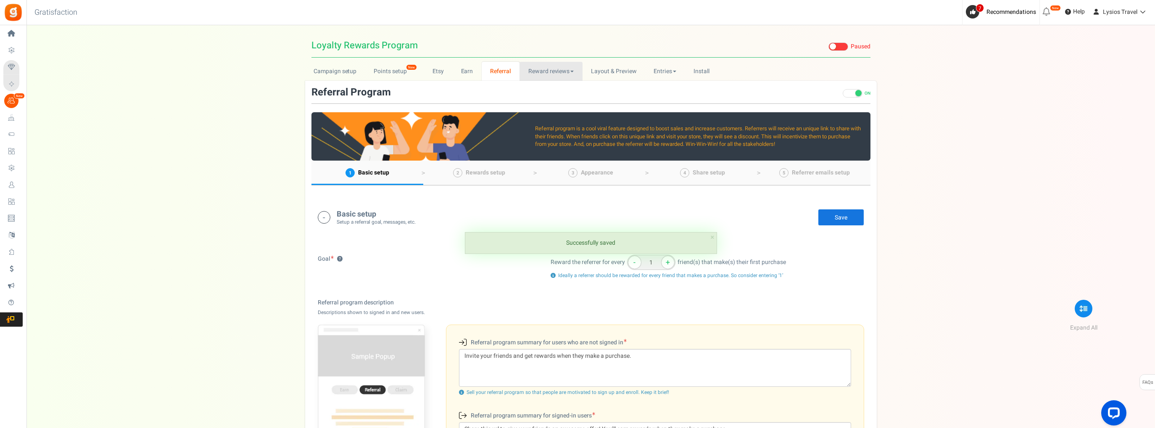
click at [542, 72] on link "Reward reviews" at bounding box center [550, 71] width 63 height 19
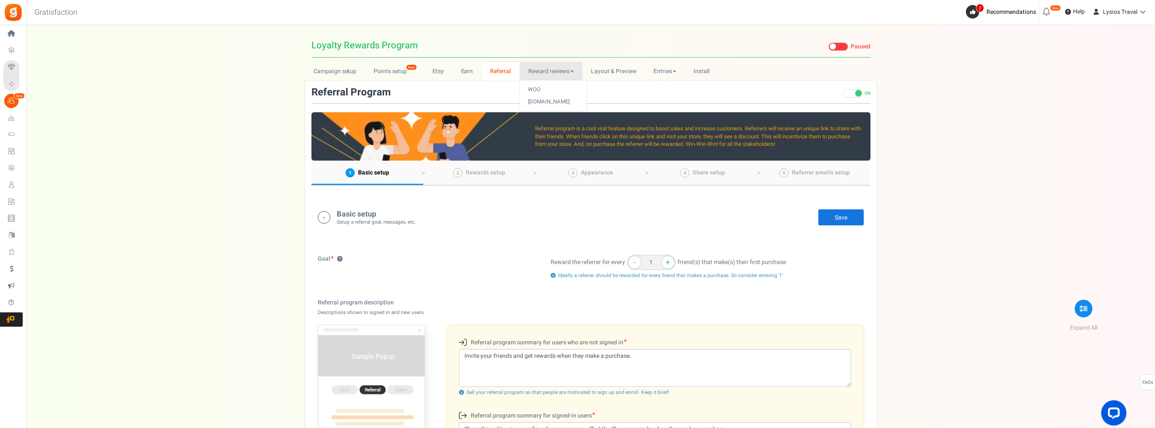
click at [539, 70] on link "Reward reviews" at bounding box center [550, 71] width 63 height 19
click at [595, 73] on link "Layout & Preview" at bounding box center [613, 71] width 63 height 19
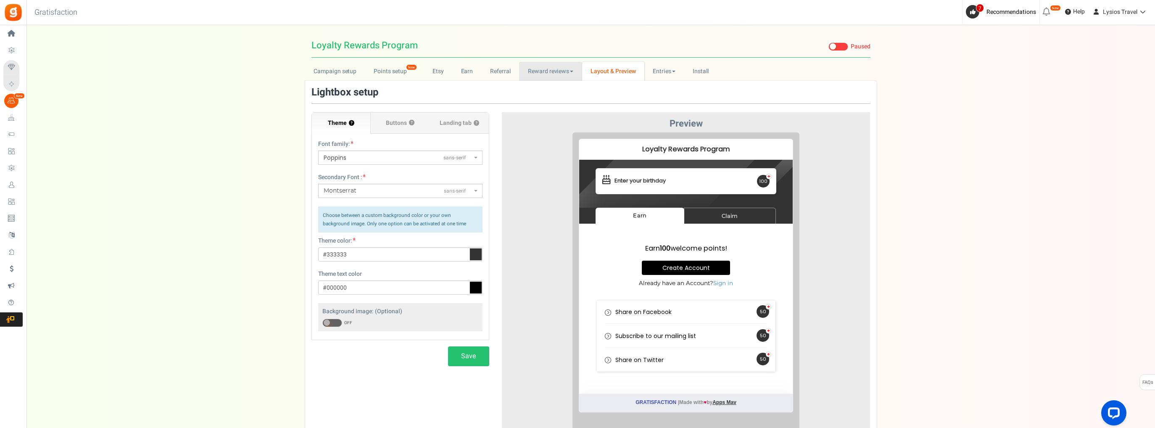
click at [528, 72] on link "Reward reviews" at bounding box center [550, 71] width 63 height 19
click at [534, 97] on link "[DOMAIN_NAME]" at bounding box center [552, 102] width 67 height 12
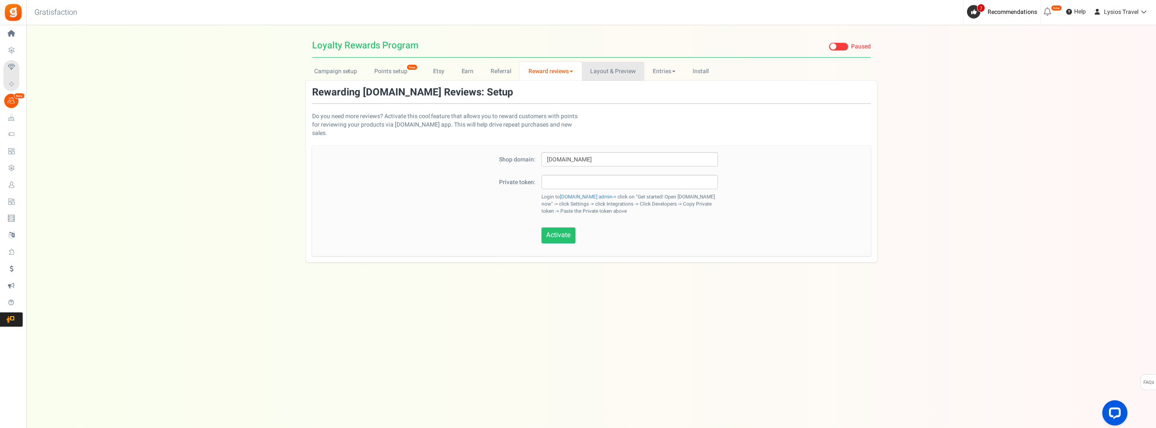
click at [611, 72] on link "Layout & Preview" at bounding box center [613, 71] width 63 height 19
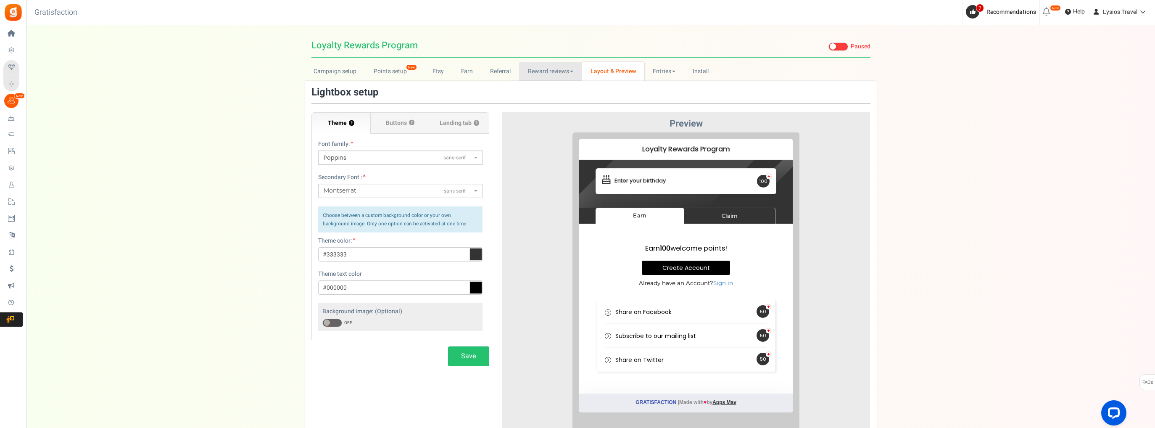
click at [539, 68] on link "Reward reviews" at bounding box center [550, 71] width 63 height 19
click at [400, 124] on span "Buttons" at bounding box center [396, 123] width 21 height 8
click at [0, 0] on input "Buttons ?" at bounding box center [0, 0] width 0 height 0
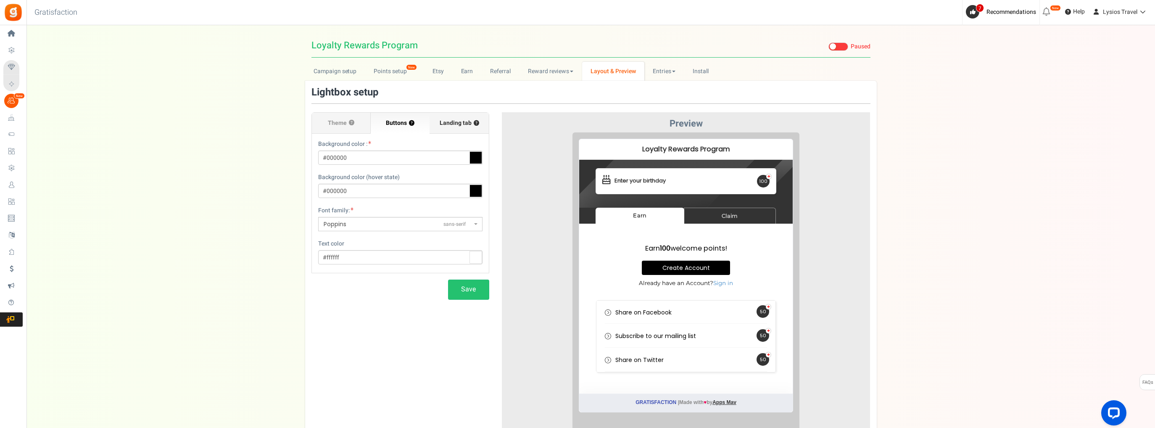
click at [442, 124] on span "Landing tab ?" at bounding box center [459, 123] width 39 height 8
click at [0, 0] on input "Landing tab ?" at bounding box center [0, 0] width 0 height 0
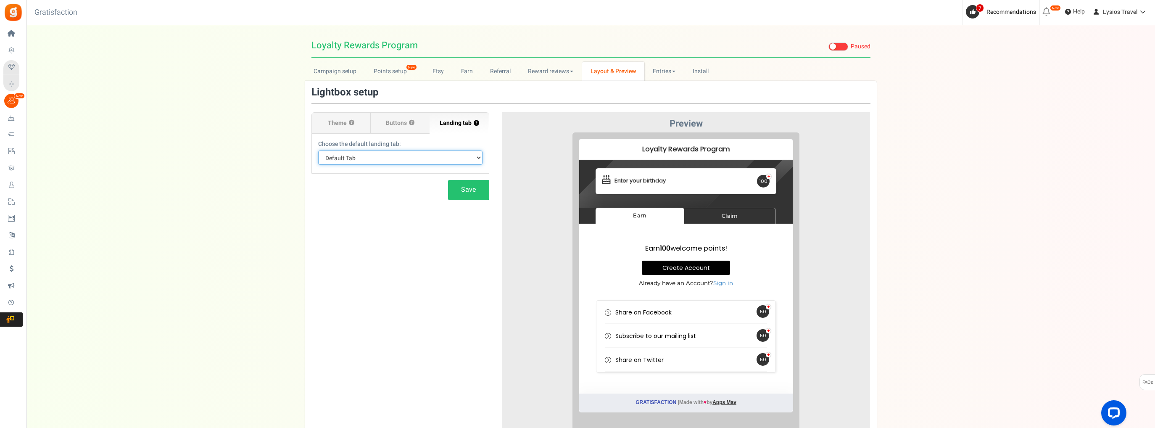
click at [384, 160] on select "Default Tab Earn Claim" at bounding box center [400, 157] width 164 height 14
click at [402, 158] on select "Default Tab Earn Claim" at bounding box center [400, 157] width 164 height 14
click at [332, 121] on span "Theme" at bounding box center [337, 123] width 19 height 8
click at [0, 0] on input "Theme ?" at bounding box center [0, 0] width 0 height 0
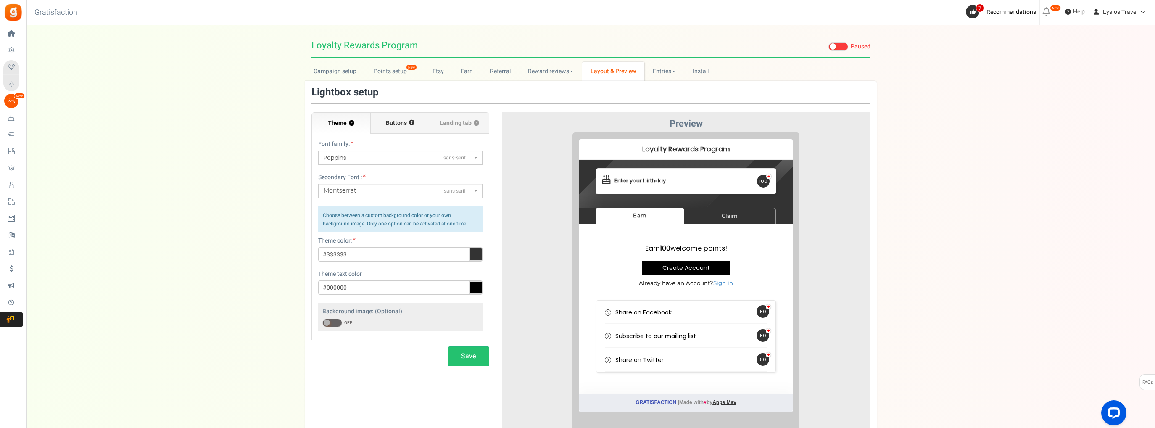
click at [403, 124] on span "Buttons" at bounding box center [396, 123] width 21 height 8
click at [0, 0] on input "Buttons ?" at bounding box center [0, 0] width 0 height 0
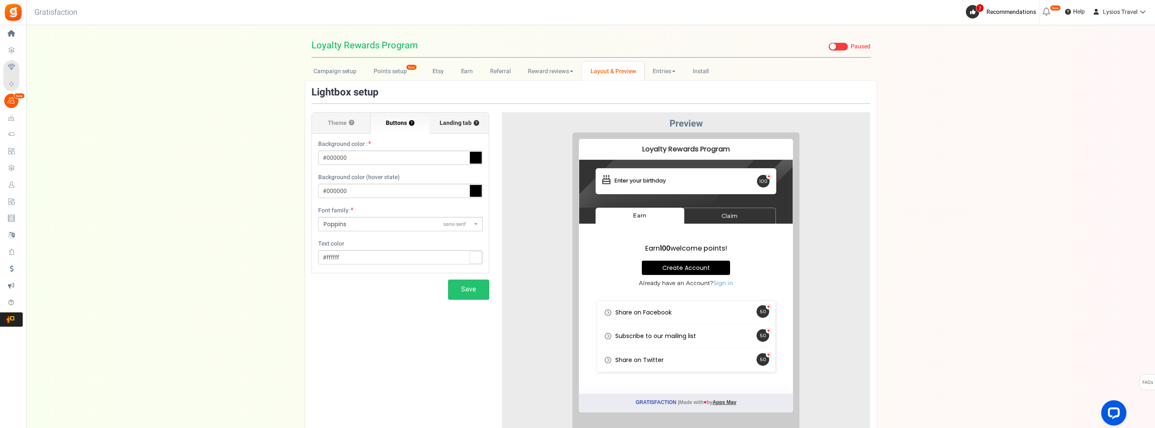
click at [456, 124] on span "Landing tab ?" at bounding box center [459, 123] width 39 height 8
click at [0, 0] on input "Landing tab ?" at bounding box center [0, 0] width 0 height 0
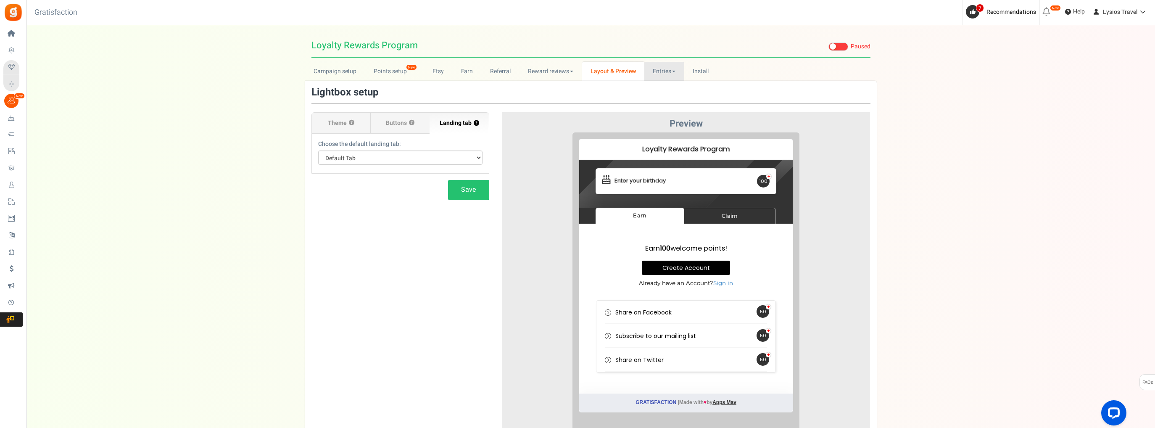
click at [656, 69] on link "Entries" at bounding box center [664, 71] width 40 height 19
click at [666, 91] on link "Entries" at bounding box center [677, 90] width 67 height 12
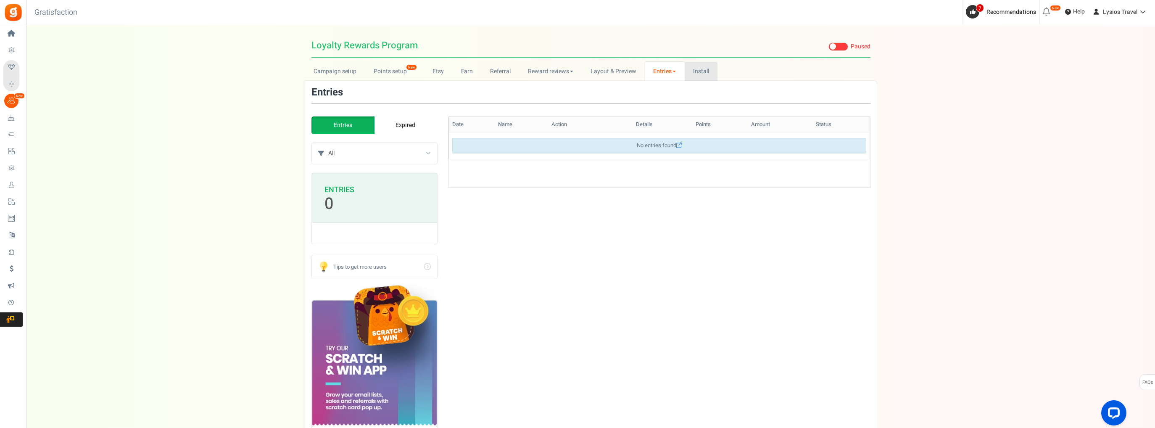
click at [704, 75] on link "Install" at bounding box center [701, 71] width 33 height 19
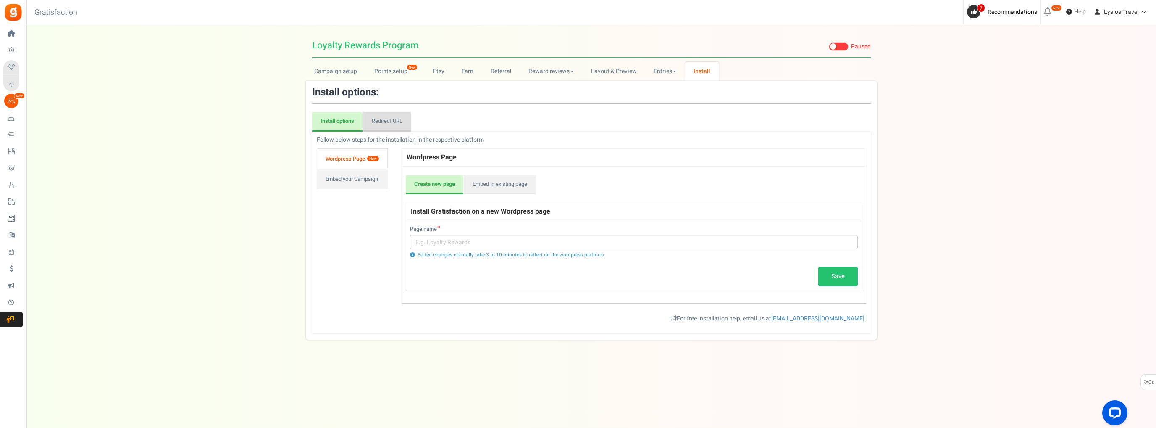
click at [391, 125] on link "Redirect URL" at bounding box center [386, 121] width 47 height 19
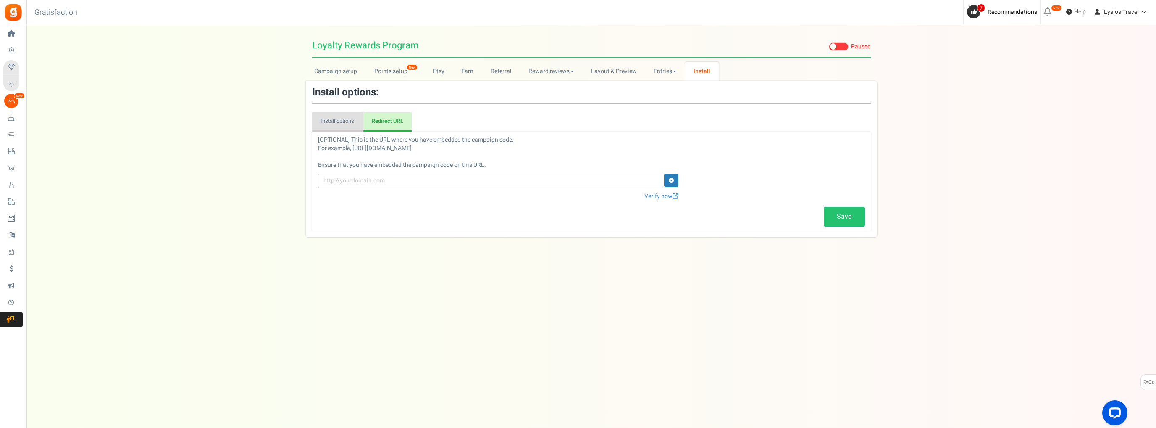
click at [348, 124] on link "Install options" at bounding box center [337, 121] width 50 height 19
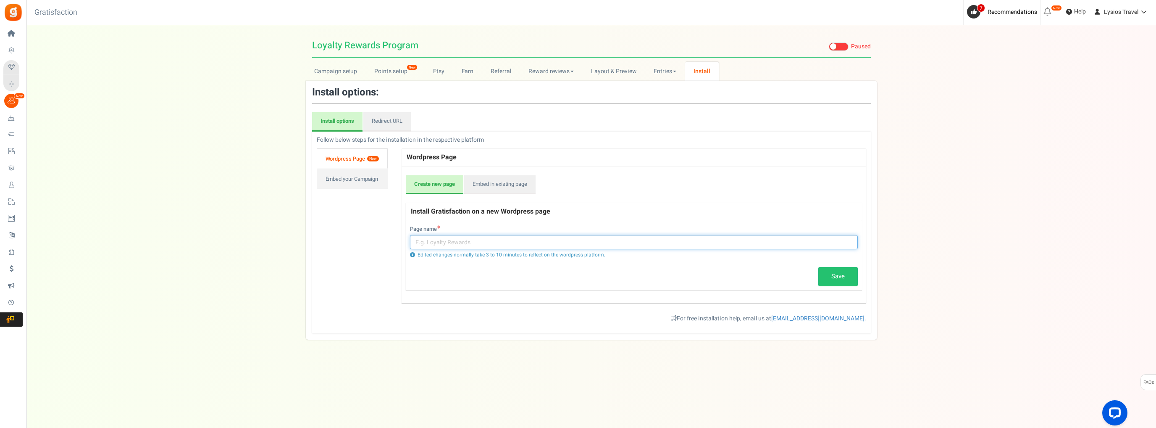
click at [465, 246] on input "text" at bounding box center [634, 242] width 448 height 14
type input "Loyalty Program"
click at [850, 278] on link "Save" at bounding box center [838, 276] width 39 height 19
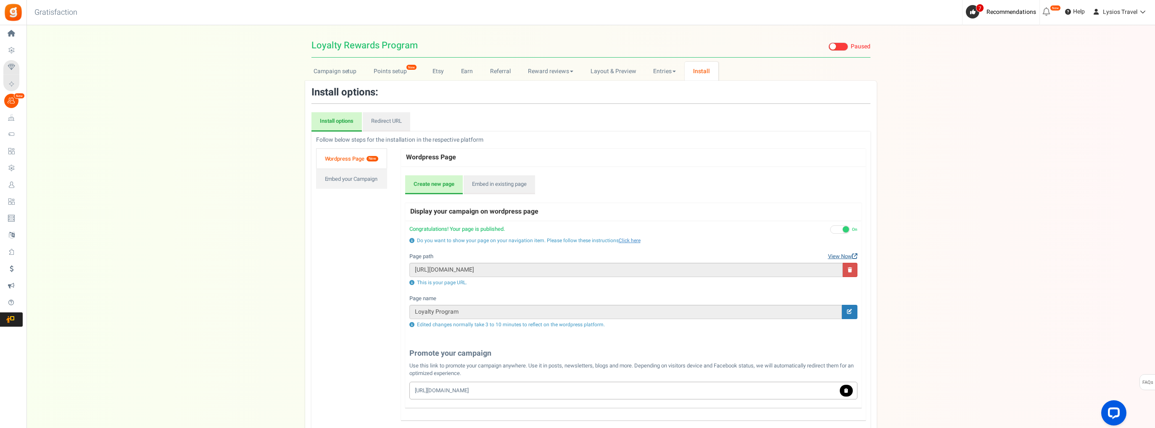
click at [855, 253] on link "View Now" at bounding box center [842, 257] width 29 height 8
click at [604, 71] on link "Layout & Preview" at bounding box center [613, 71] width 63 height 19
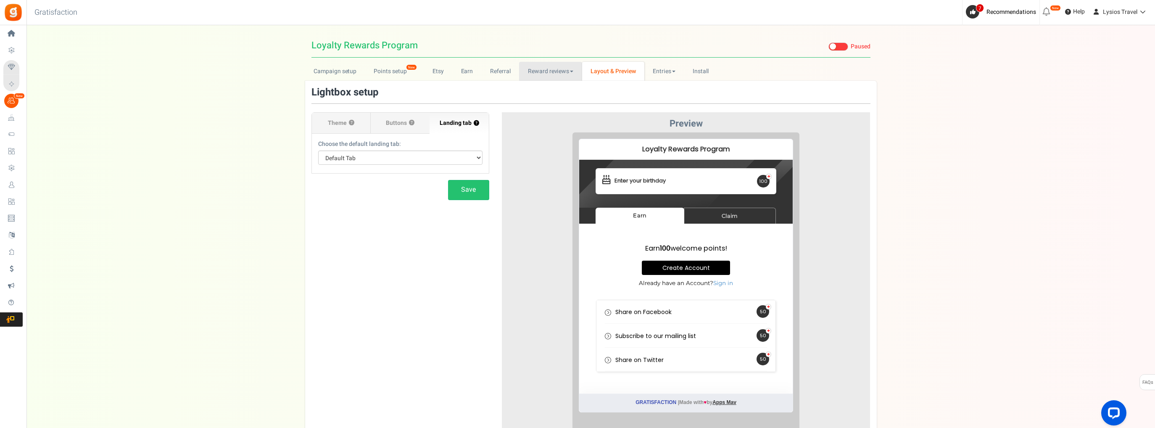
click at [547, 72] on link "Reward reviews" at bounding box center [550, 71] width 63 height 19
click at [490, 71] on link "Referral" at bounding box center [501, 71] width 38 height 19
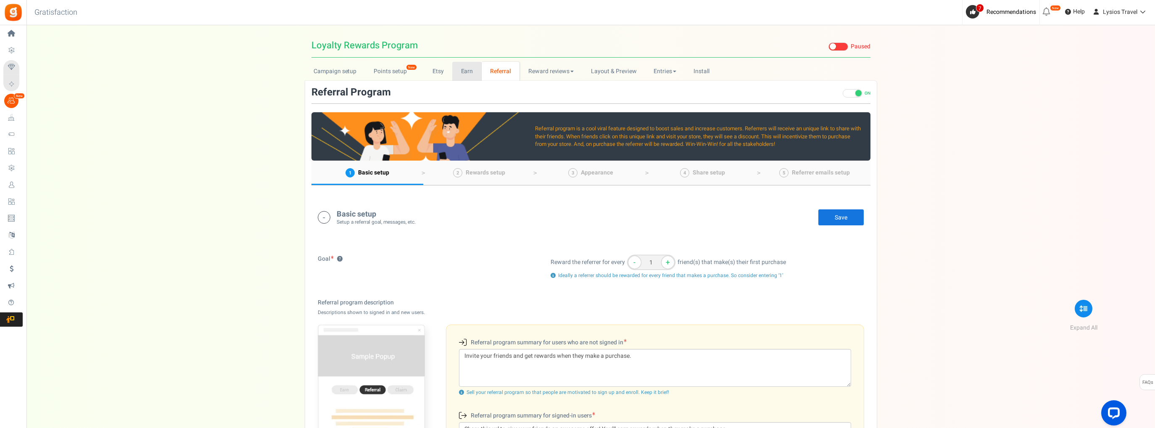
click at [461, 69] on link "Earn" at bounding box center [466, 71] width 29 height 19
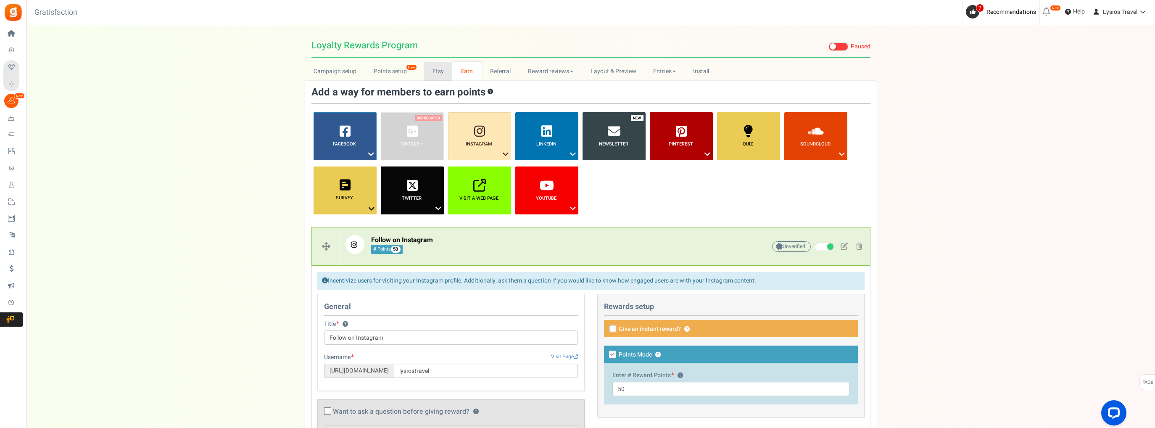
click at [436, 73] on link "Etsy" at bounding box center [438, 71] width 29 height 19
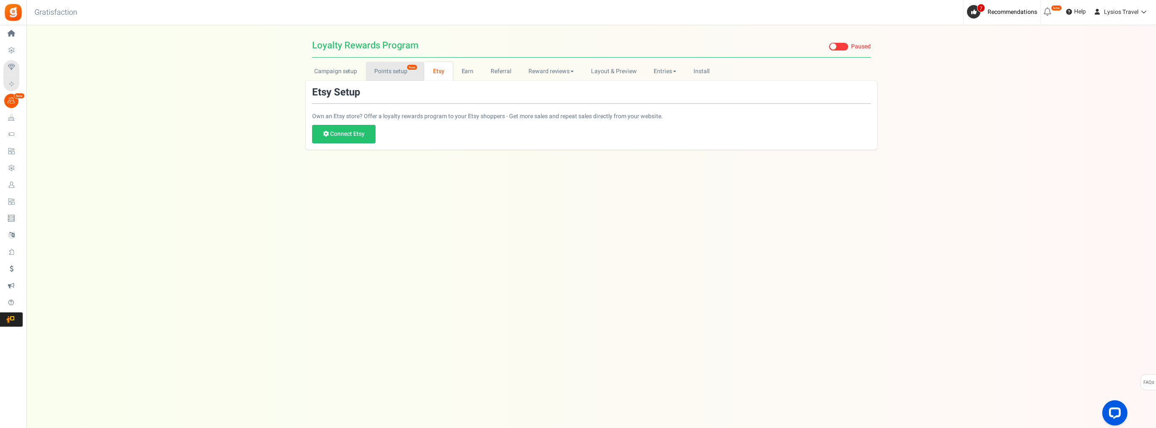
click at [394, 74] on link "Points setup New" at bounding box center [395, 71] width 58 height 19
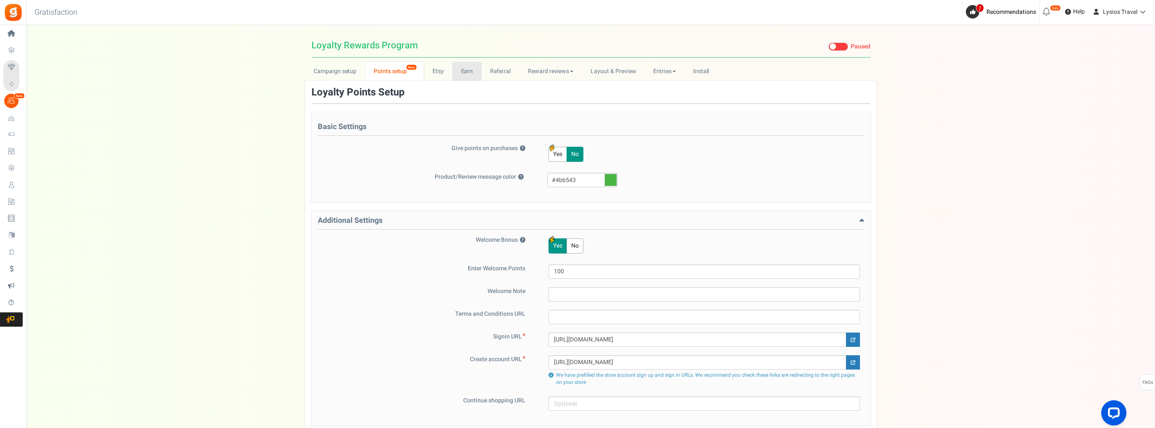
click at [464, 72] on link "Earn" at bounding box center [466, 71] width 29 height 19
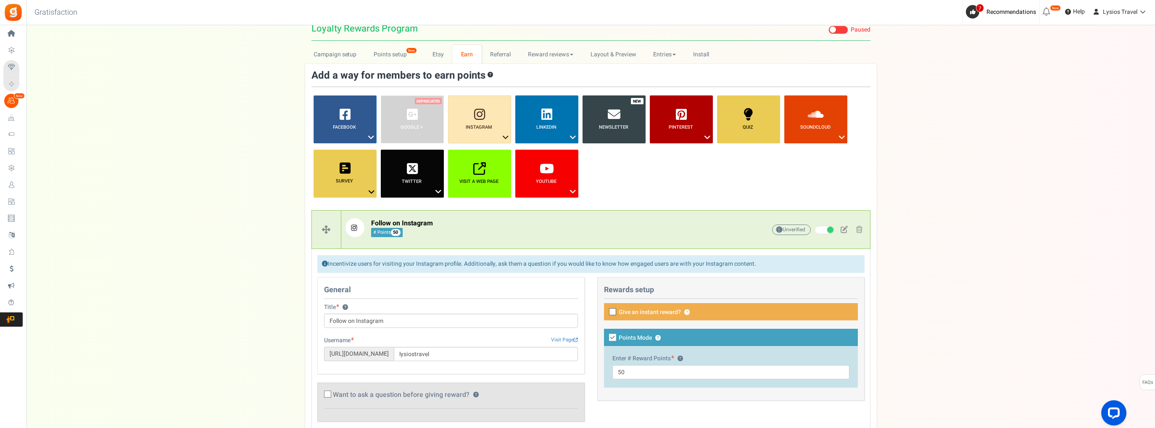
scroll to position [10, 0]
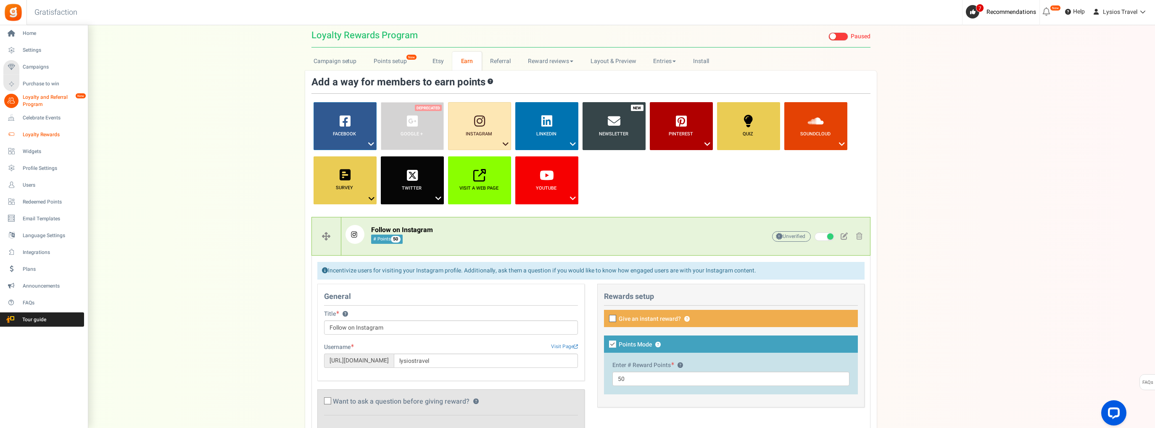
click at [55, 132] on span "Loyalty Rewards" at bounding box center [52, 134] width 59 height 7
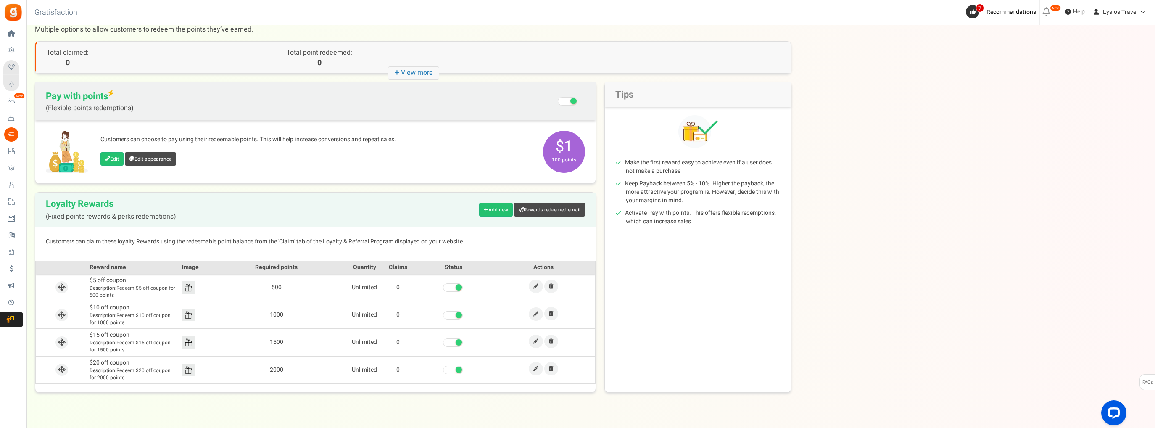
scroll to position [42, 0]
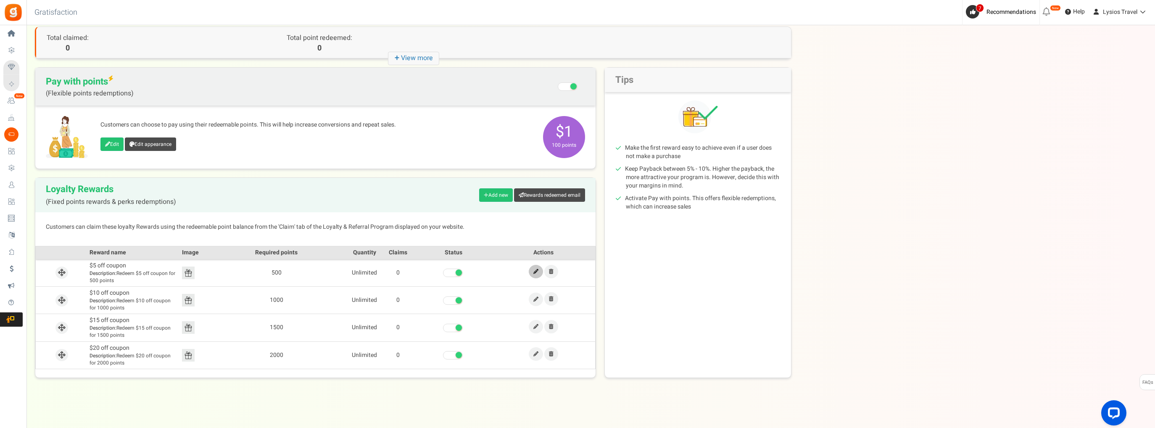
click at [540, 273] on link at bounding box center [536, 271] width 14 height 13
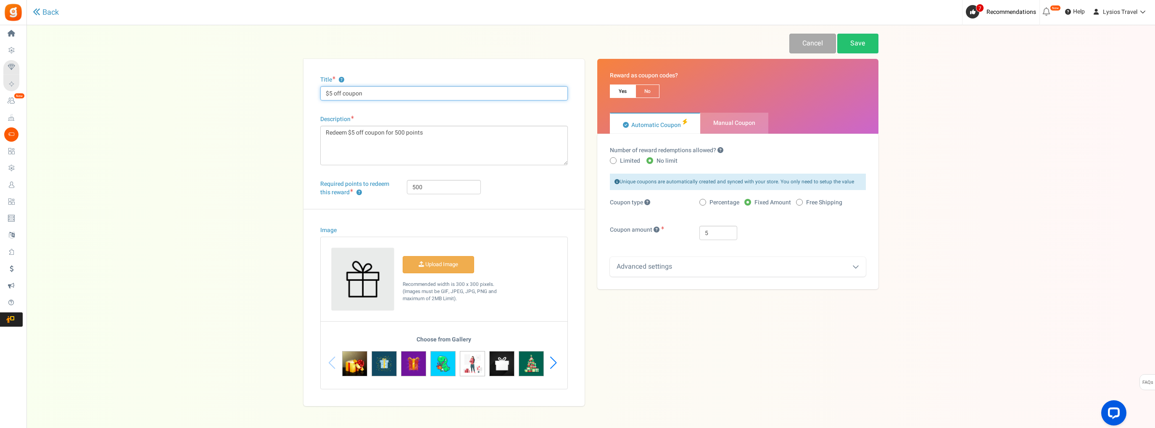
click at [328, 94] on input "$5 off coupon" at bounding box center [444, 93] width 248 height 14
click at [368, 94] on input "$25 off coupon" at bounding box center [444, 93] width 248 height 14
type input "$25 gift card of choice"
click at [352, 132] on textarea "Redeem $5 off coupon for 500 points" at bounding box center [444, 145] width 248 height 39
drag, startPoint x: 387, startPoint y: 134, endPoint x: 363, endPoint y: 132, distance: 24.5
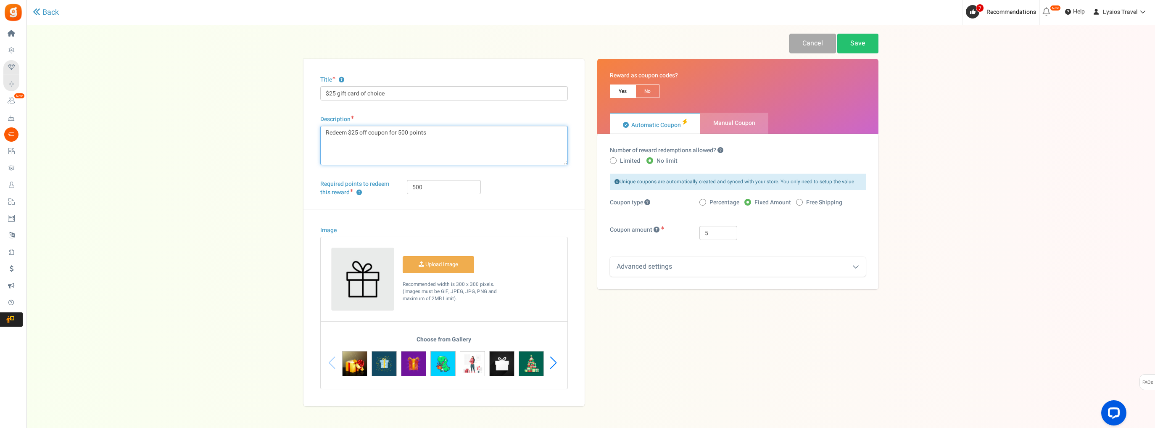
click at [363, 132] on textarea "Redeem $5 off coupon for 500 points" at bounding box center [444, 145] width 248 height 39
type textarea "Redeem $25 off coupon for 500 points"
drag, startPoint x: 386, startPoint y: 91, endPoint x: 360, endPoint y: 99, distance: 27.2
click at [360, 99] on input "$25 gift card of choice" at bounding box center [444, 93] width 248 height 14
type input "$25 gift card"
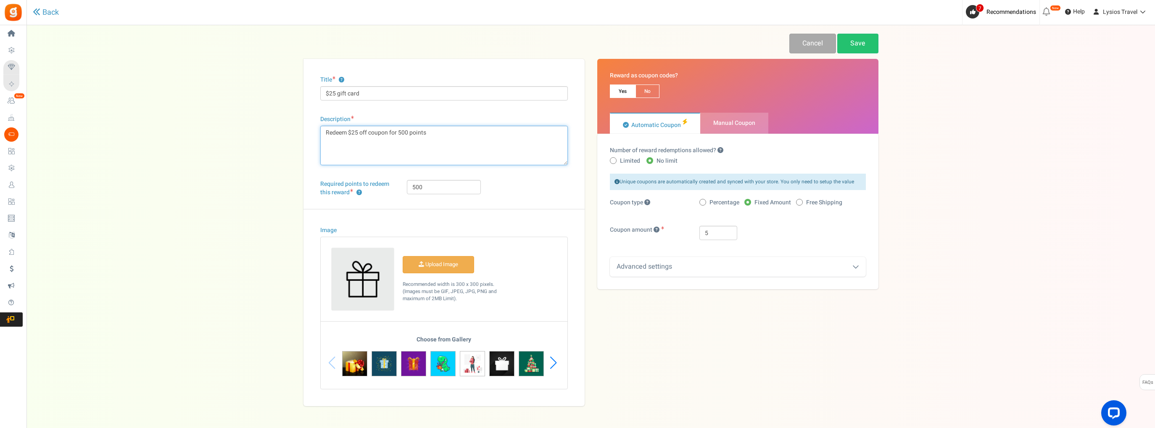
drag, startPoint x: 368, startPoint y: 133, endPoint x: 359, endPoint y: 134, distance: 9.4
click at [359, 134] on textarea "Redeem $5 off coupon for 500 points" at bounding box center [444, 145] width 248 height 39
click at [432, 134] on textarea "Redeem $5 off coupon for 500 points" at bounding box center [444, 145] width 248 height 39
click at [431, 129] on textarea "Redeem $5 off coupon for 500 points" at bounding box center [444, 145] width 248 height 39
click at [489, 135] on textarea "Redeem $5 off coupon for 500 points" at bounding box center [444, 145] width 248 height 39
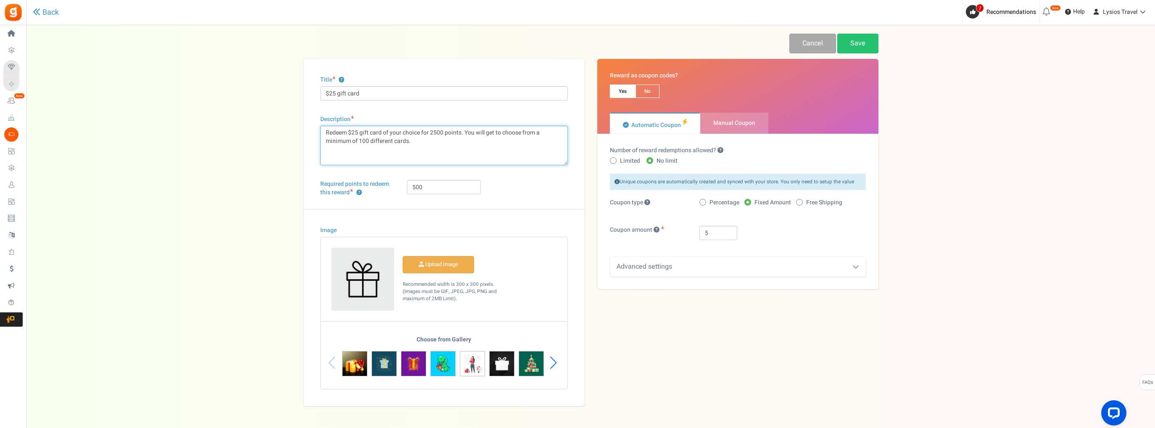
type textarea "Redeem $25 gift card of your choice for 2500 points. You will get to choose fro…"
drag, startPoint x: 424, startPoint y: 187, endPoint x: 408, endPoint y: 187, distance: 15.1
click at [408, 187] on input "500" at bounding box center [444, 187] width 74 height 14
type input "2500"
click at [709, 231] on input "5" at bounding box center [718, 233] width 38 height 14
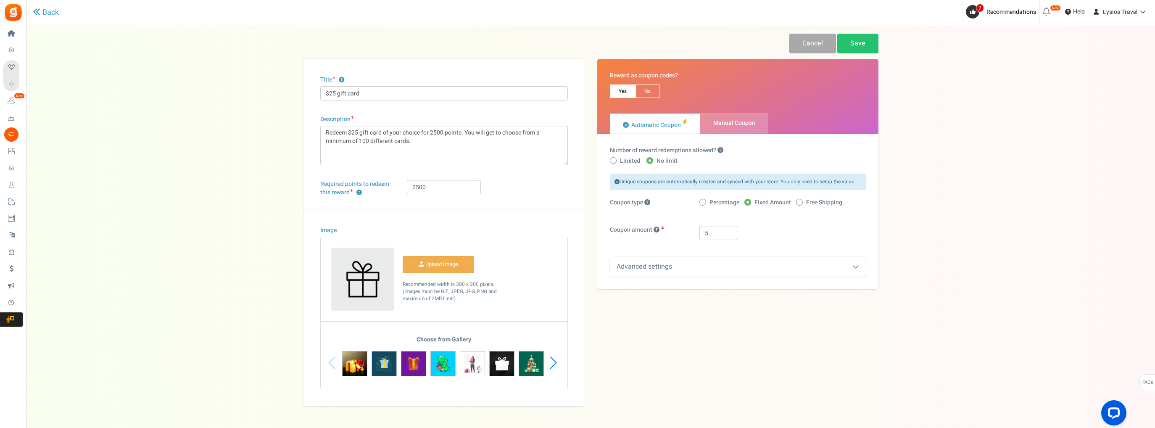
click at [856, 268] on icon at bounding box center [855, 266] width 7 height 7
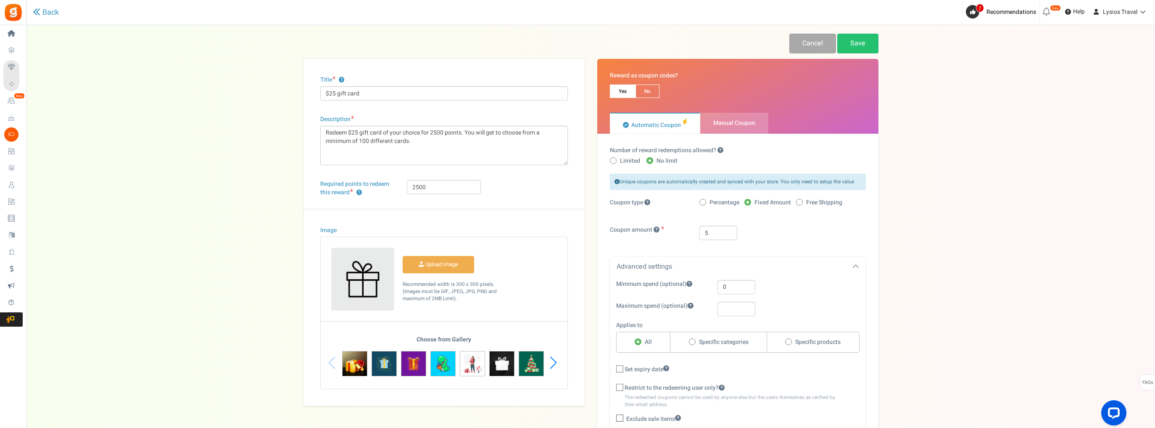
click at [646, 90] on span "No" at bounding box center [647, 90] width 24 height 13
click at [641, 90] on input "No" at bounding box center [637, 88] width 5 height 5
radio input "true"
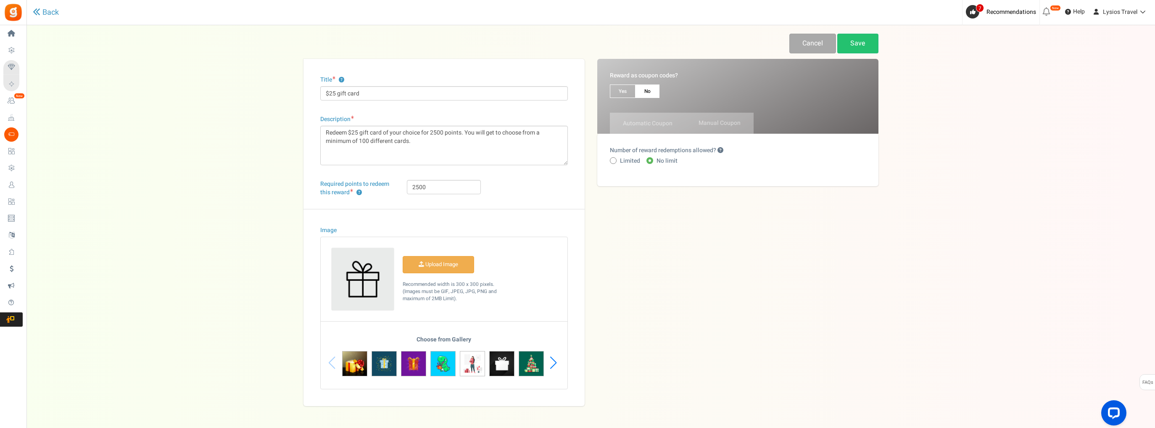
click at [623, 91] on span "Yes" at bounding box center [623, 90] width 26 height 13
click at [615, 91] on input "Yes" at bounding box center [612, 88] width 5 height 5
radio input "true"
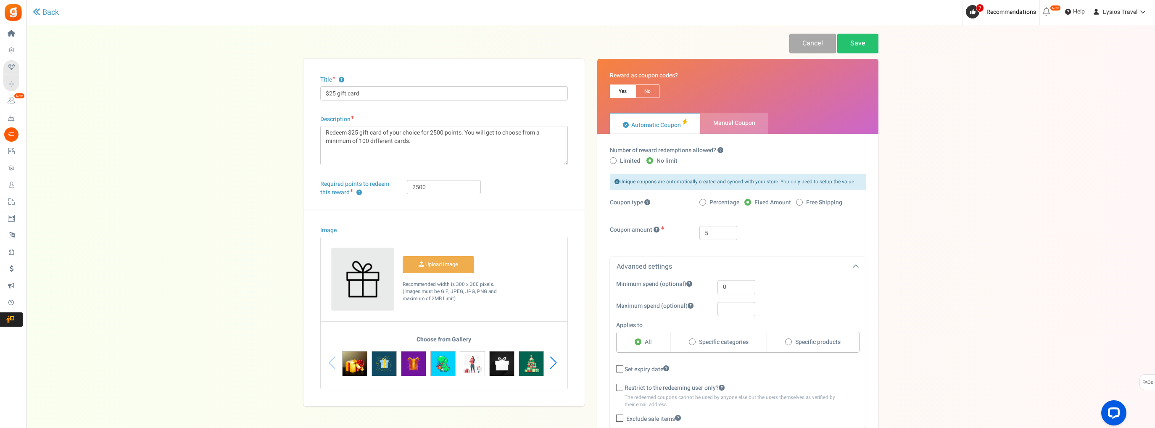
click at [721, 120] on span "Manual Coupon" at bounding box center [734, 122] width 42 height 9
click at [706, 120] on input "Manual Coupon" at bounding box center [702, 116] width 5 height 5
radio input "true"
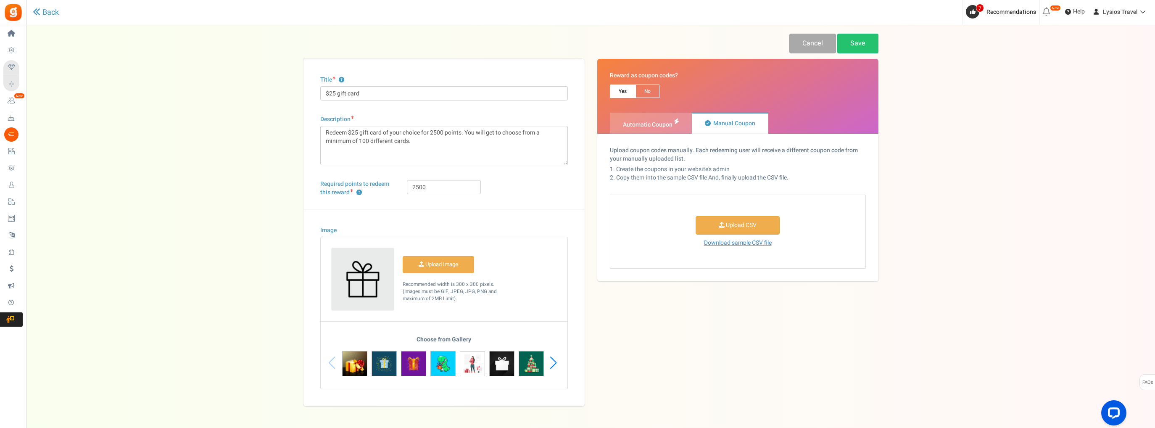
click at [649, 124] on span "Automatic Coupon" at bounding box center [648, 124] width 50 height 9
click at [615, 120] on input "Automatic Coupon" at bounding box center [612, 116] width 5 height 5
radio input "true"
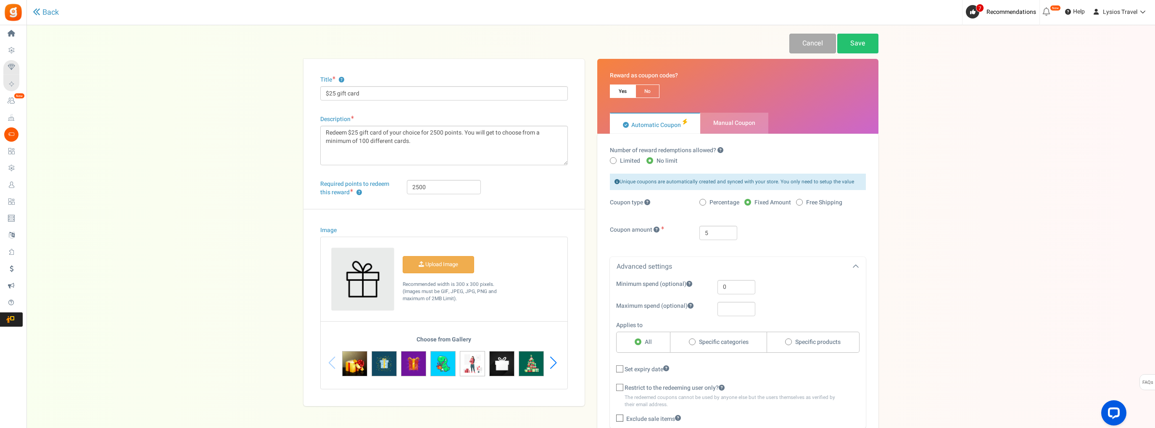
click at [643, 92] on span "No" at bounding box center [647, 90] width 24 height 13
click at [641, 92] on input "No" at bounding box center [637, 88] width 5 height 5
radio input "true"
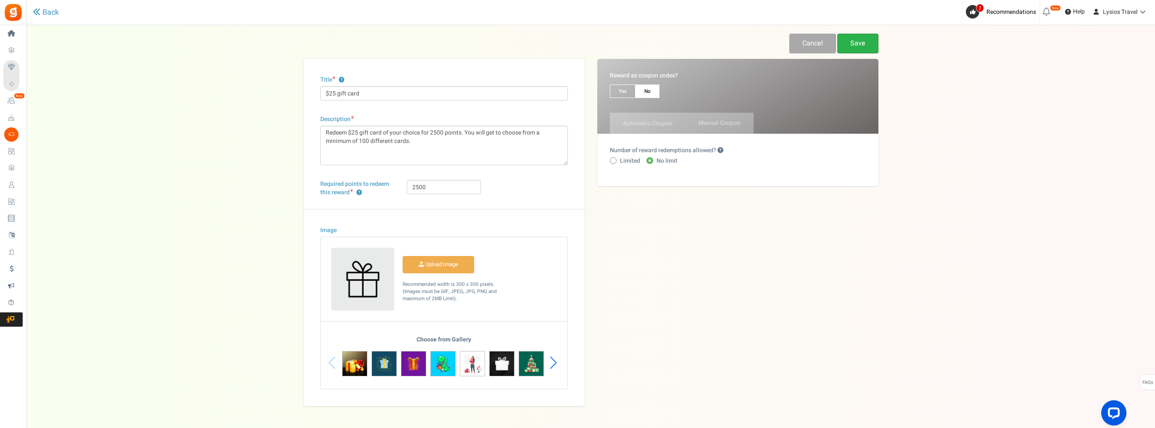
click at [859, 44] on link "Save" at bounding box center [857, 44] width 41 height 20
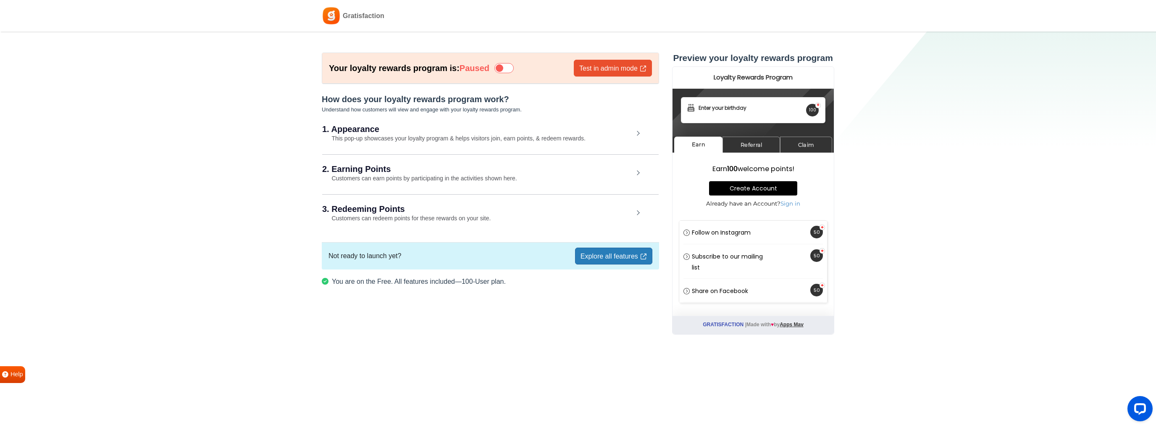
click at [478, 137] on small "This pop-up showcases your loyalty program & helps visitors join, earn points, …" at bounding box center [453, 138] width 263 height 7
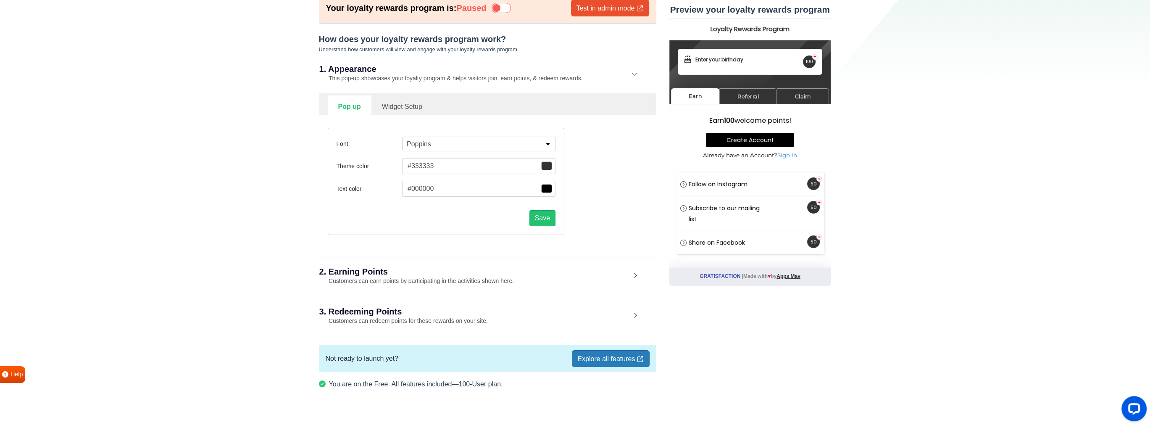
scroll to position [68, 0]
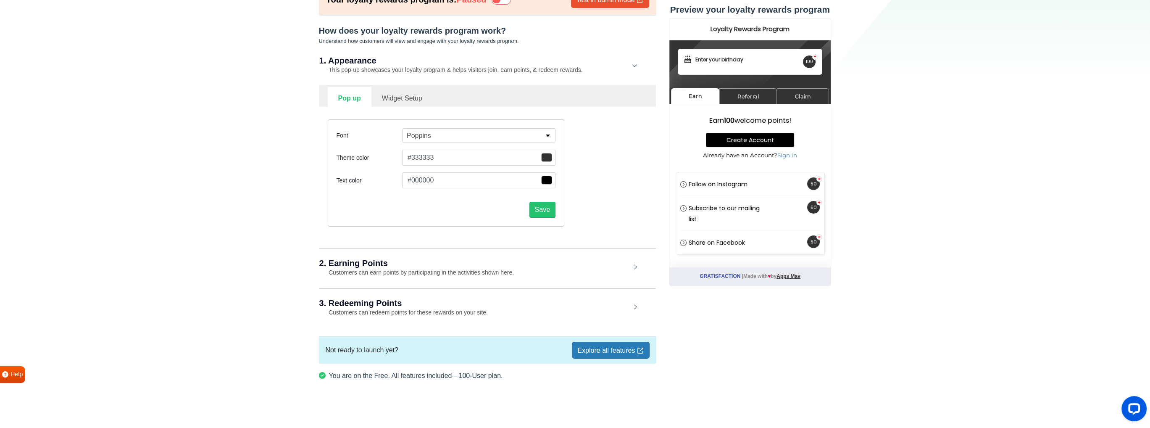
click at [431, 263] on h2 "2. Earning Points" at bounding box center [474, 263] width 311 height 8
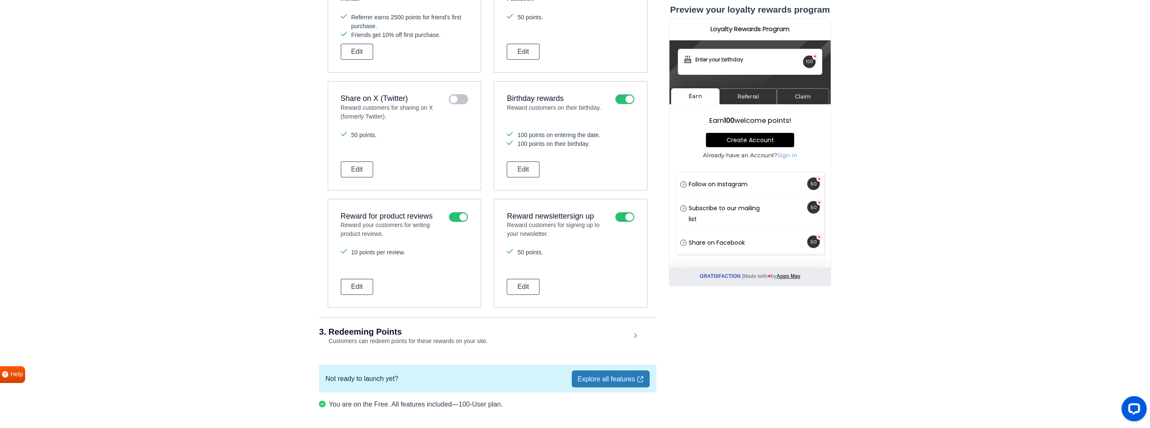
scroll to position [495, 0]
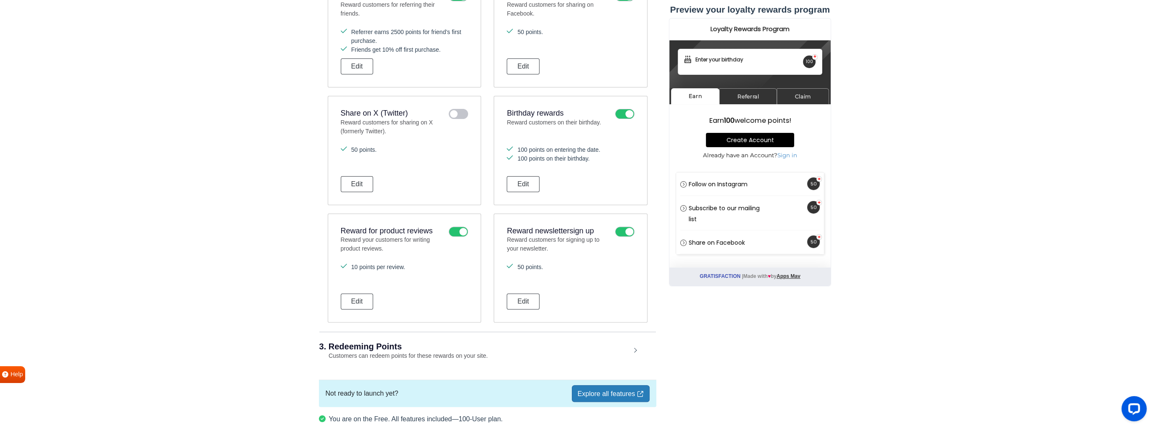
click at [454, 227] on icon at bounding box center [458, 231] width 19 height 10
click at [0, 0] on input "checkbox" at bounding box center [0, 0] width 0 height 0
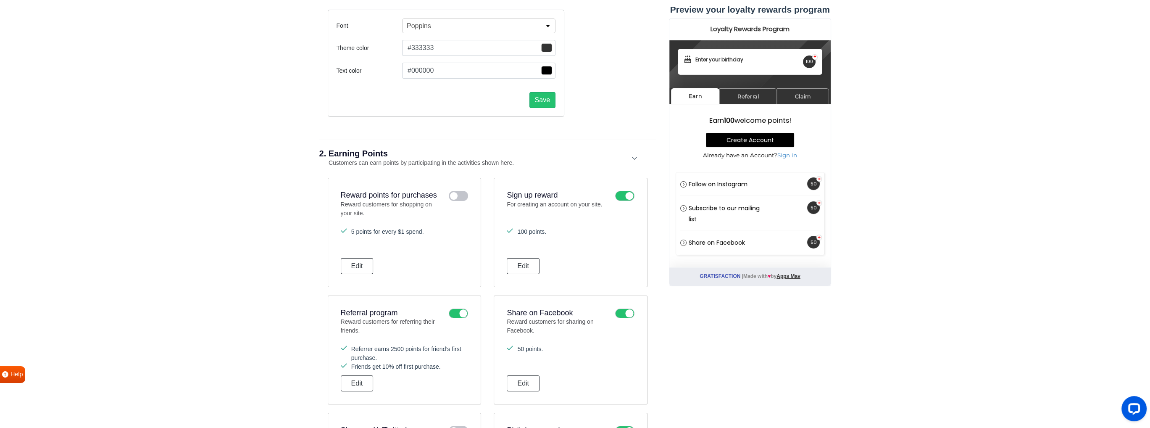
scroll to position [0, 0]
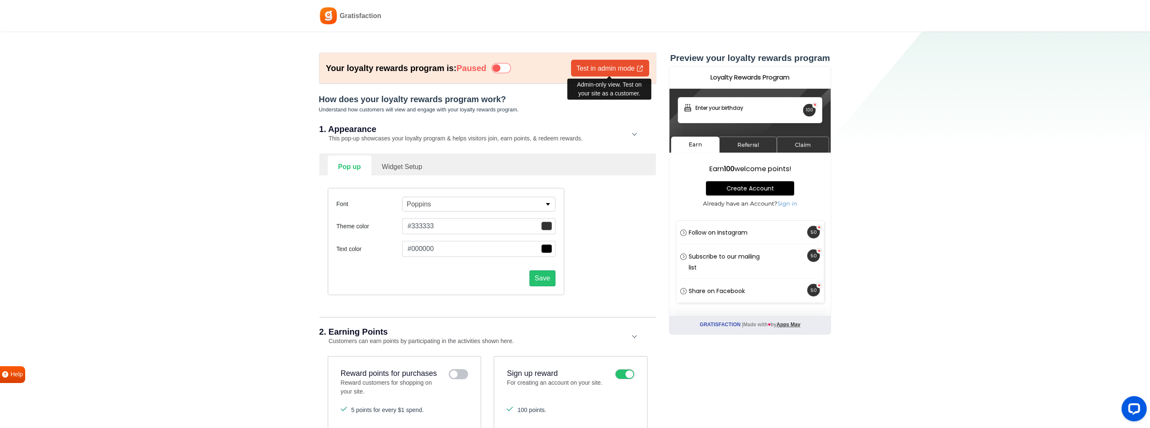
click at [591, 63] on link "Test in admin mode" at bounding box center [610, 68] width 78 height 17
click at [411, 163] on link "Widget Setup" at bounding box center [401, 165] width 61 height 21
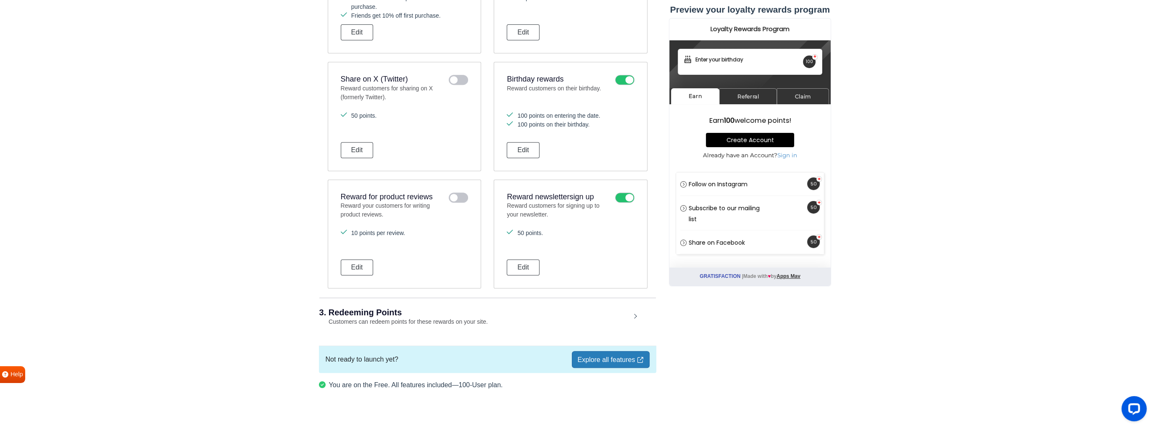
scroll to position [667, 0]
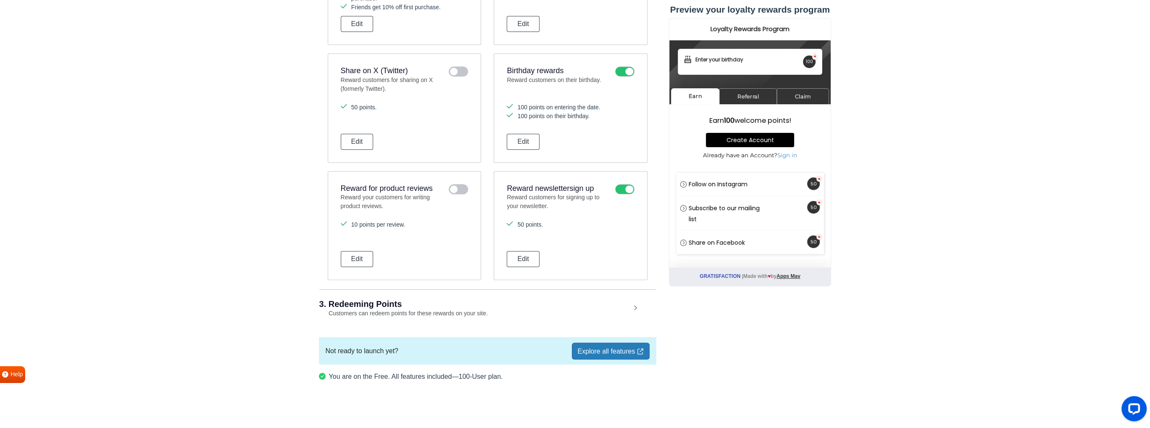
click at [607, 347] on link "Explore all features" at bounding box center [610, 350] width 77 height 17
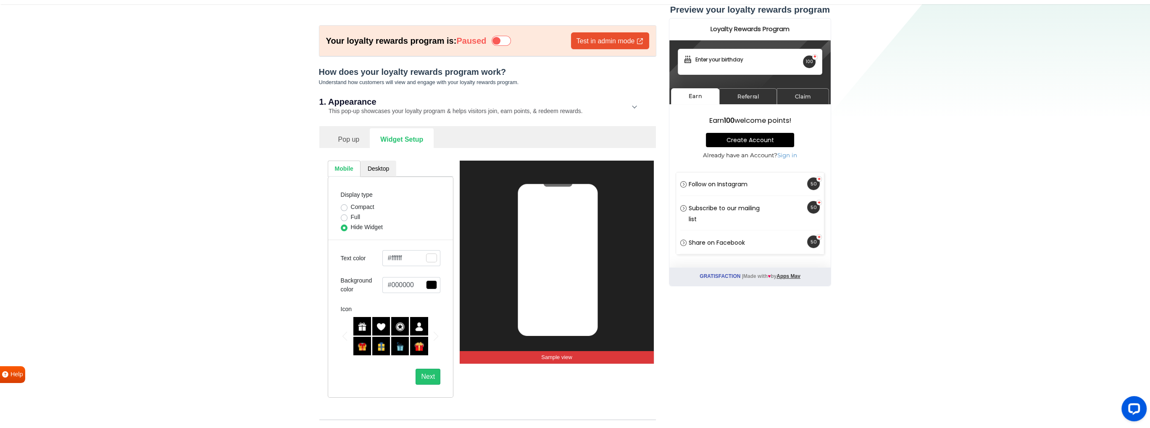
scroll to position [0, 0]
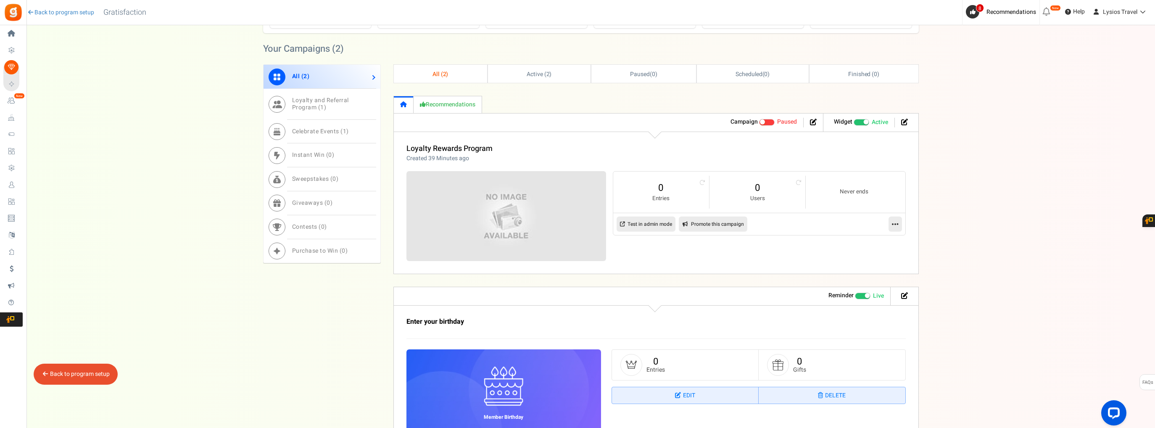
scroll to position [311, 0]
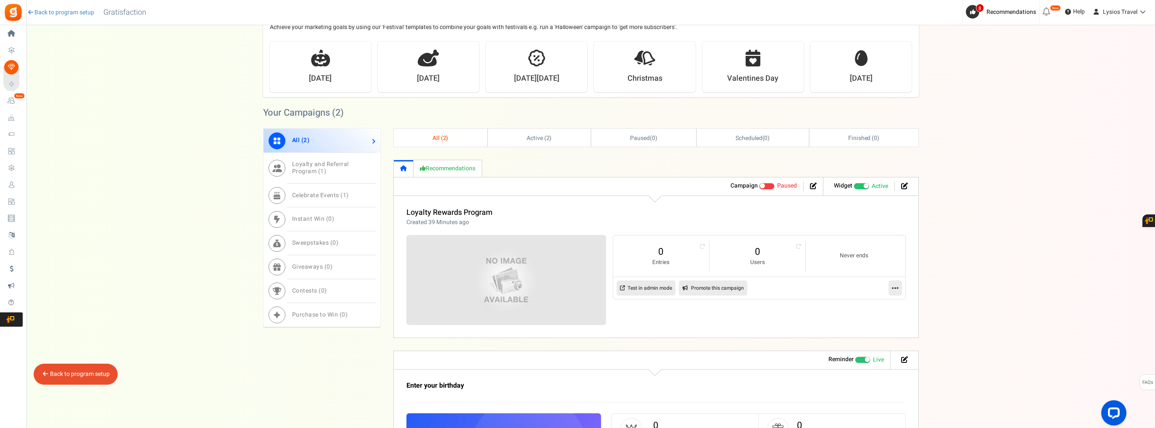
click at [856, 185] on span "Recommended: TURN ON" at bounding box center [861, 186] width 16 height 7
click at [853, 185] on input "Recommended: TURN ON Active Paused" at bounding box center [853, 185] width 0 height 5
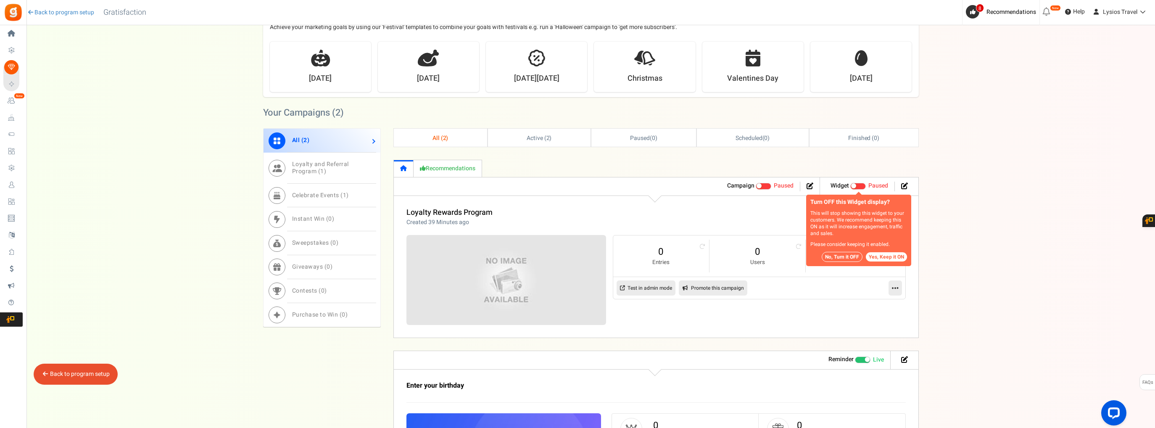
click at [862, 184] on span "Recommended: TURN ON" at bounding box center [858, 186] width 16 height 7
click at [853, 184] on input "Recommended: TURN ON Active Paused" at bounding box center [853, 185] width 0 height 5
click at [853, 184] on span at bounding box center [853, 185] width 5 height 5
click at [850, 184] on input "Recommended: TURN ON Active Paused" at bounding box center [850, 185] width 0 height 5
click at [861, 187] on span "Recommended: TURN ON" at bounding box center [858, 186] width 16 height 7
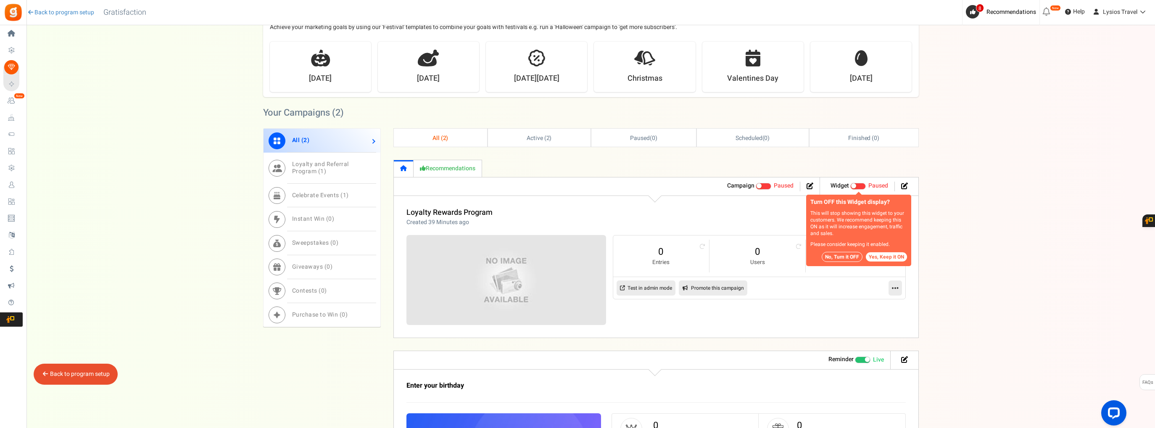
click at [850, 187] on input "Recommended: TURN ON Active Paused" at bounding box center [850, 185] width 0 height 5
click at [863, 184] on span "Recommended: TURN ON" at bounding box center [858, 186] width 16 height 7
click at [850, 184] on input "Recommended: TURN ON Active Paused" at bounding box center [850, 185] width 0 height 5
click at [889, 254] on button "Yes, Keep it ON" at bounding box center [886, 256] width 41 height 9
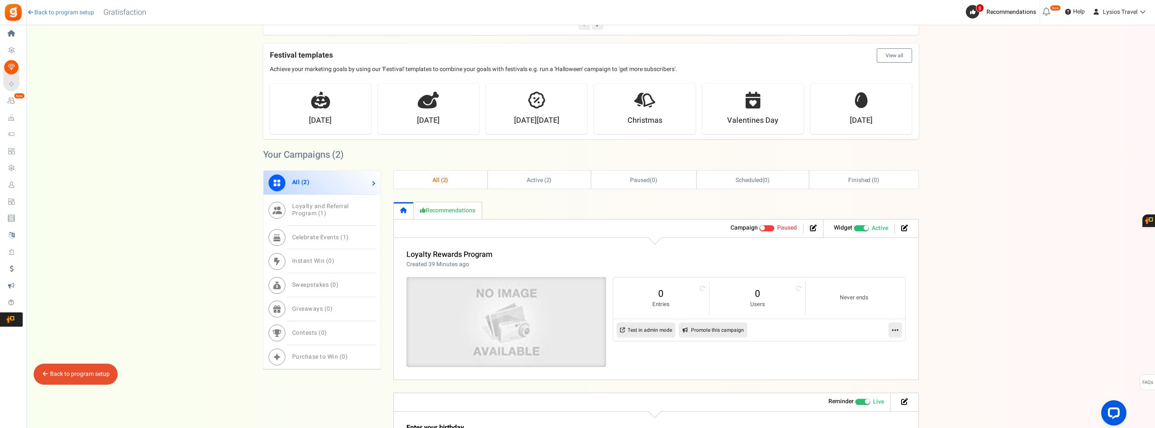
scroll to position [269, 0]
click at [476, 293] on img at bounding box center [506, 322] width 300 height 135
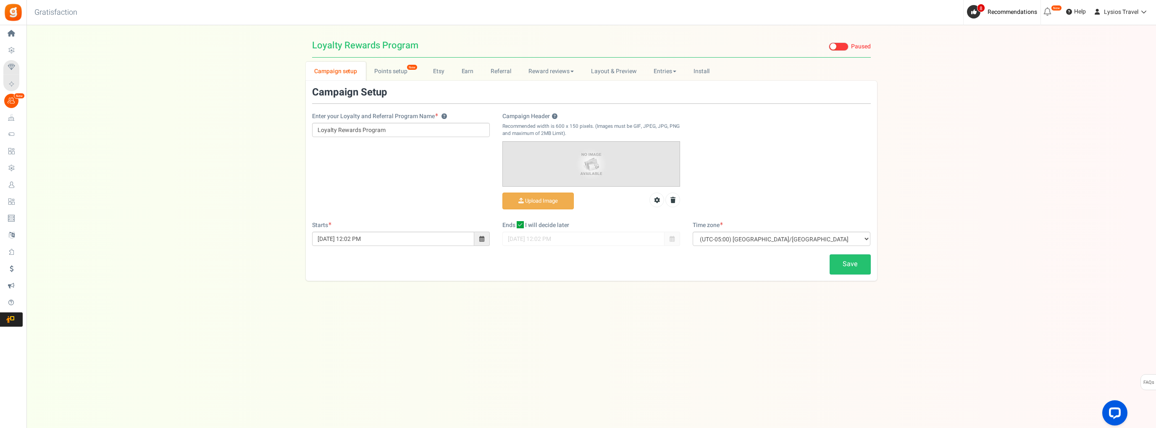
click at [553, 163] on img at bounding box center [591, 164] width 177 height 44
click at [539, 195] on input "Campaign Header ?" at bounding box center [538, 201] width 71 height 16
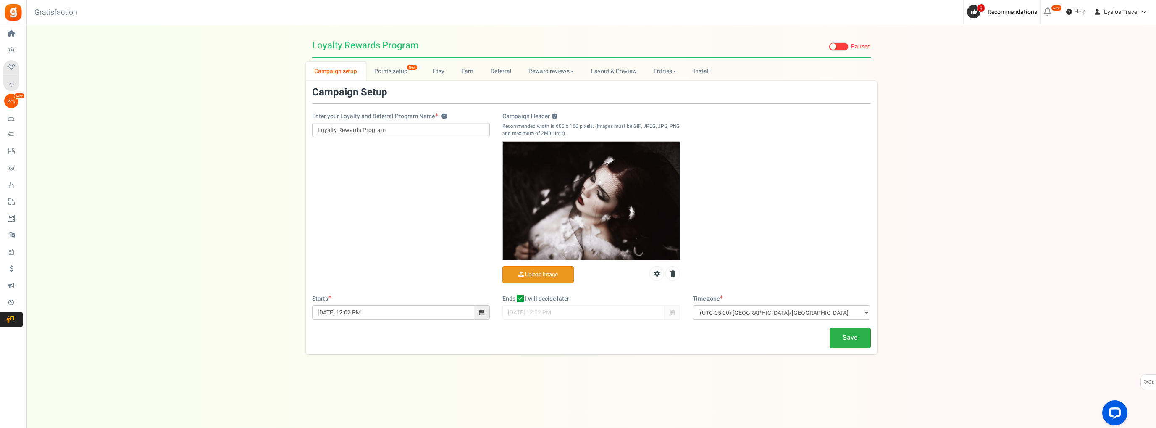
click at [841, 338] on link "Save" at bounding box center [850, 338] width 41 height 20
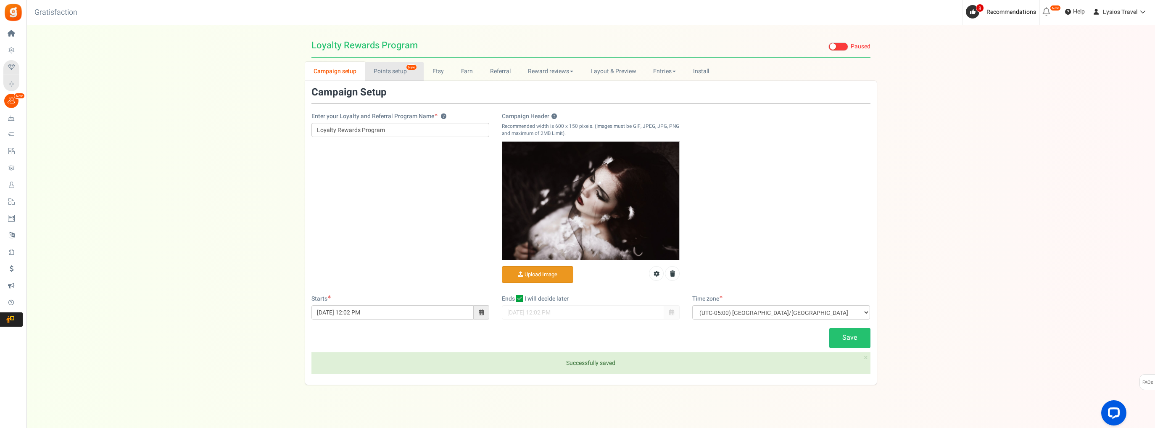
click at [390, 76] on link "Points setup New" at bounding box center [394, 71] width 58 height 19
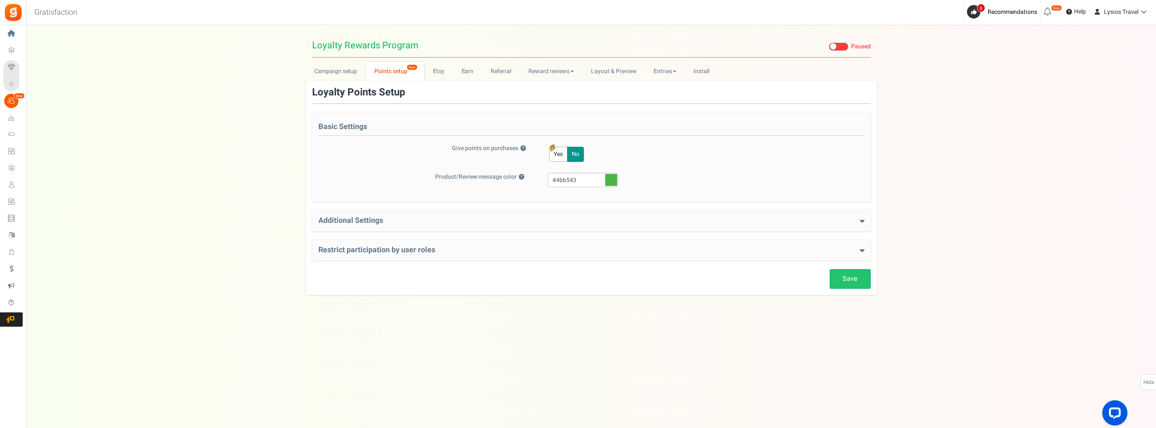
click at [443, 223] on h4 "Additional Settings" at bounding box center [592, 220] width 546 height 8
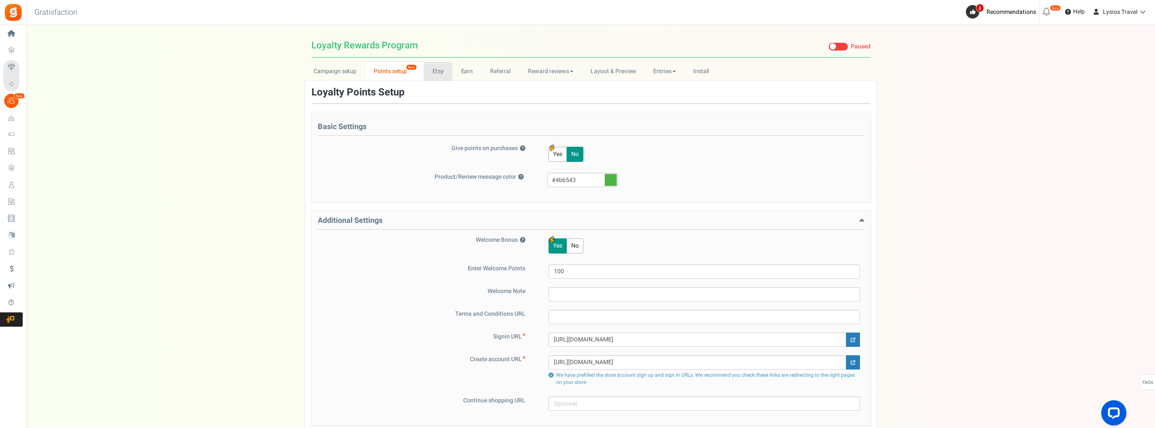
click at [441, 72] on link "Etsy" at bounding box center [438, 71] width 29 height 19
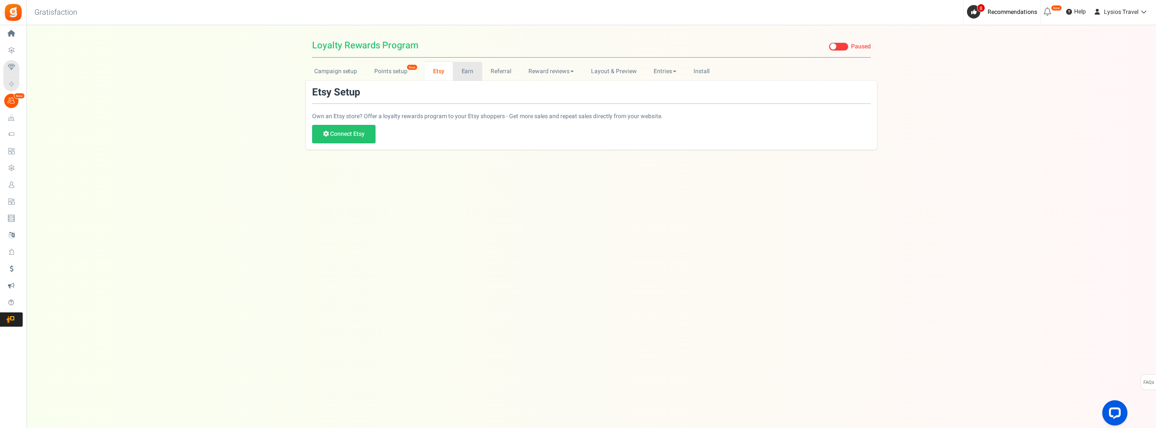
click at [467, 71] on link "Earn" at bounding box center [467, 71] width 29 height 19
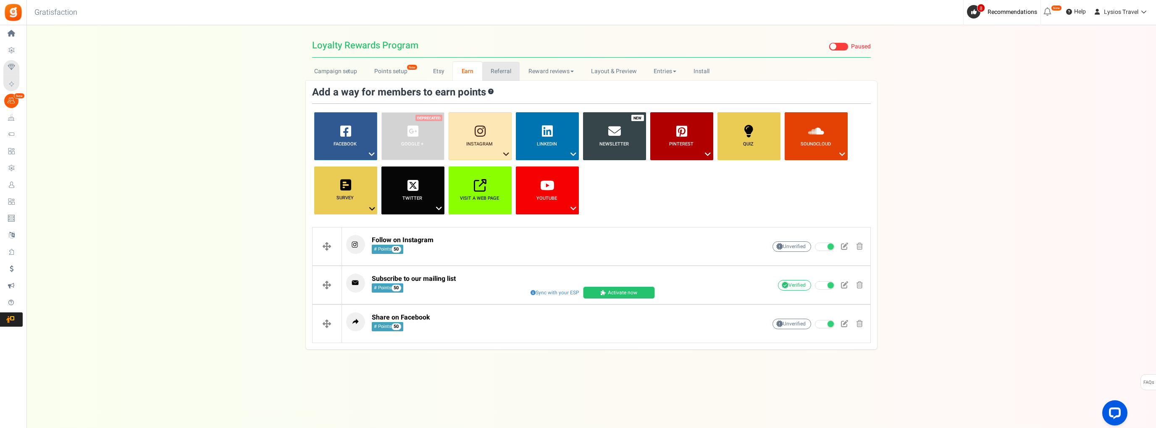
click at [491, 72] on link "Referral" at bounding box center [501, 71] width 38 height 19
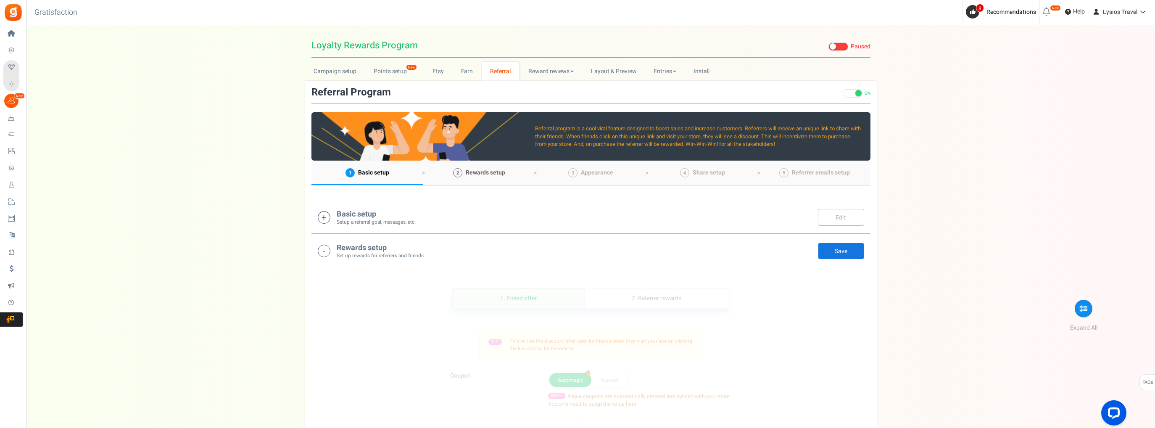
click at [492, 174] on span "Rewards setup" at bounding box center [485, 172] width 39 height 9
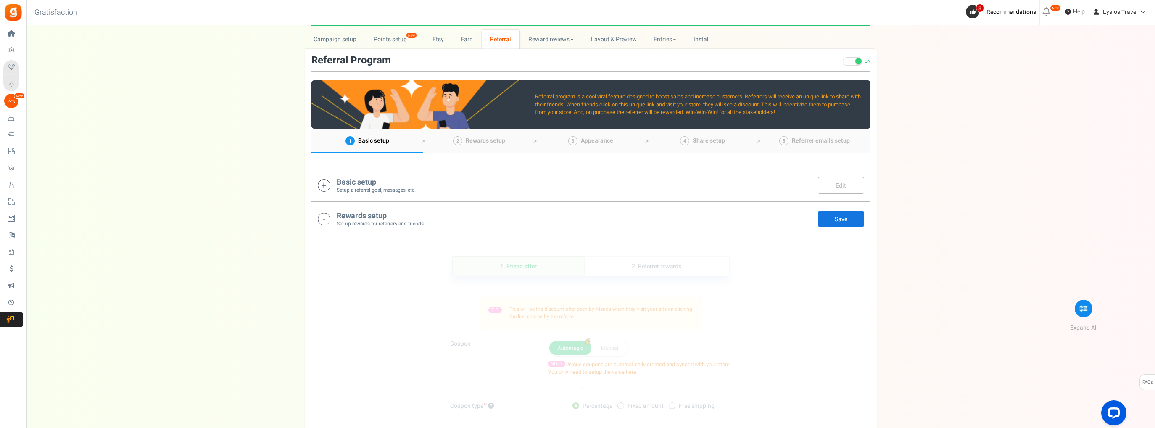
scroll to position [84, 0]
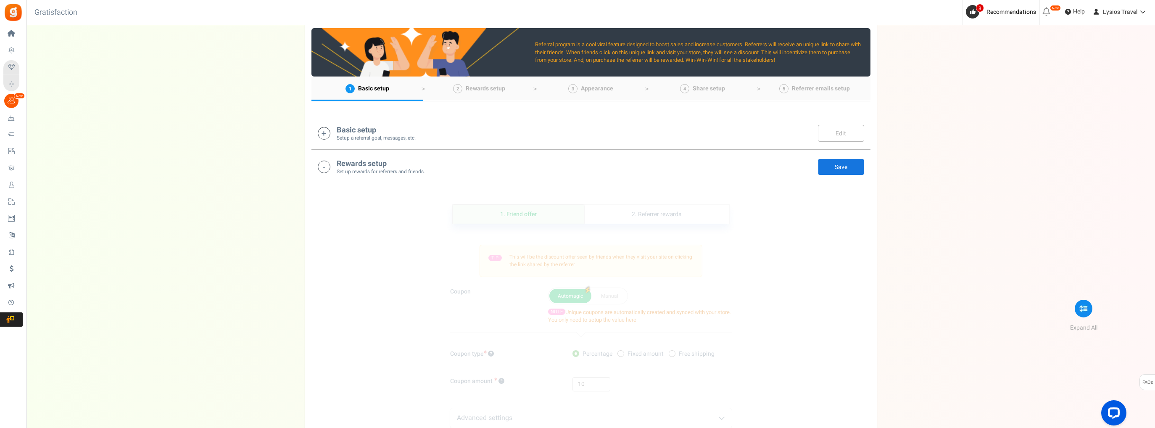
click at [325, 168] on icon at bounding box center [324, 167] width 13 height 13
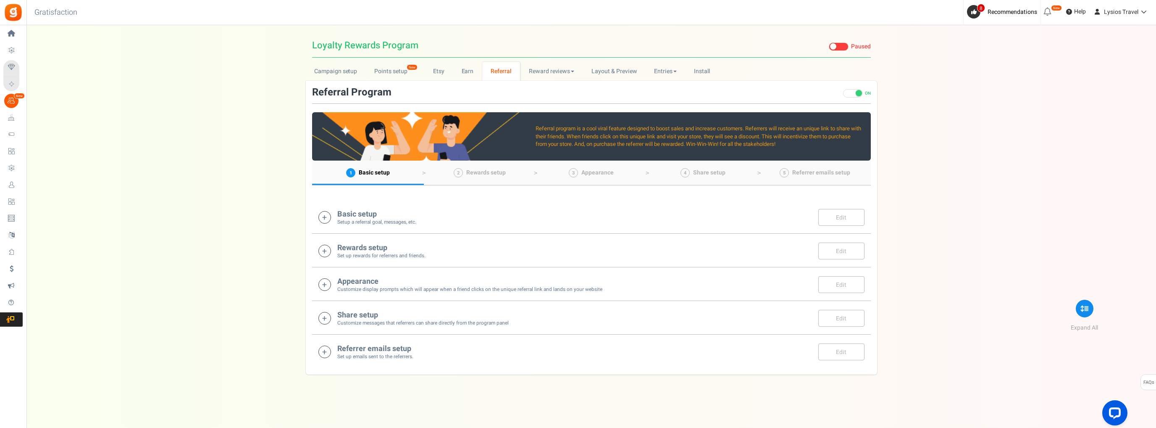
drag, startPoint x: 344, startPoint y: 248, endPoint x: 445, endPoint y: 244, distance: 101.3
click at [405, 247] on h4 "Rewards setup" at bounding box center [381, 248] width 88 height 8
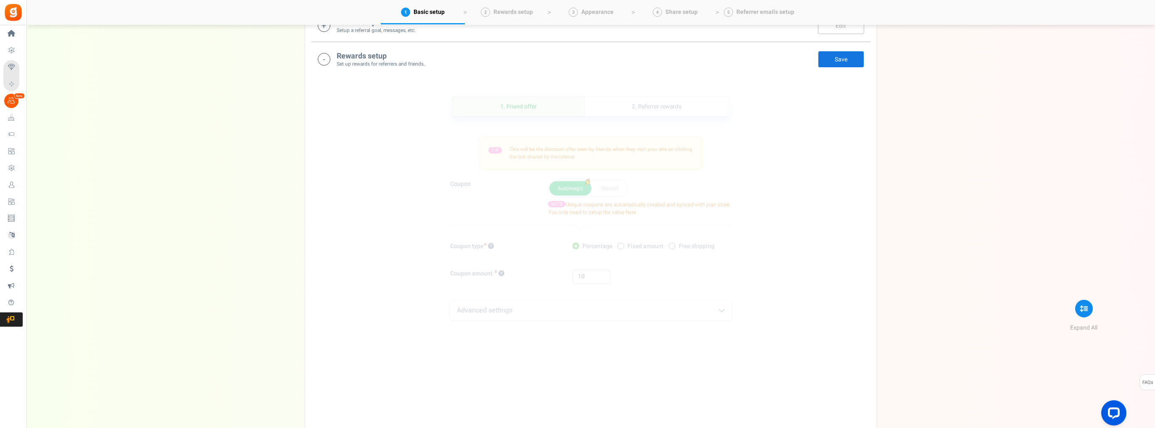
scroll to position [209, 0]
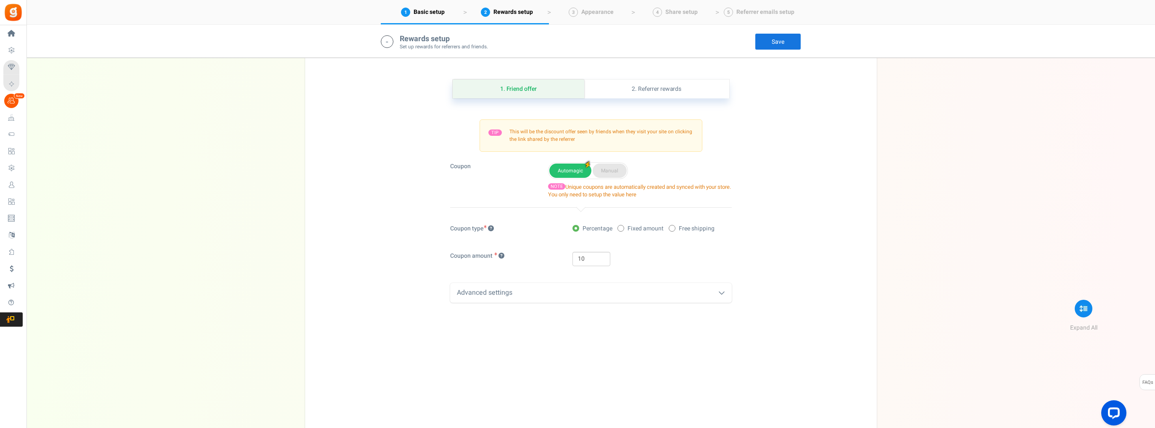
click at [614, 172] on button "Manual" at bounding box center [609, 170] width 34 height 14
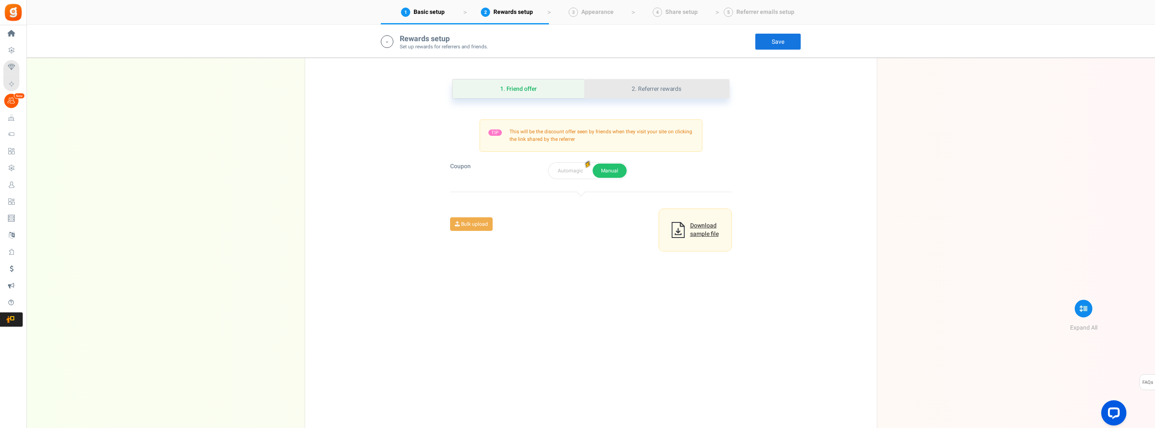
click at [656, 96] on link "2. Referrer rewards" at bounding box center [656, 88] width 145 height 19
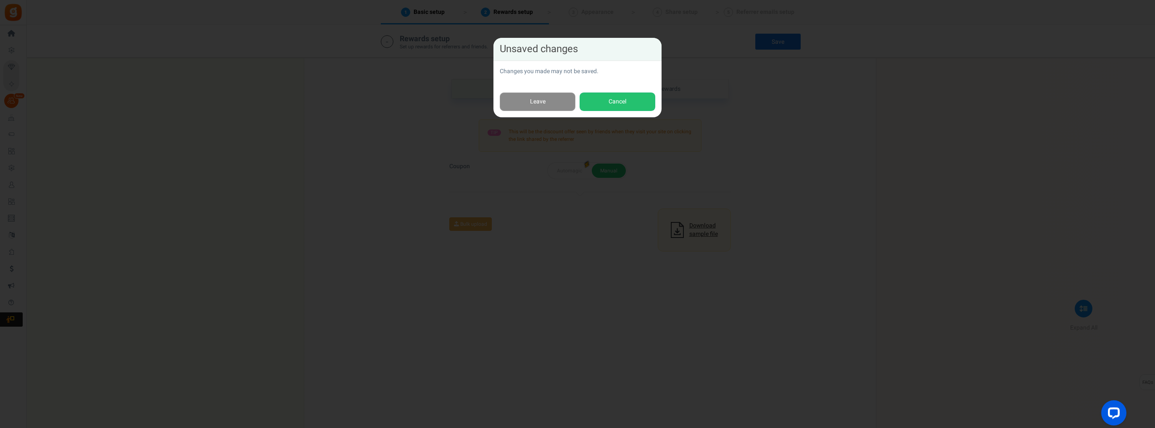
click at [534, 98] on link "Leave" at bounding box center [538, 101] width 76 height 19
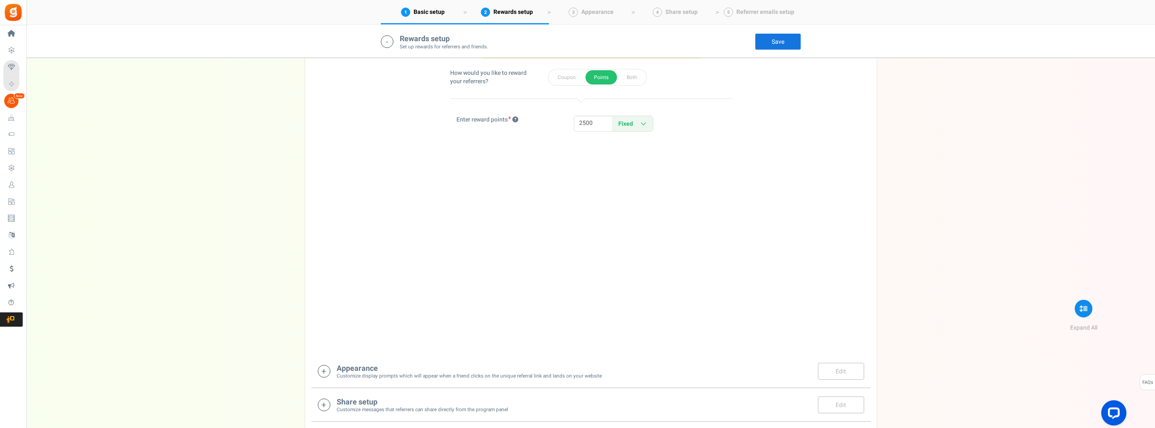
scroll to position [387, 0]
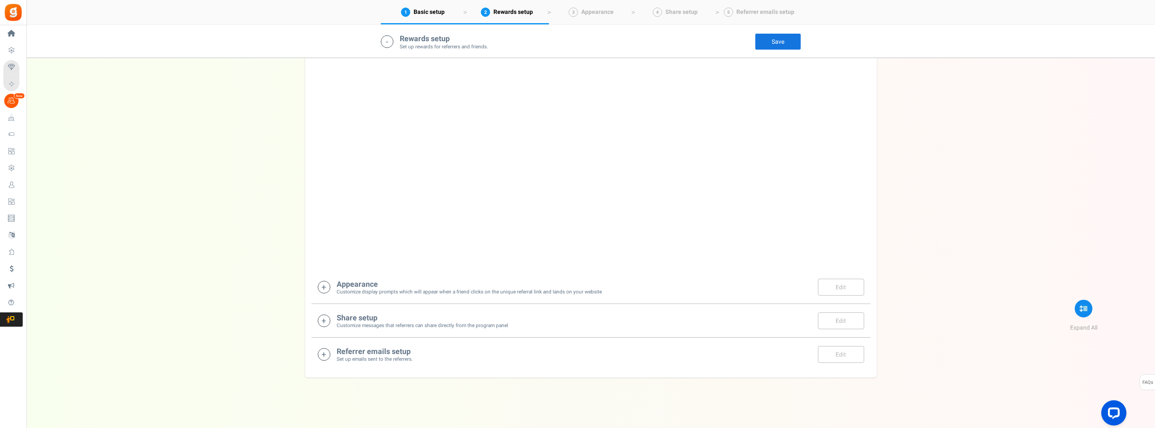
click at [351, 281] on h4 "Appearance" at bounding box center [469, 284] width 265 height 8
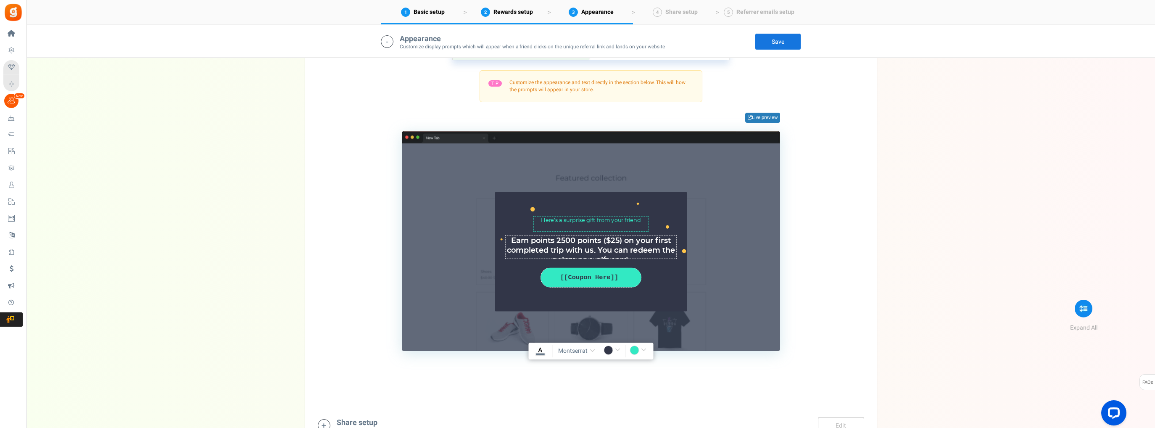
scroll to position [776, 0]
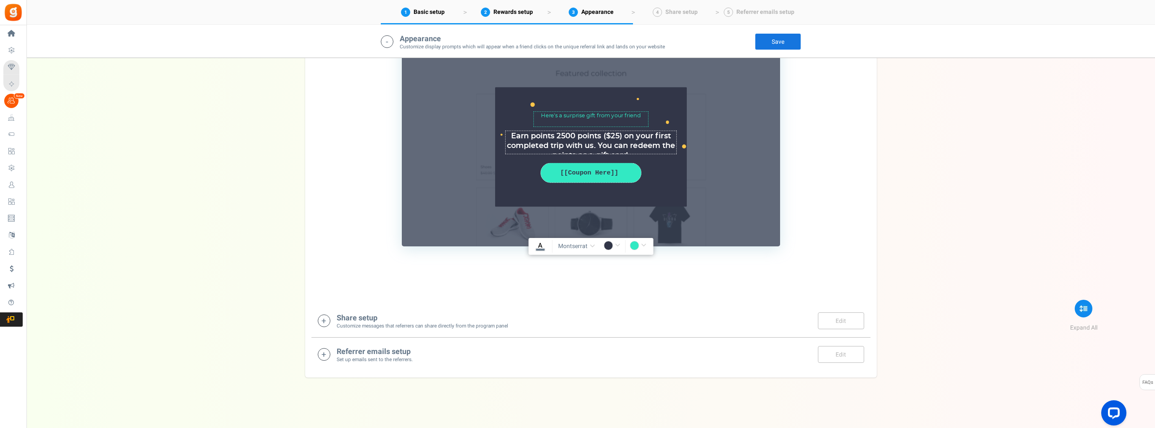
click at [344, 315] on h4 "Share setup" at bounding box center [422, 318] width 171 height 8
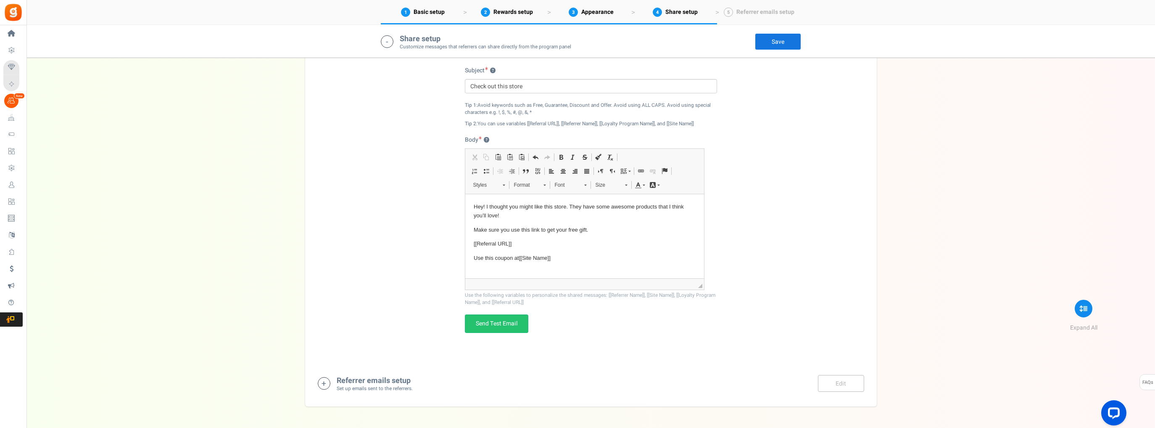
scroll to position [1168, 0]
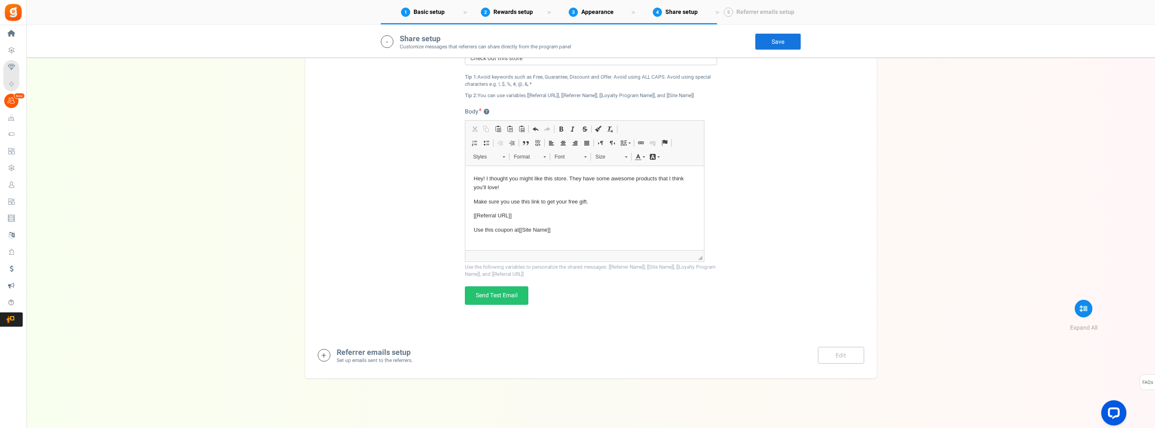
click at [375, 348] on h4 "Referrer emails setup" at bounding box center [375, 352] width 76 height 8
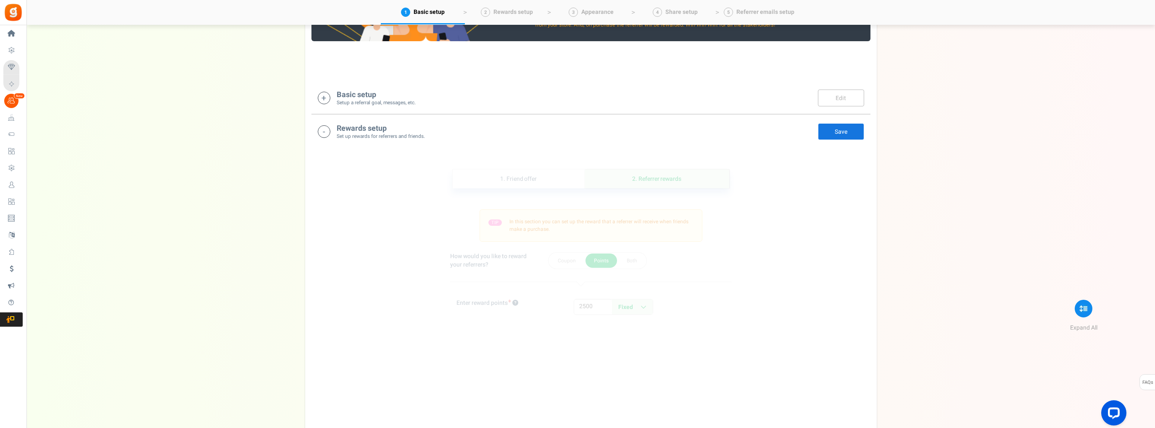
scroll to position [252, 0]
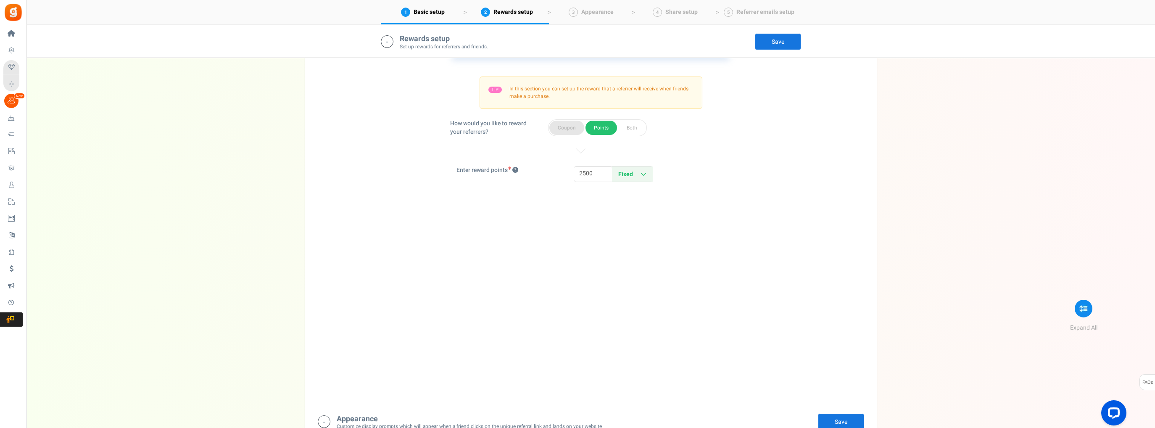
click at [571, 128] on button "Coupon" at bounding box center [566, 128] width 35 height 14
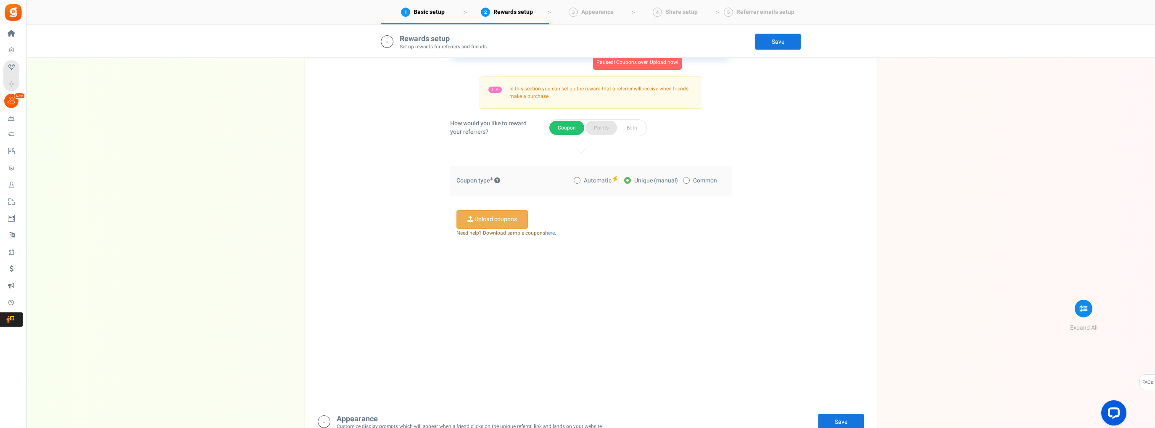
click at [602, 126] on button "Points" at bounding box center [601, 128] width 32 height 14
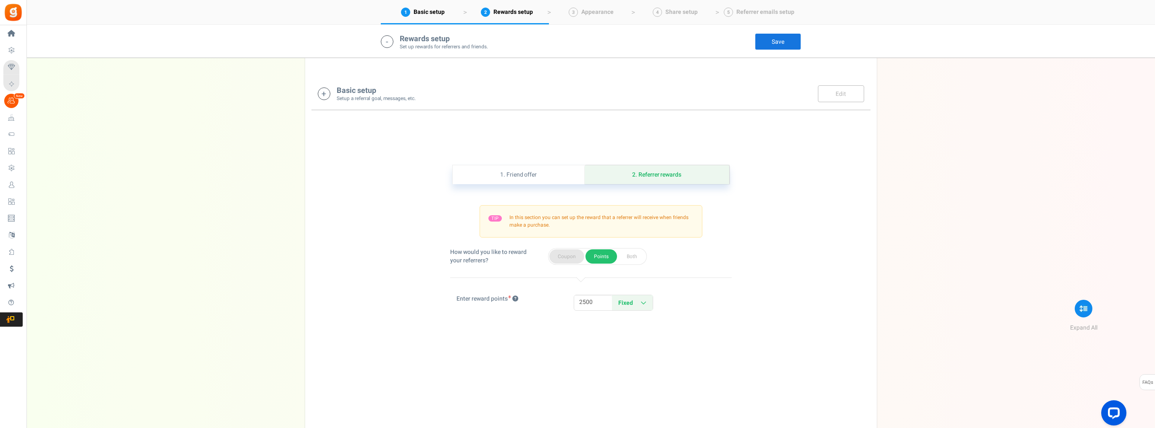
scroll to position [84, 0]
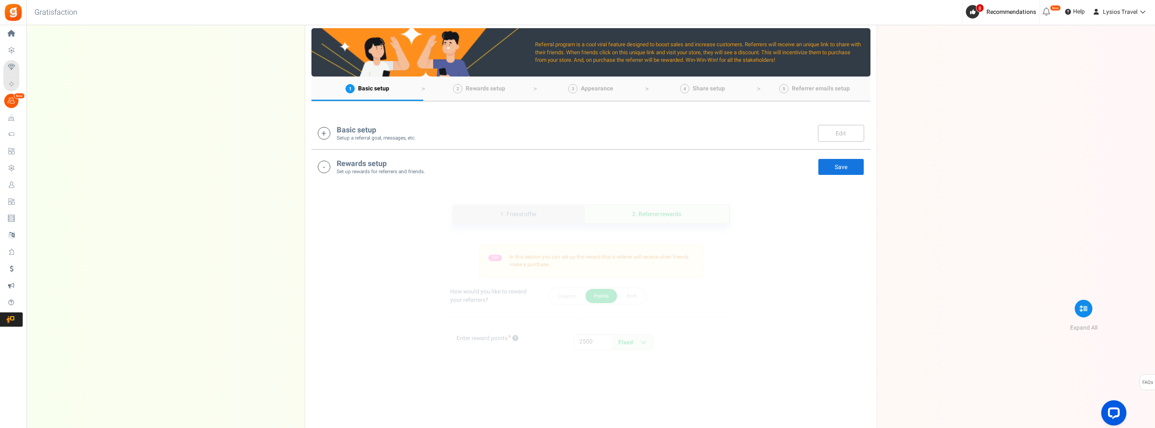
click at [529, 217] on link "1. Friend offer" at bounding box center [519, 214] width 132 height 19
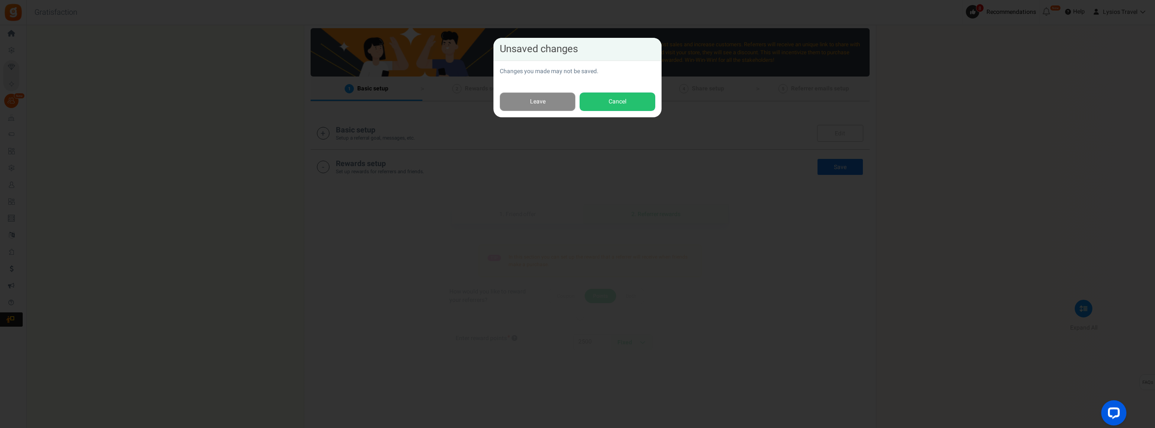
click at [543, 103] on link "Leave" at bounding box center [538, 101] width 76 height 19
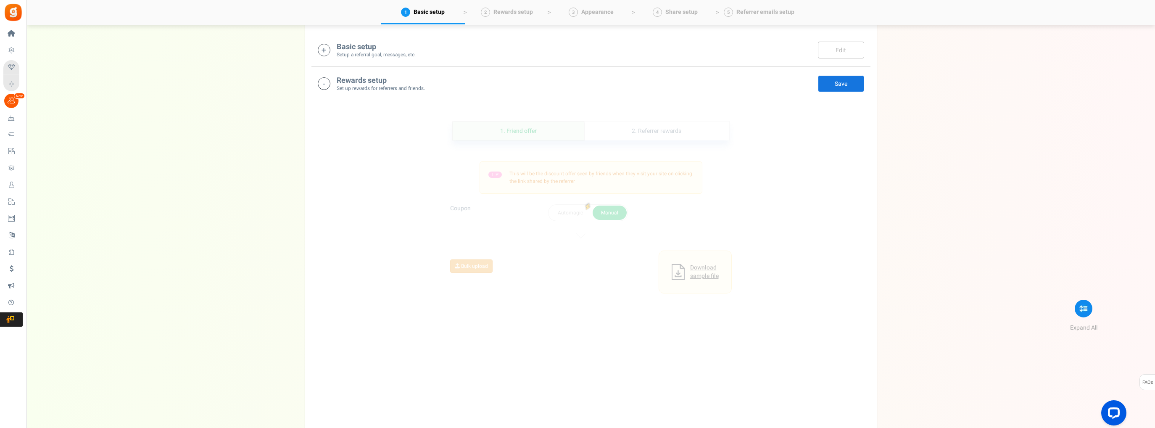
scroll to position [125, 0]
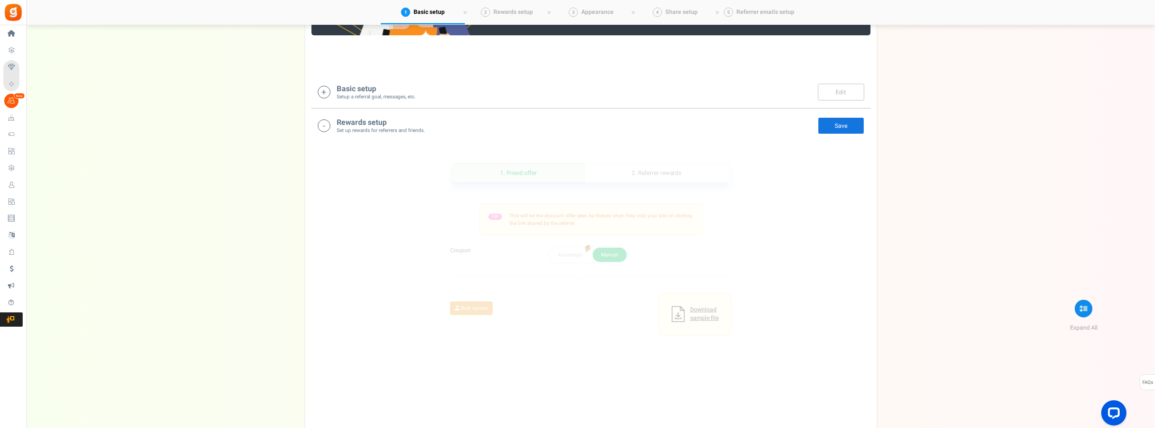
click at [621, 253] on button "Manual" at bounding box center [609, 255] width 34 height 14
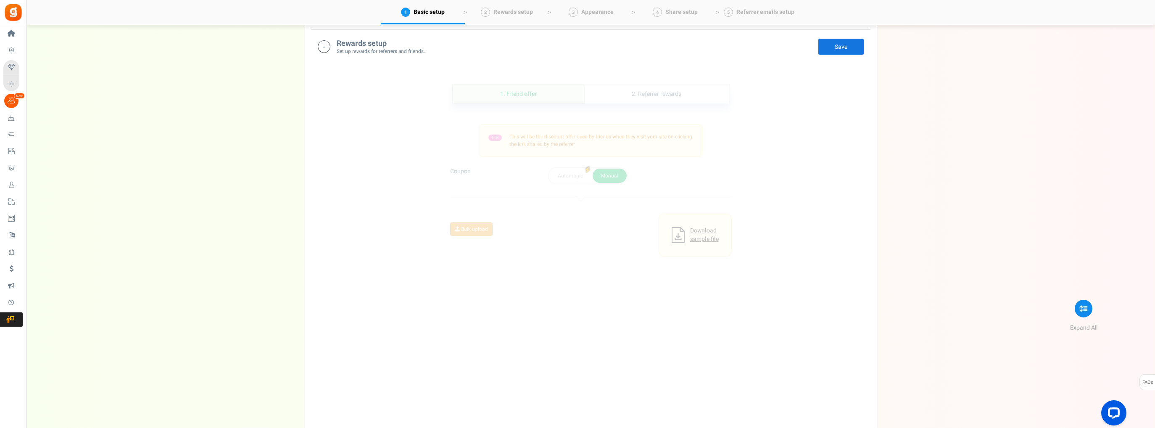
scroll to position [209, 0]
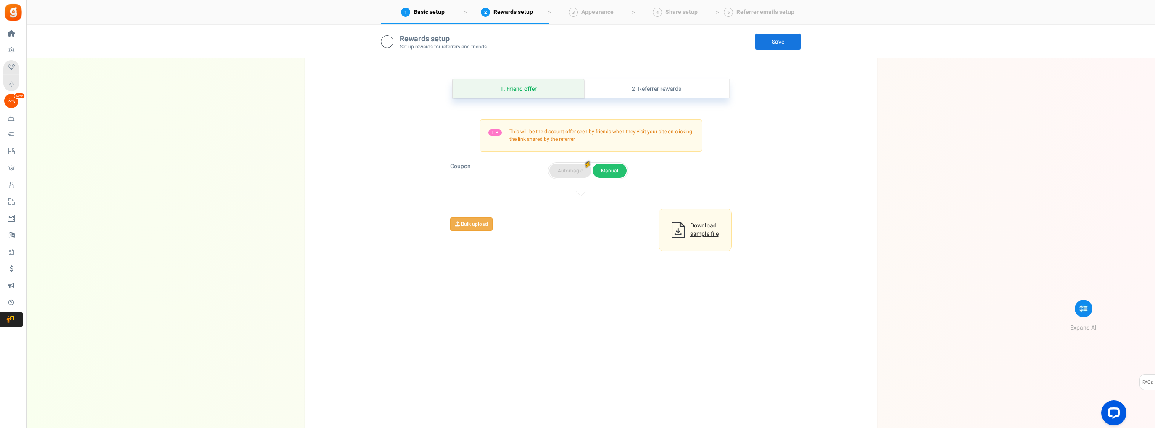
click at [568, 171] on button "Automagic" at bounding box center [570, 170] width 42 height 14
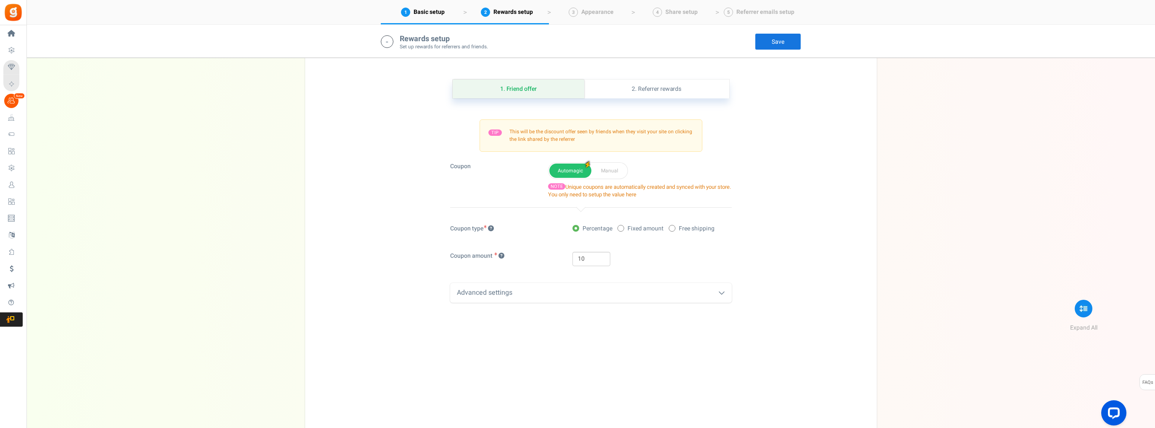
click at [622, 227] on span at bounding box center [620, 228] width 7 height 7
click at [622, 227] on input "Fixed amount" at bounding box center [619, 228] width 5 height 5
radio input "true"
drag, startPoint x: 592, startPoint y: 256, endPoint x: 571, endPoint y: 256, distance: 21.4
click at [571, 256] on div "10" at bounding box center [651, 259] width 171 height 14
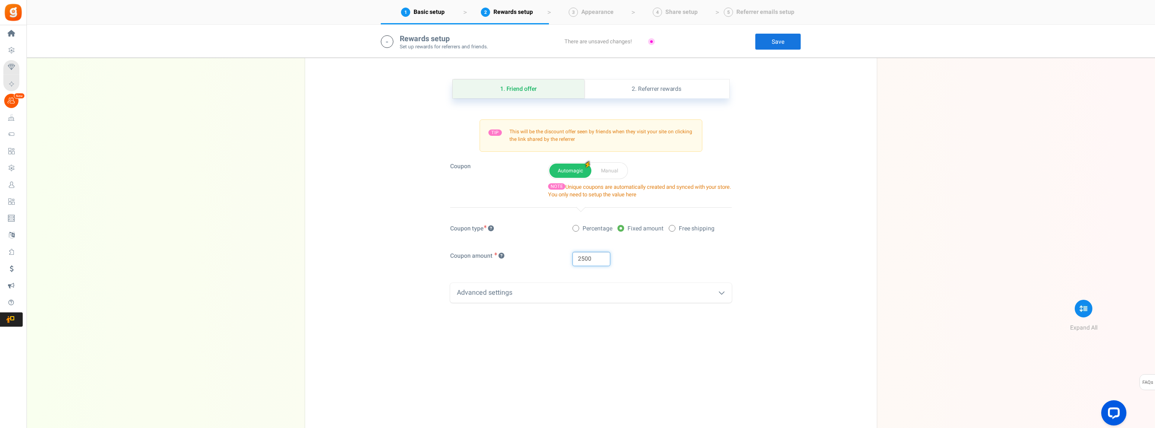
click at [595, 257] on input "2500" at bounding box center [591, 259] width 38 height 14
type input "25"
click at [721, 293] on icon at bounding box center [721, 292] width 7 height 7
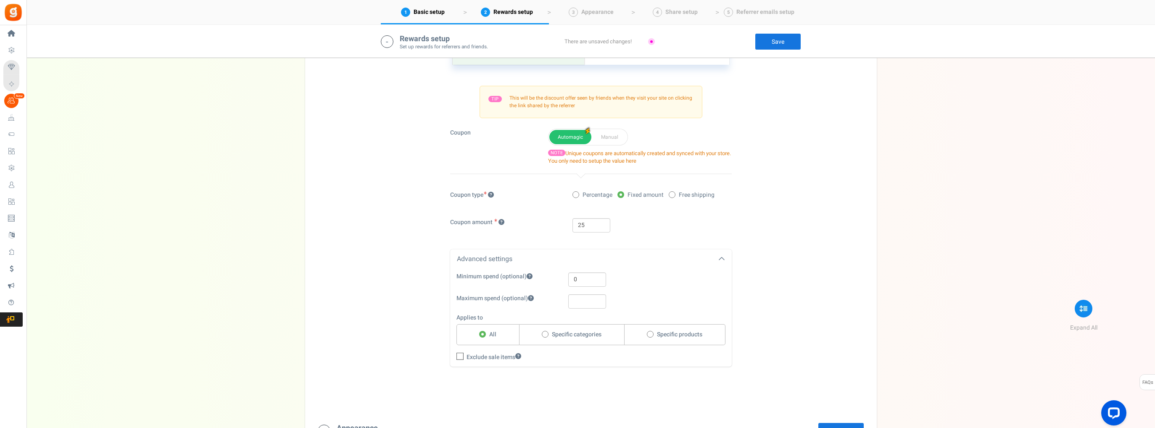
scroll to position [293, 0]
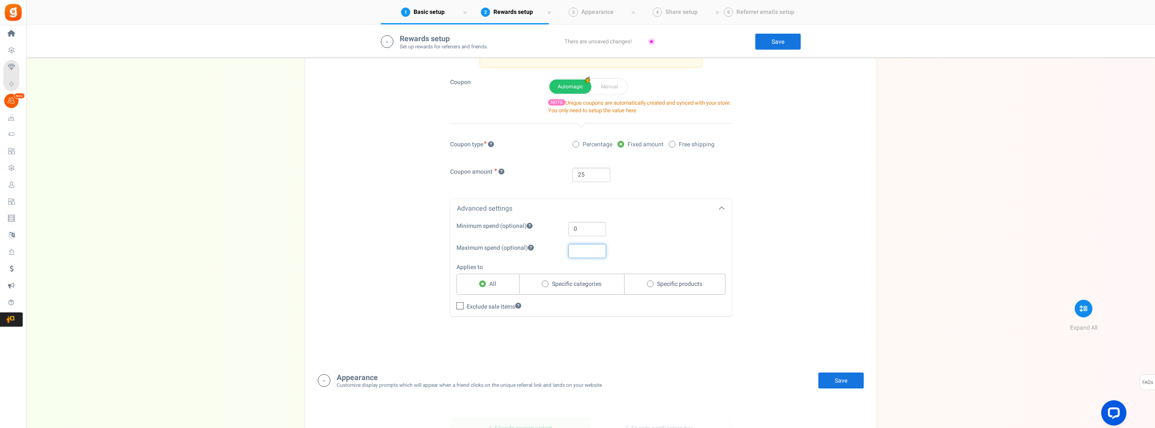
click at [575, 251] on input "text" at bounding box center [587, 251] width 38 height 14
type input "Must complete booked trip."
click at [834, 381] on link "Save" at bounding box center [841, 380] width 46 height 17
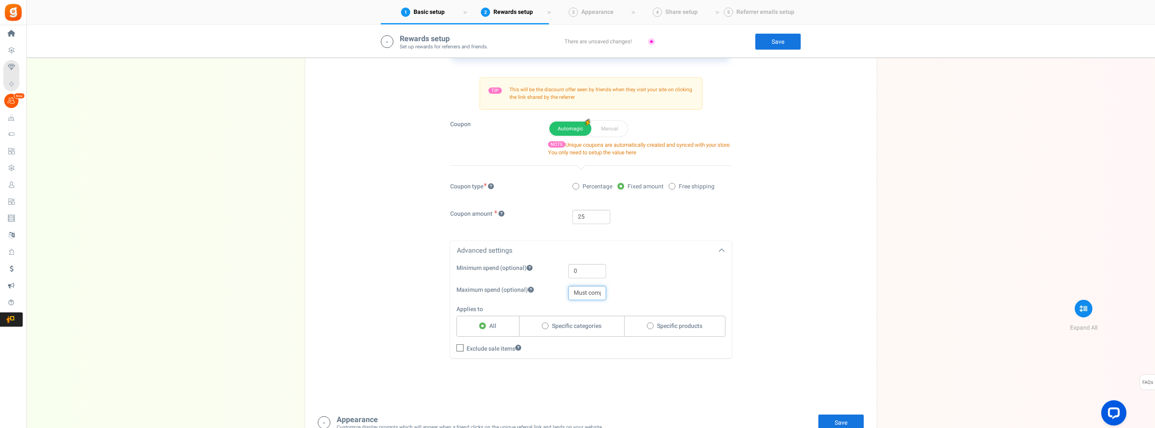
scroll to position [0, 45]
drag, startPoint x: 569, startPoint y: 292, endPoint x: 626, endPoint y: 296, distance: 57.8
click at [689, 313] on div "Minimum spend (optional) 0 Maximum spend (optional) Must complete booked trip. …" at bounding box center [591, 308] width 282 height 89
click at [580, 265] on input "0" at bounding box center [587, 271] width 38 height 14
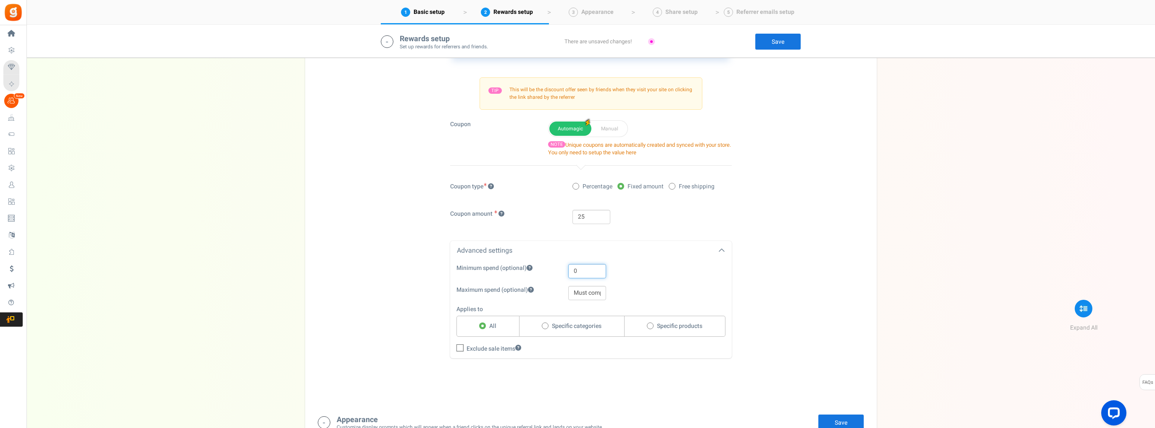
drag, startPoint x: 585, startPoint y: 265, endPoint x: 569, endPoint y: 262, distance: 16.2
click at [569, 262] on div "Minimum spend (optional) 0 Maximum spend (optional) Must complete booked trip. …" at bounding box center [591, 309] width 282 height 97
paste input "Must complete booked trip."
type input "Must complete booked trip."
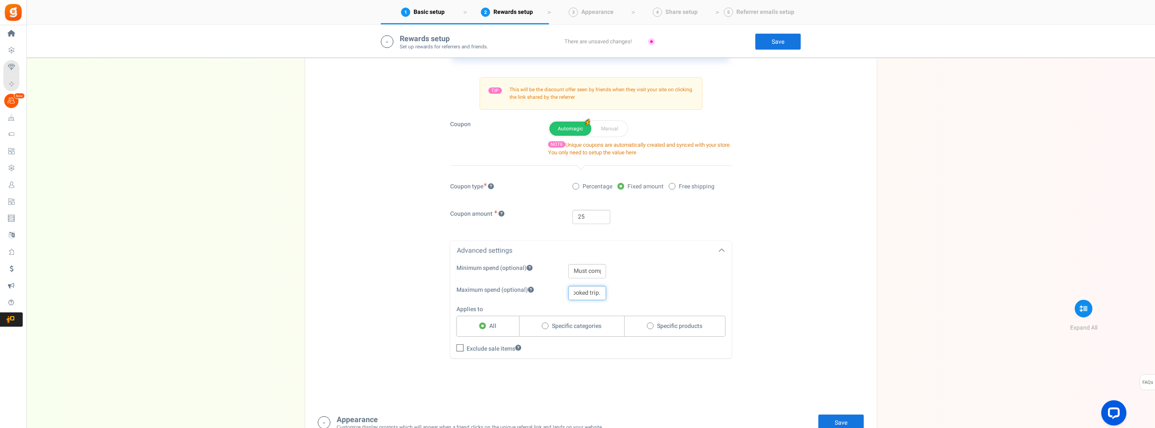
drag, startPoint x: 573, startPoint y: 290, endPoint x: 685, endPoint y: 306, distance: 113.0
click at [685, 306] on div "Minimum spend (optional) Must complete booked trip. Maximum spend (optional) Mu…" at bounding box center [591, 308] width 282 height 89
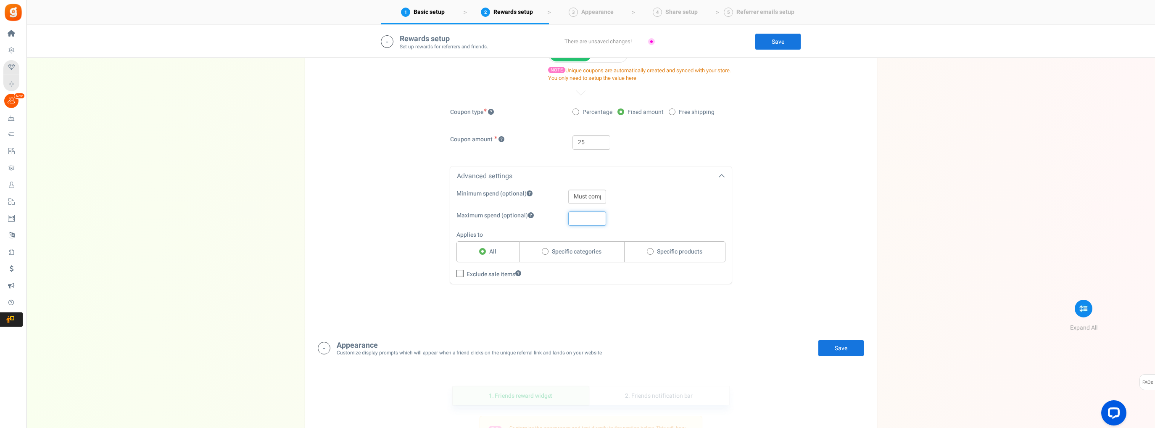
scroll to position [335, 0]
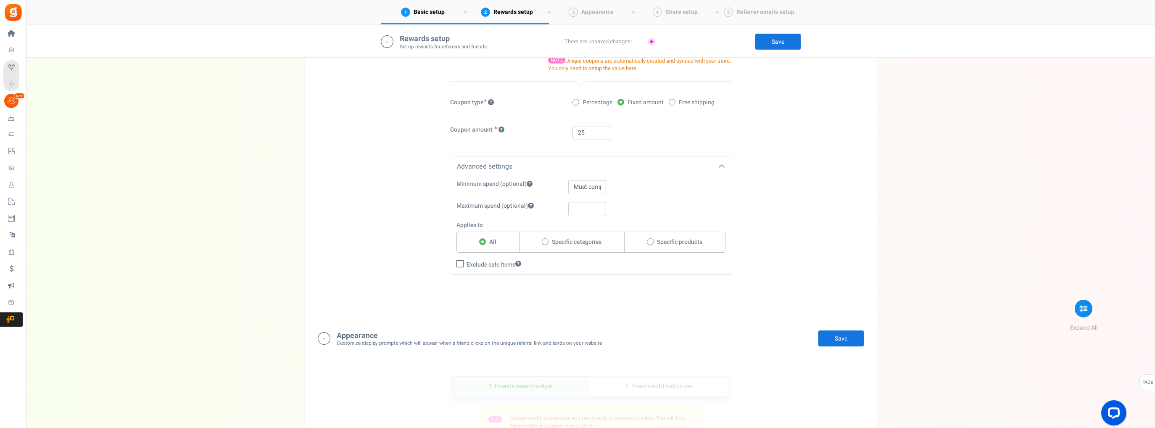
click at [838, 339] on link "Save" at bounding box center [841, 338] width 46 height 17
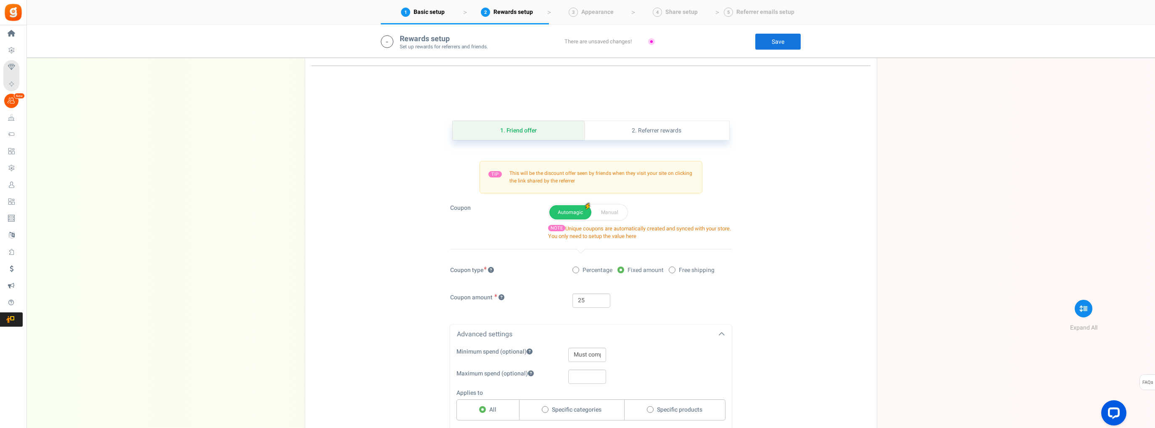
scroll to position [167, 0]
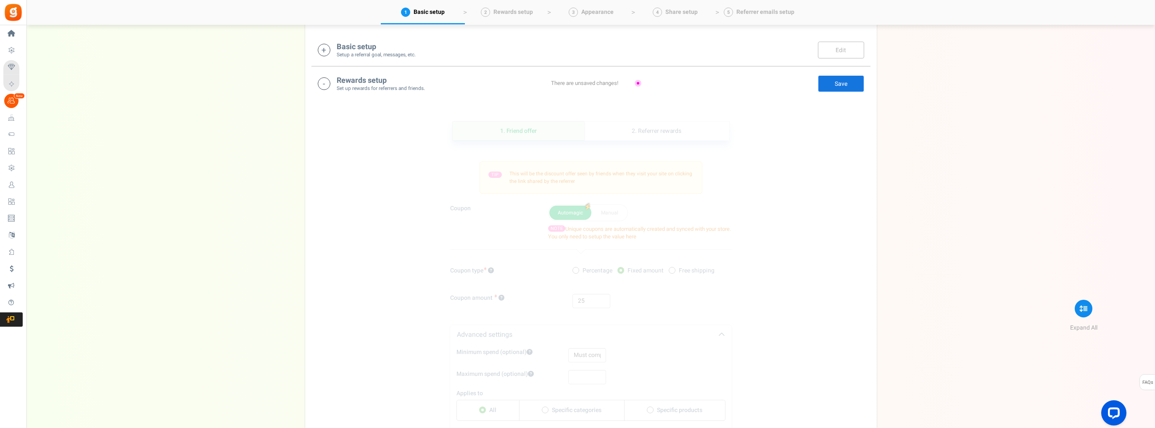
click at [835, 79] on link "Save" at bounding box center [841, 83] width 46 height 17
click at [835, 84] on link "Save" at bounding box center [841, 83] width 46 height 17
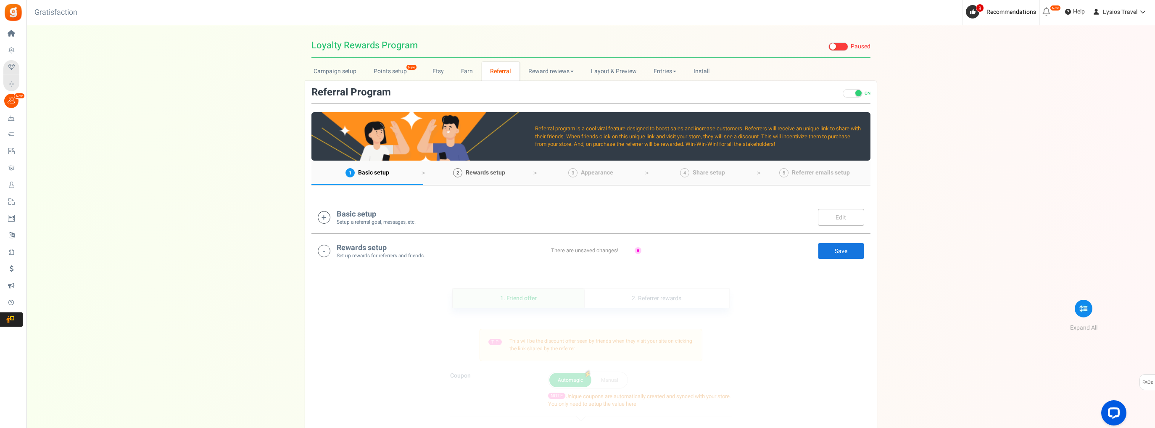
click at [492, 170] on span "Rewards setup" at bounding box center [485, 172] width 39 height 9
click at [559, 68] on link "Reward reviews" at bounding box center [550, 71] width 63 height 19
click at [599, 70] on link "Layout & Preview" at bounding box center [613, 71] width 63 height 19
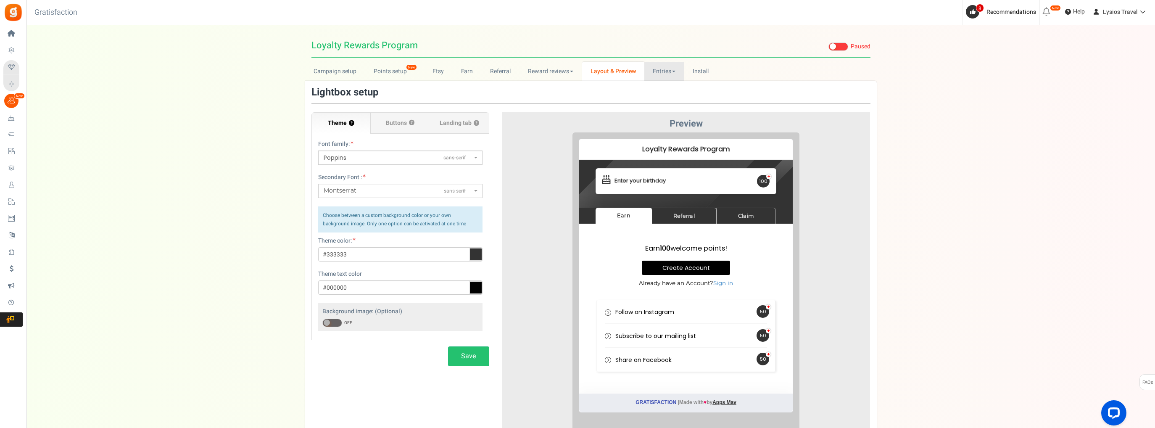
click at [664, 71] on link "Entries" at bounding box center [664, 71] width 40 height 19
click at [699, 71] on link "Install" at bounding box center [700, 71] width 33 height 19
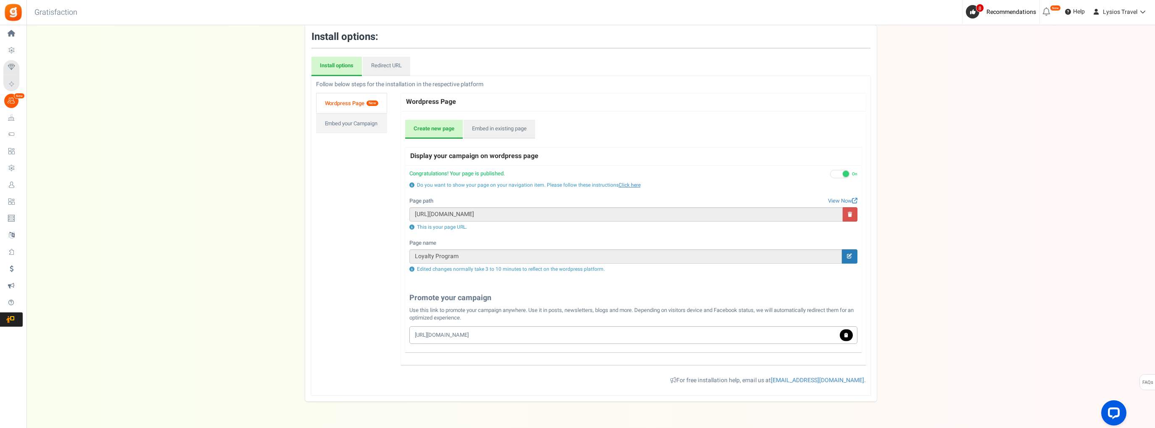
scroll to position [79, 0]
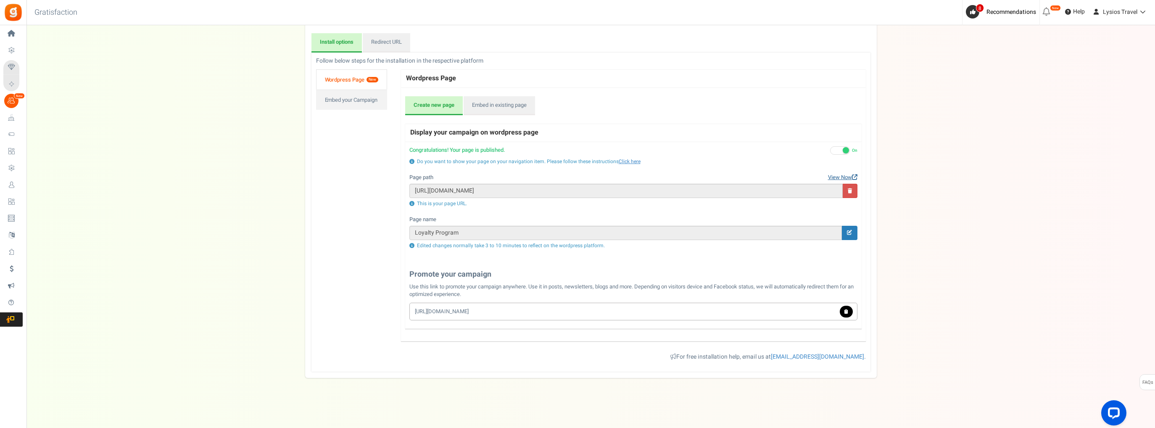
click at [838, 175] on link "View Now" at bounding box center [842, 178] width 29 height 8
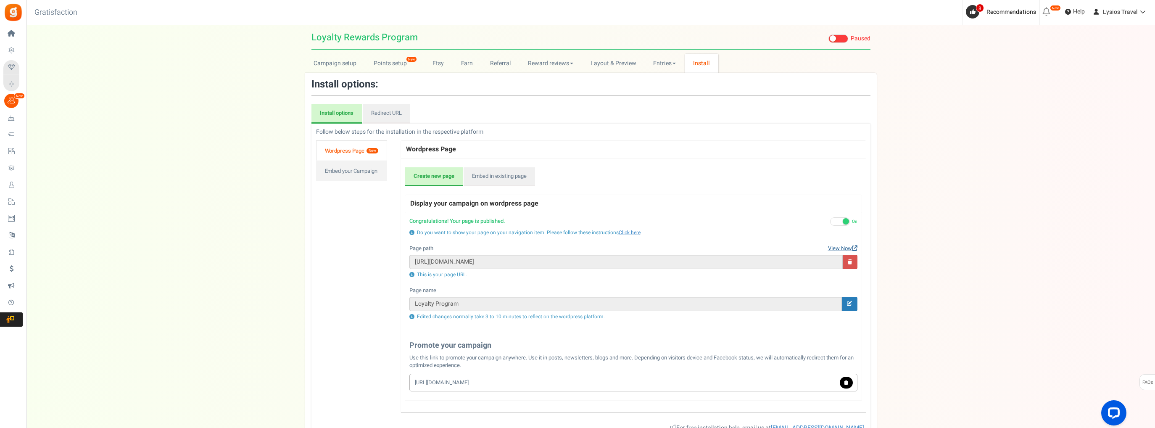
scroll to position [0, 0]
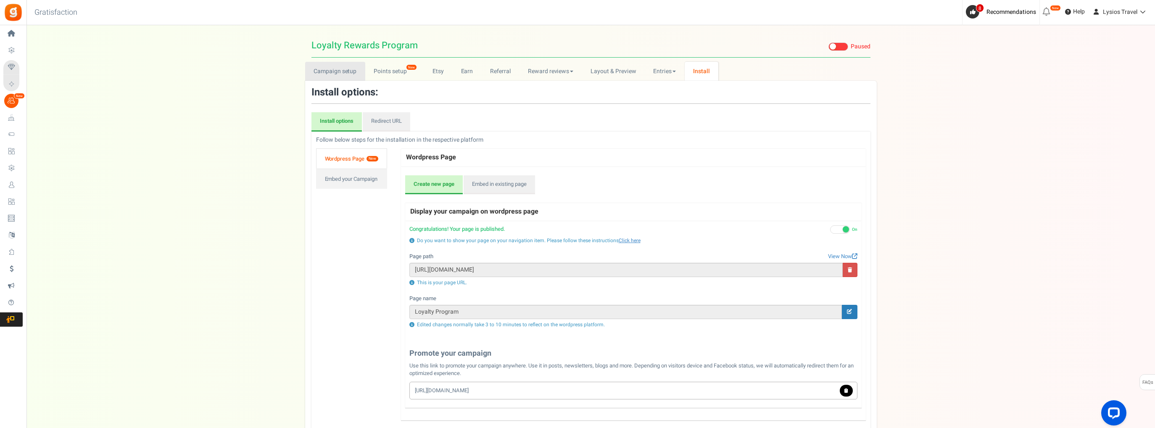
click at [336, 67] on link "Campaign setup" at bounding box center [335, 71] width 60 height 19
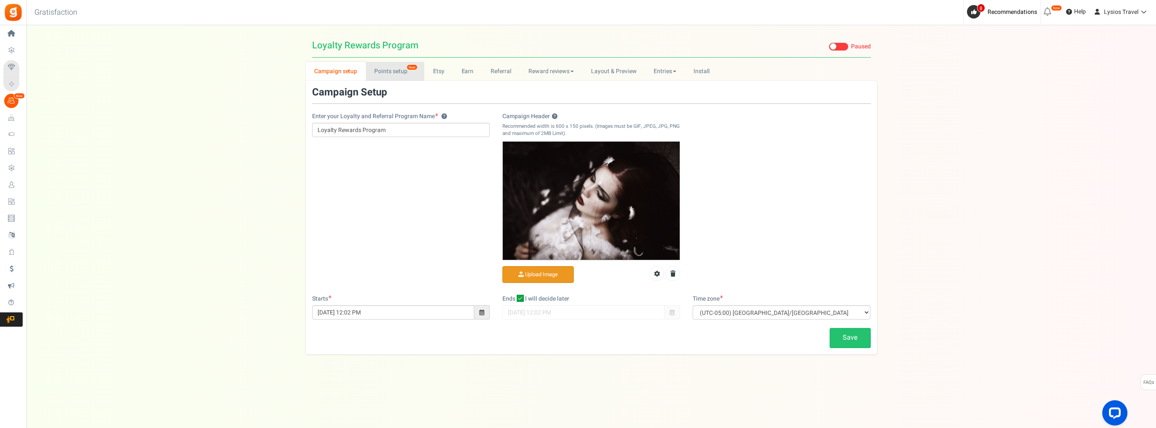
click at [389, 76] on link "Points setup New" at bounding box center [395, 71] width 58 height 19
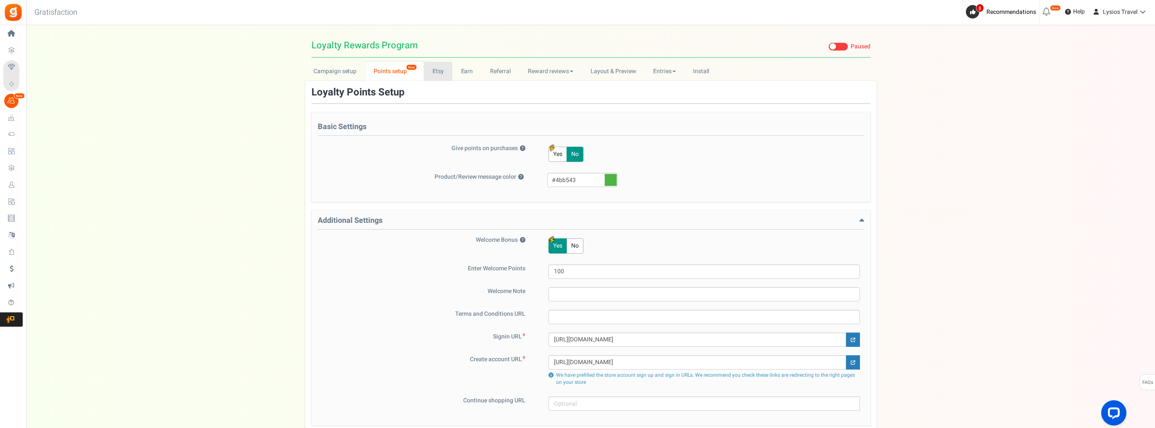
click at [439, 74] on link "Etsy" at bounding box center [438, 71] width 29 height 19
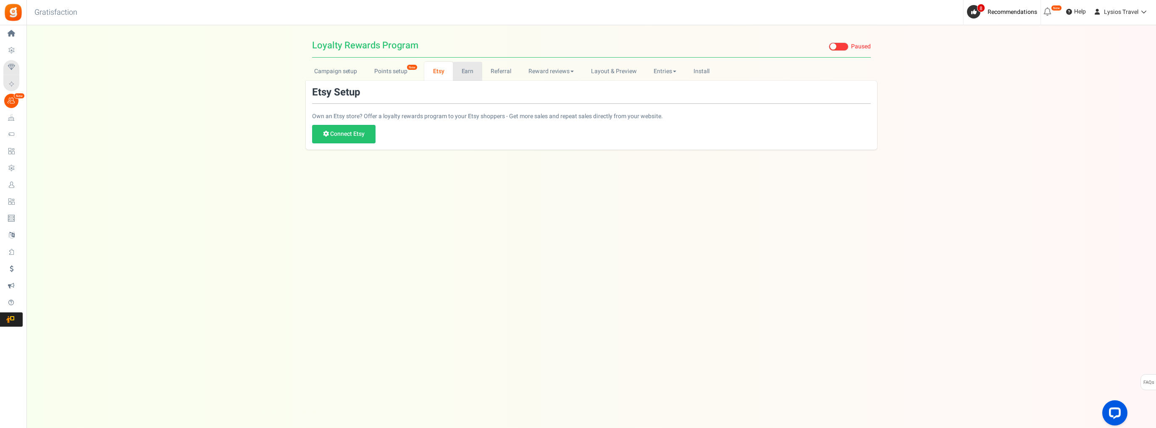
click at [471, 69] on link "Earn" at bounding box center [467, 71] width 29 height 19
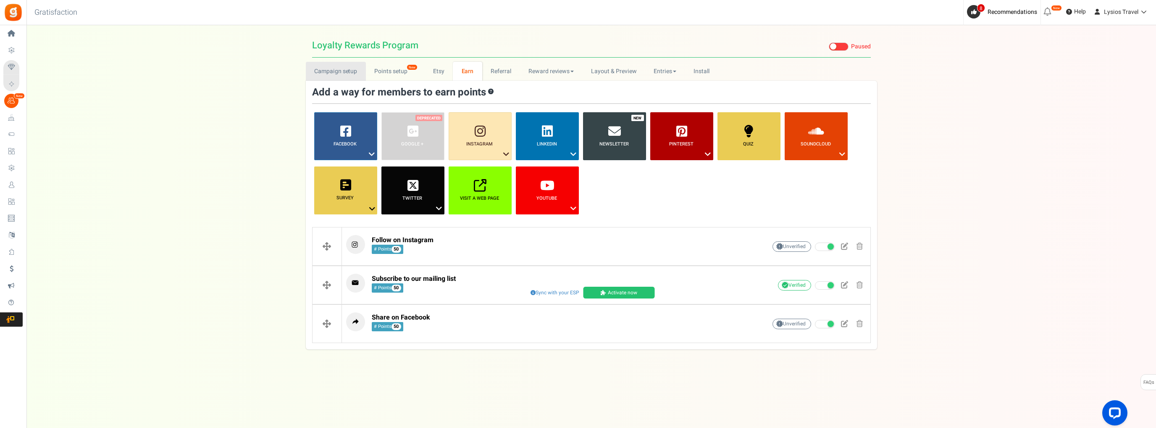
click at [348, 73] on link "Campaign setup" at bounding box center [336, 71] width 60 height 19
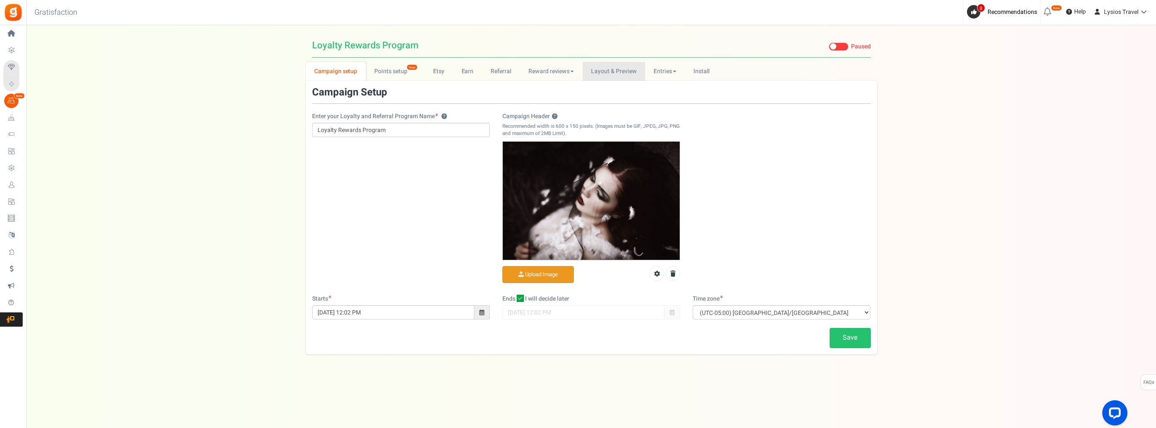
click at [592, 70] on link "Layout & Preview" at bounding box center [614, 71] width 63 height 19
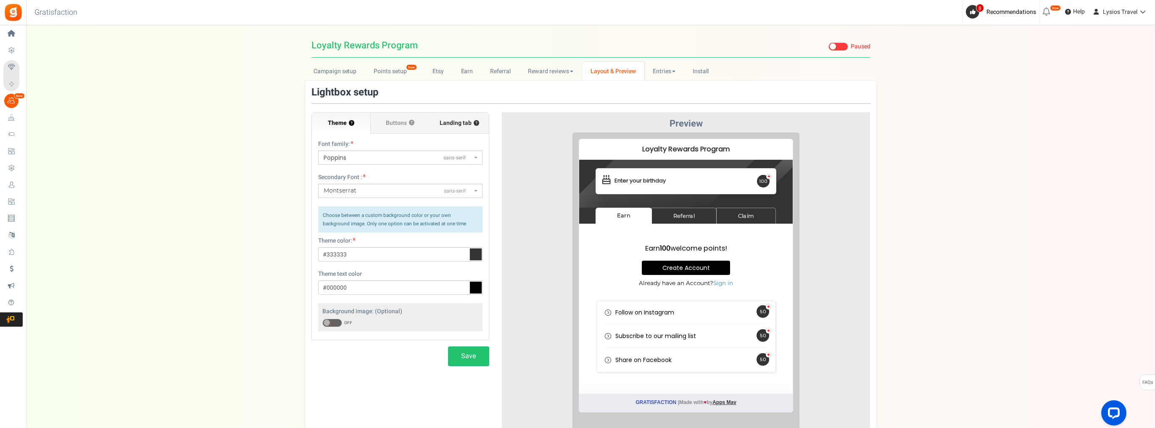
click at [452, 124] on span "Landing tab ?" at bounding box center [459, 123] width 39 height 8
click at [0, 0] on input "Landing tab ?" at bounding box center [0, 0] width 0 height 0
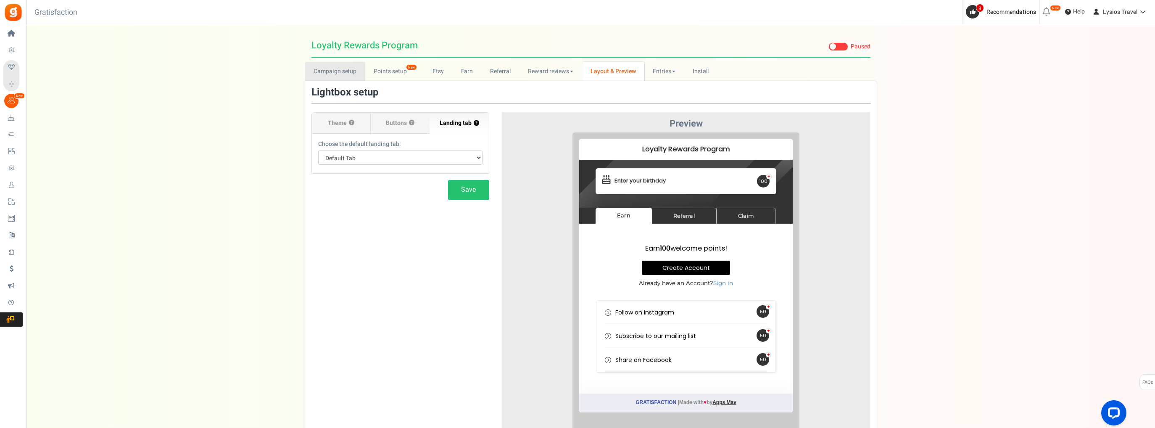
click at [342, 76] on link "Campaign setup" at bounding box center [335, 71] width 60 height 19
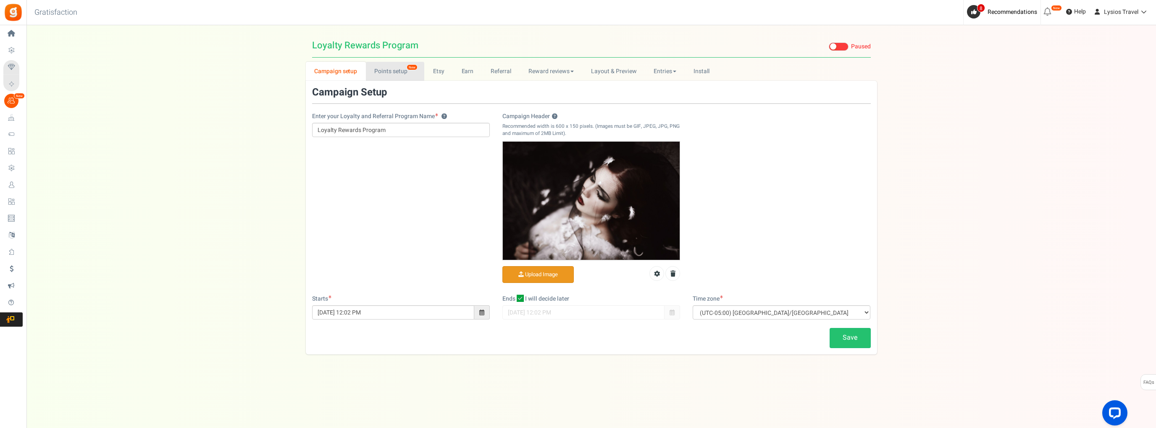
click at [388, 69] on link "Points setup New" at bounding box center [395, 71] width 58 height 19
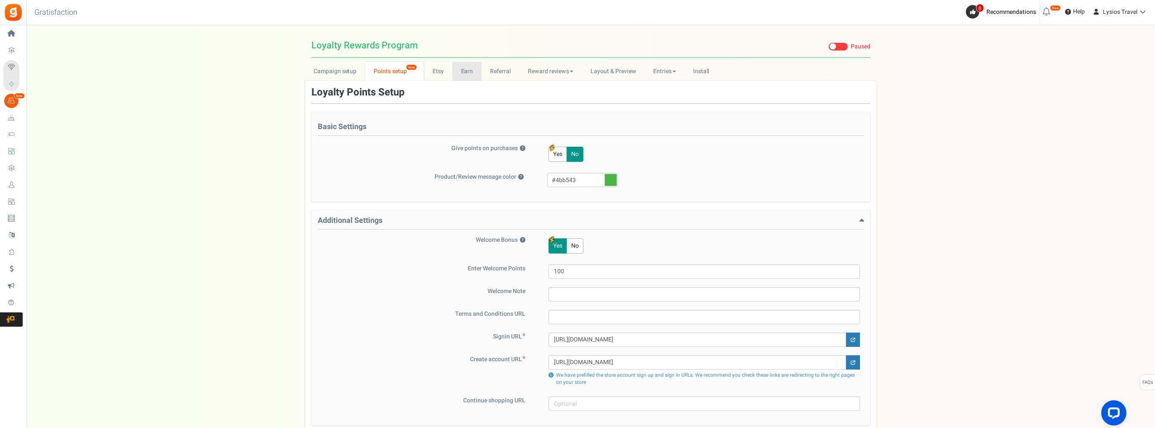
click at [466, 69] on link "Earn" at bounding box center [466, 71] width 29 height 19
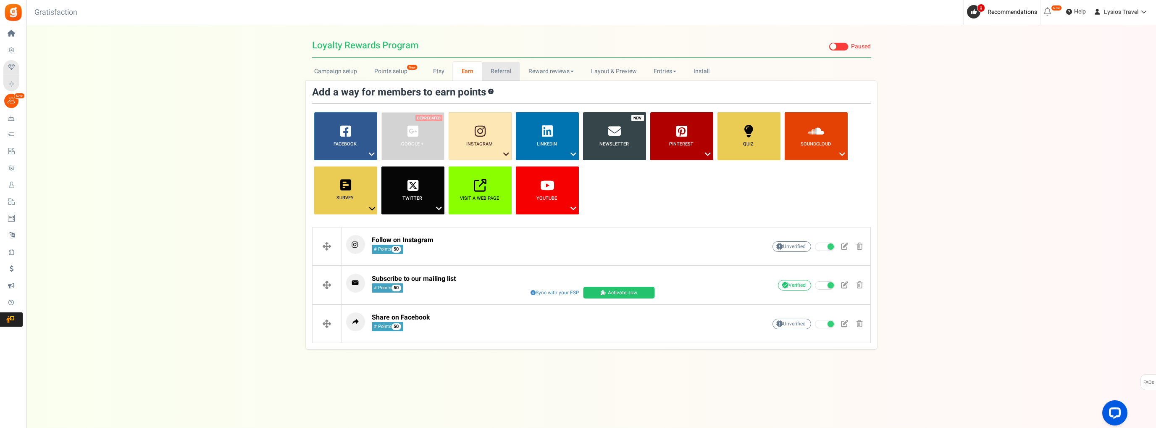
click at [497, 68] on link "Referral" at bounding box center [501, 71] width 38 height 19
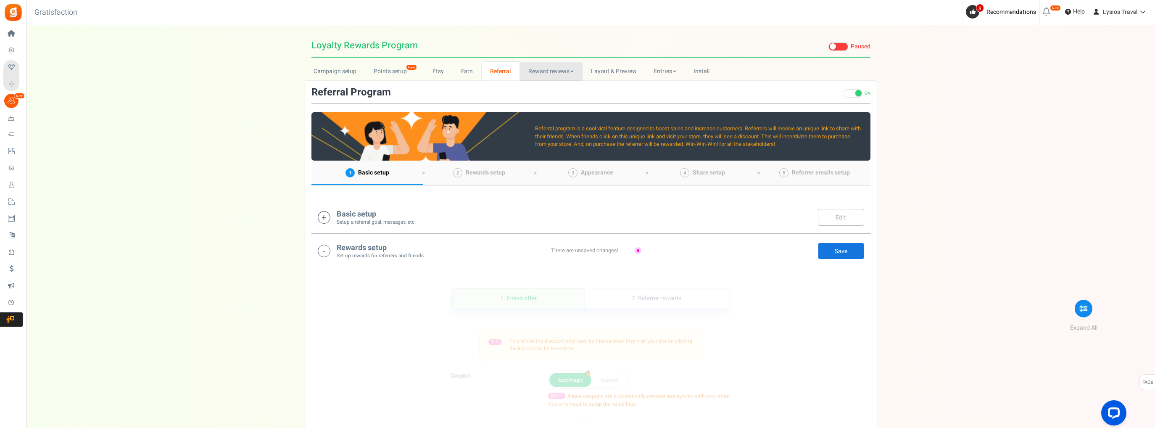
click at [542, 73] on link "Reward reviews" at bounding box center [550, 71] width 63 height 19
click at [599, 71] on link "Layout & Preview" at bounding box center [613, 71] width 63 height 19
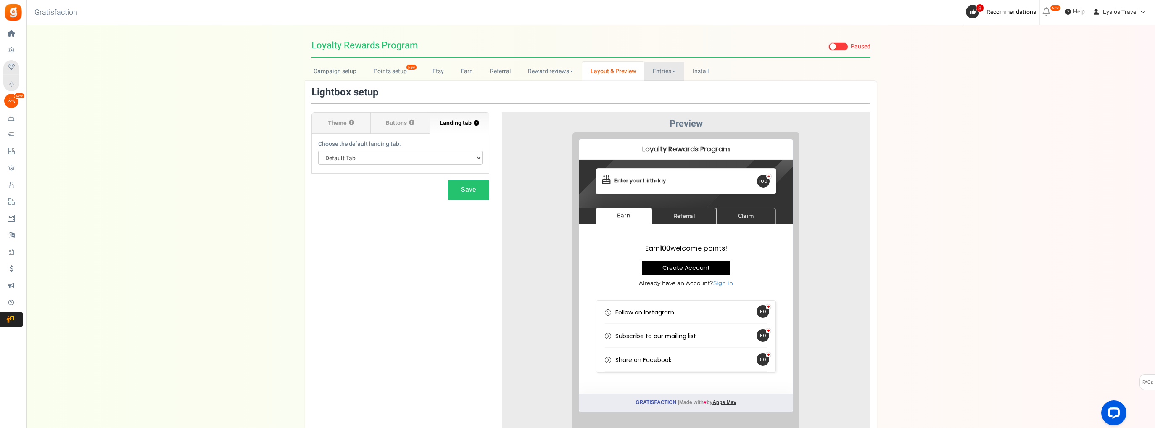
click at [654, 73] on link "Entries" at bounding box center [664, 71] width 40 height 19
click at [337, 66] on link "Campaign setup" at bounding box center [335, 71] width 60 height 19
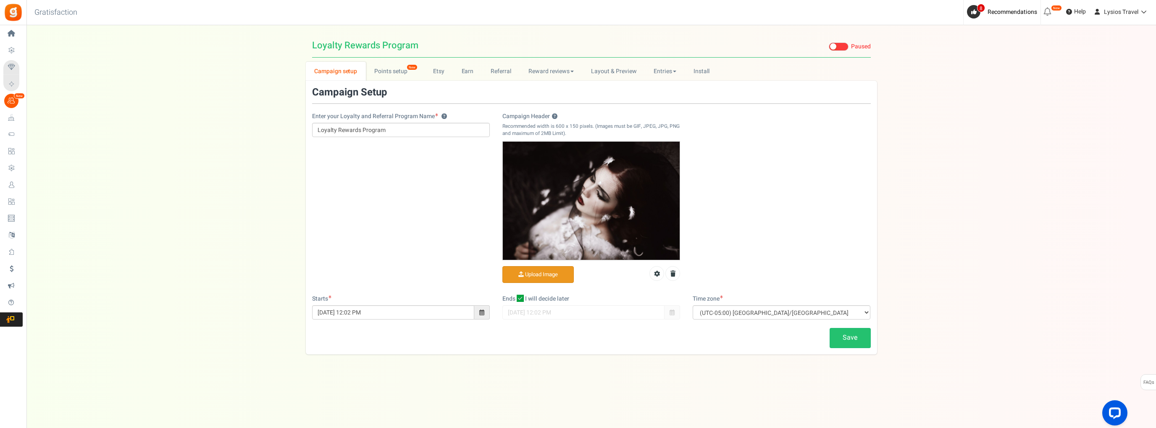
click at [0, 0] on span "Purchase to win" at bounding box center [0, 0] width 0 height 0
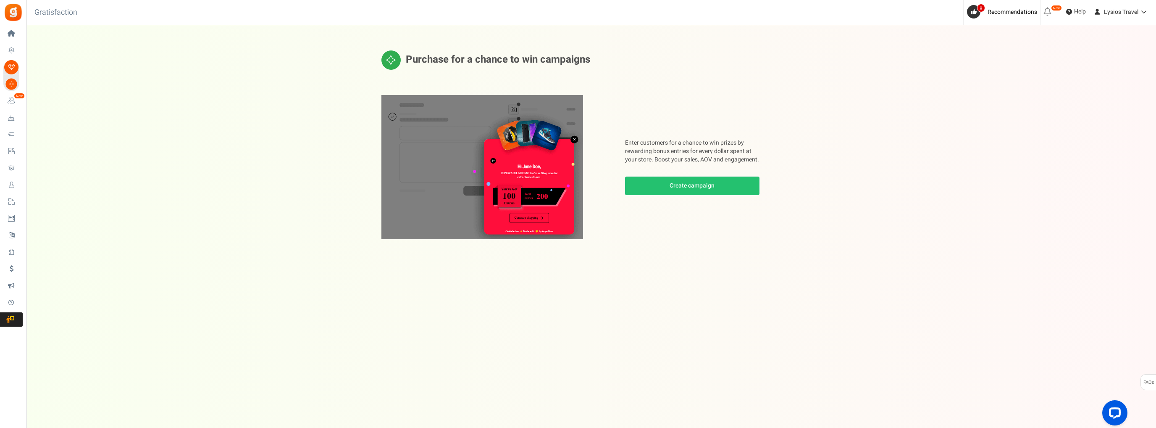
click at [0, 0] on span "Settings" at bounding box center [0, 0] width 0 height 0
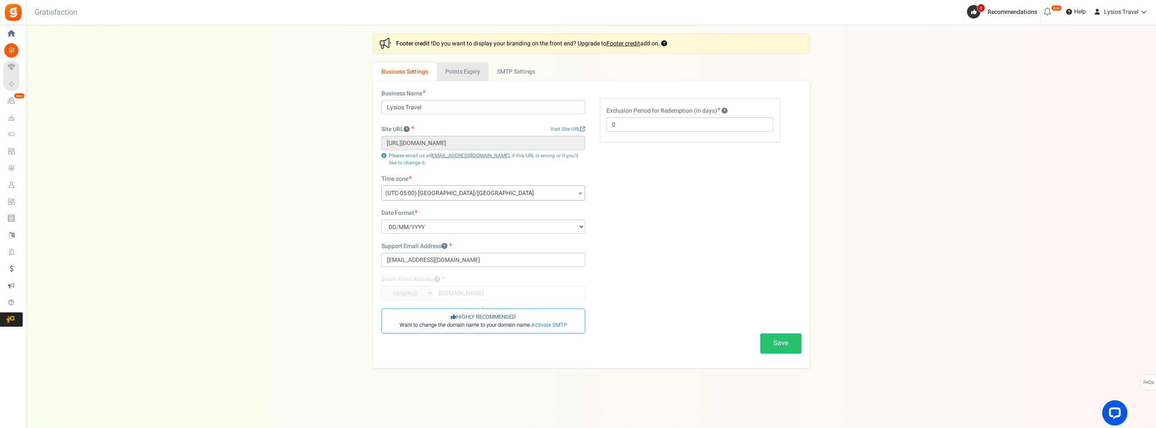
click at [460, 74] on link "Points Expiry" at bounding box center [463, 71] width 52 height 19
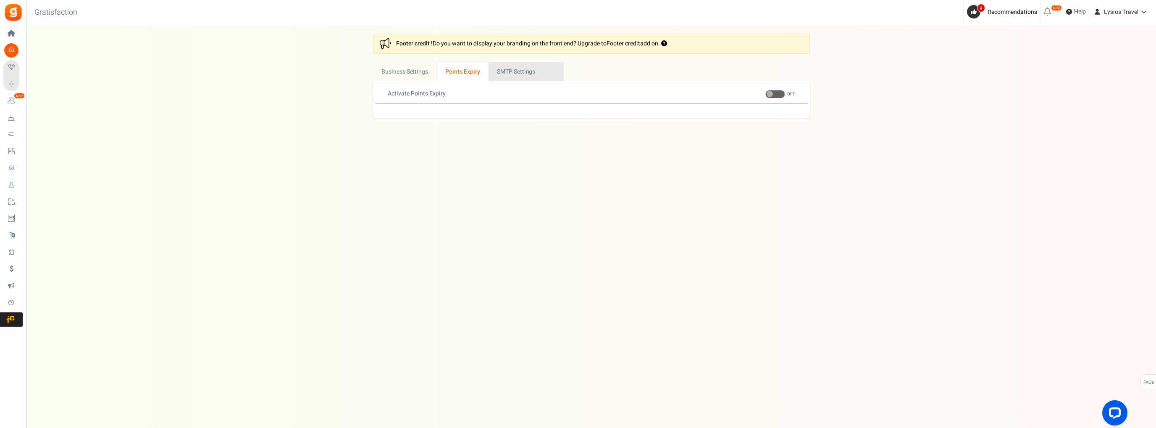
click at [513, 77] on link "Active SMTP Settings" at bounding box center [526, 71] width 75 height 19
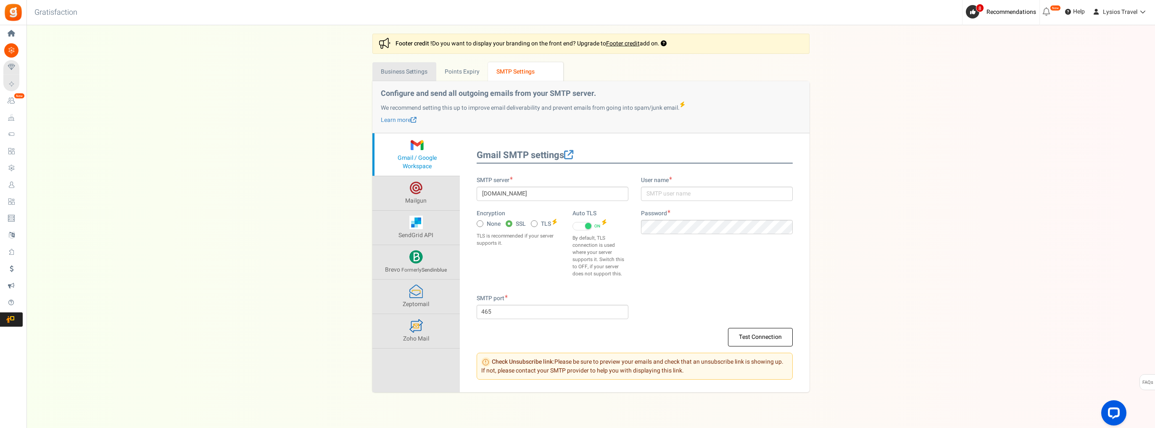
click at [403, 70] on link "Business Settings" at bounding box center [404, 71] width 64 height 19
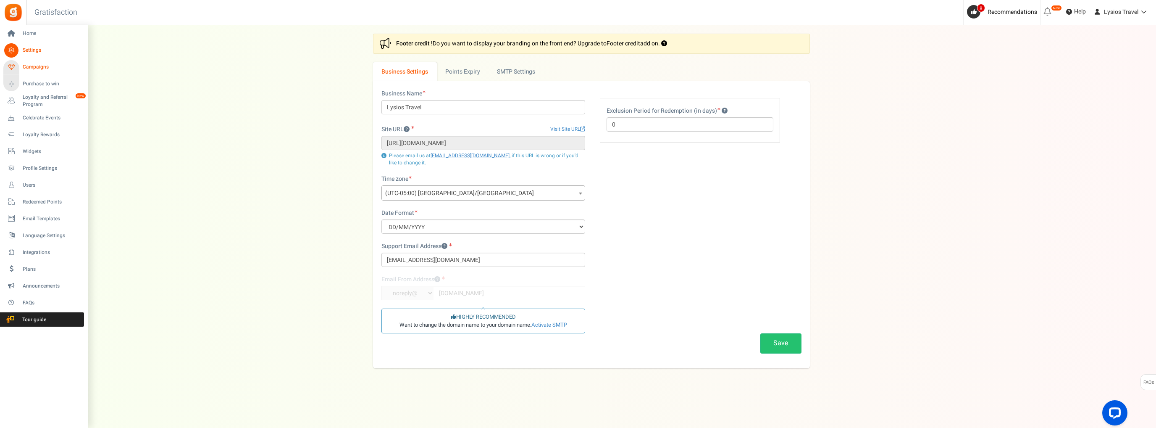
click at [36, 66] on span "Campaigns" at bounding box center [52, 66] width 59 height 7
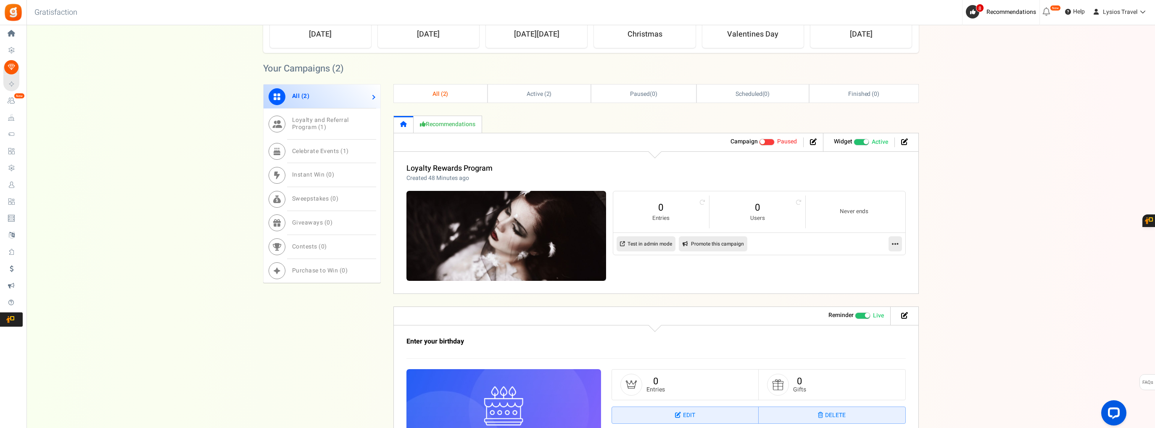
scroll to position [336, 0]
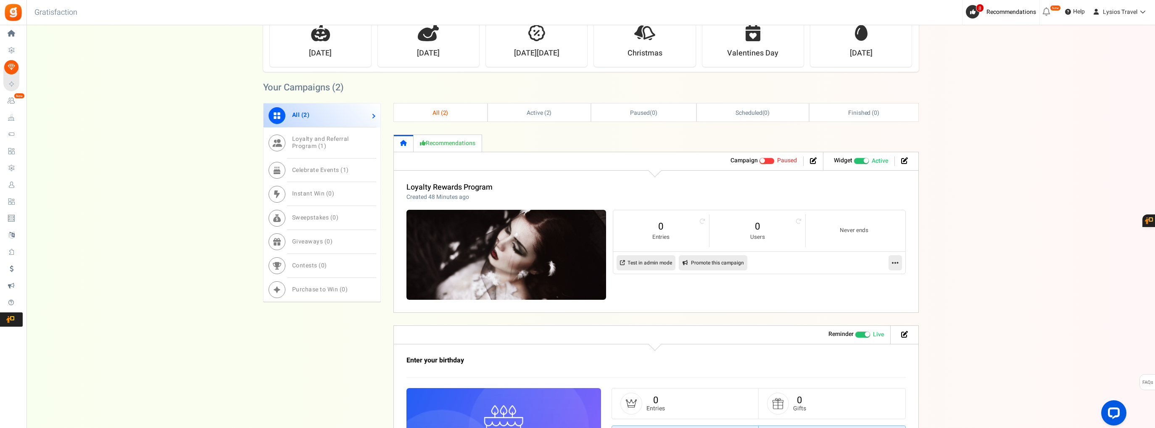
click at [857, 158] on span "Recommended: TURN ON" at bounding box center [861, 161] width 16 height 7
click at [853, 158] on input "Recommended: TURN ON Active Paused" at bounding box center [853, 160] width 0 height 5
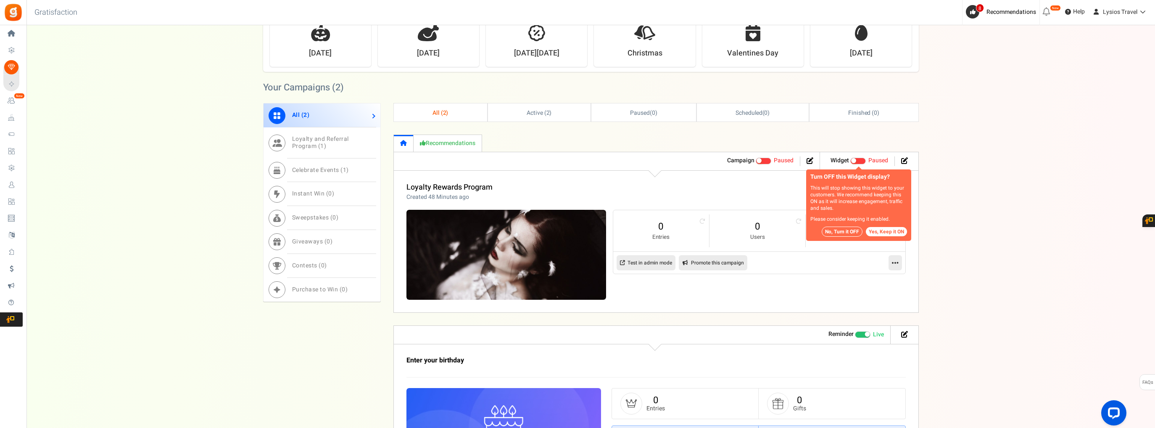
drag, startPoint x: 835, startPoint y: 230, endPoint x: 832, endPoint y: 239, distance: 9.7
click at [836, 230] on button "No, Turn it OFF" at bounding box center [842, 231] width 41 height 10
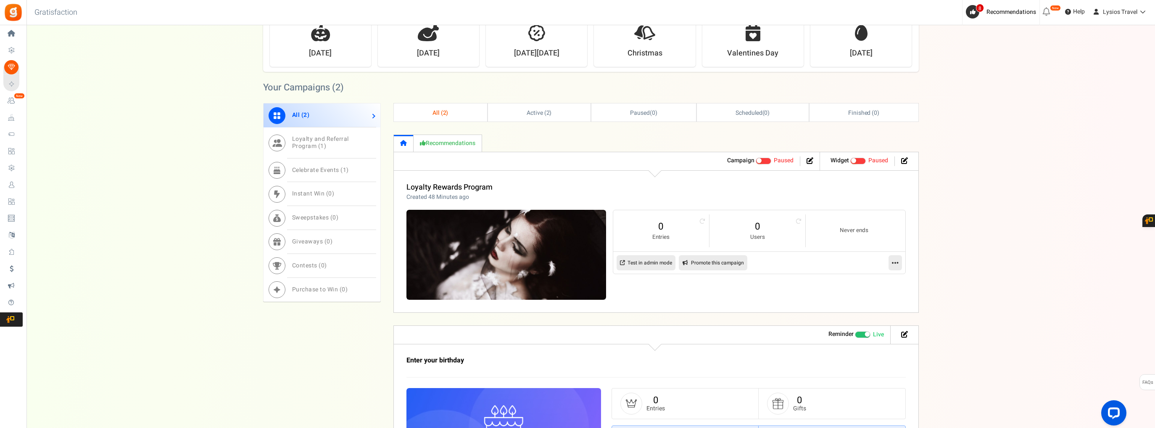
click at [767, 158] on span at bounding box center [764, 161] width 16 height 7
click at [756, 158] on input "Active Paused" at bounding box center [756, 160] width 0 height 5
